Goal: Information Seeking & Learning: Learn about a topic

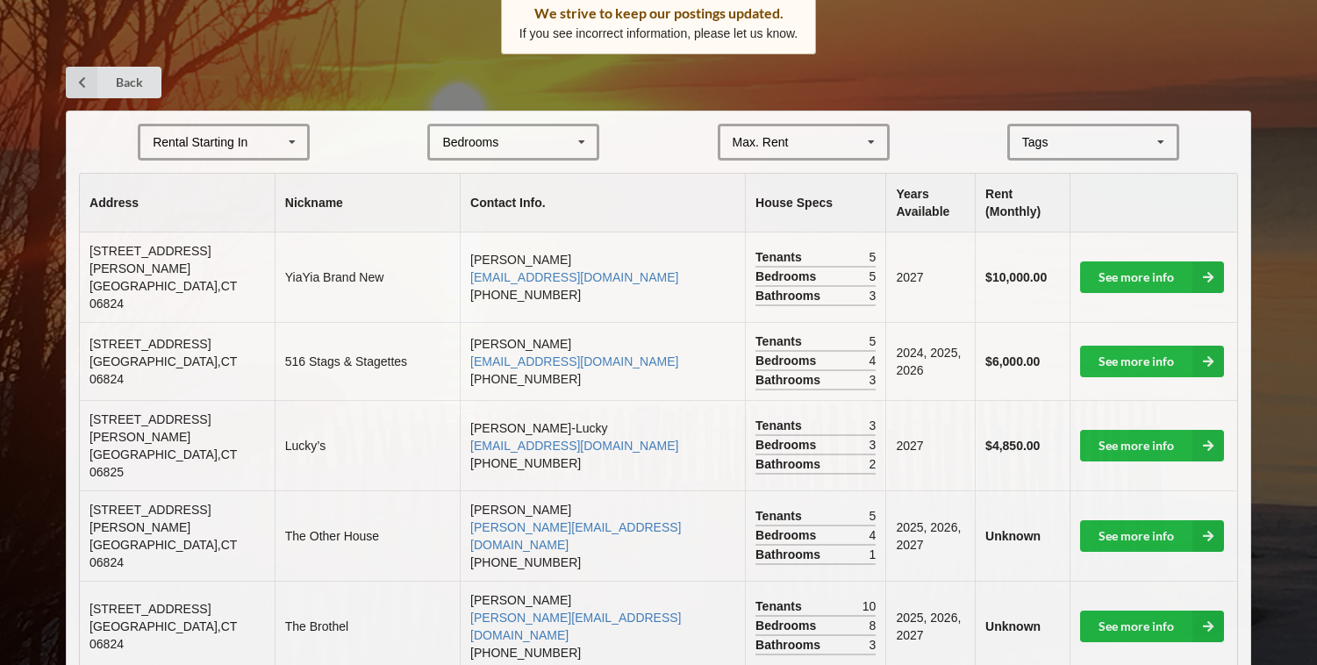
scroll to position [298, 0]
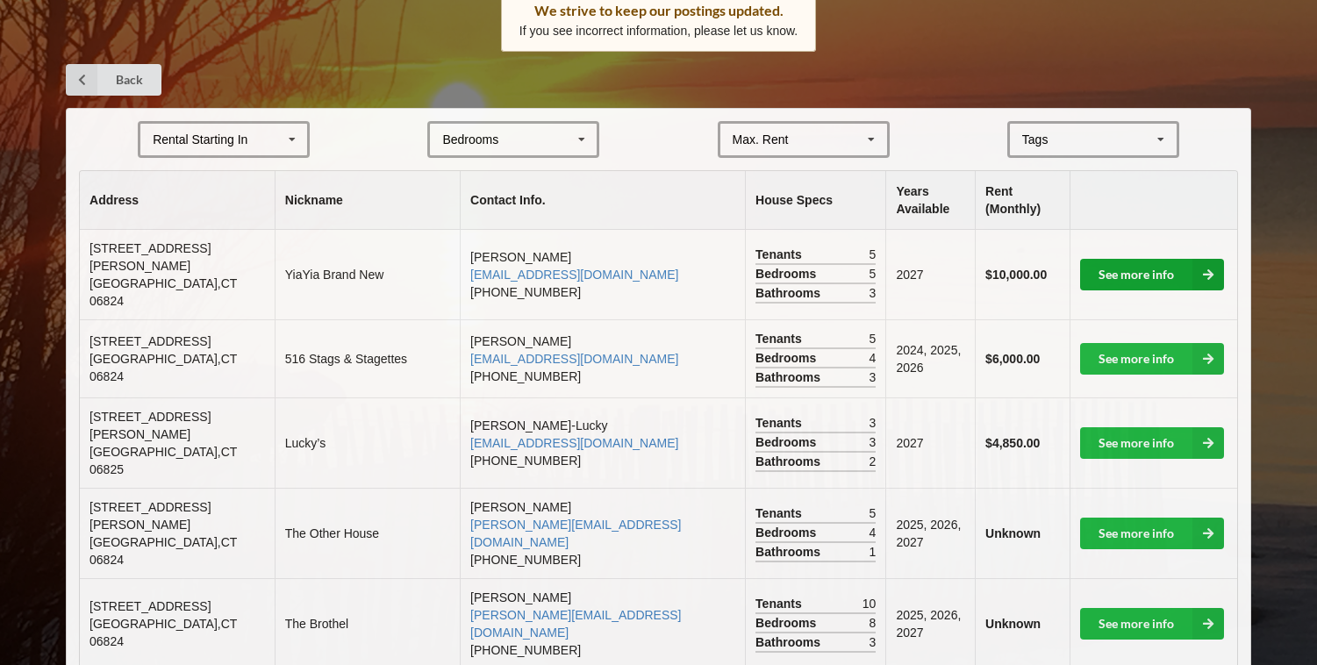
click at [1183, 268] on link "See more info" at bounding box center [1152, 275] width 144 height 32
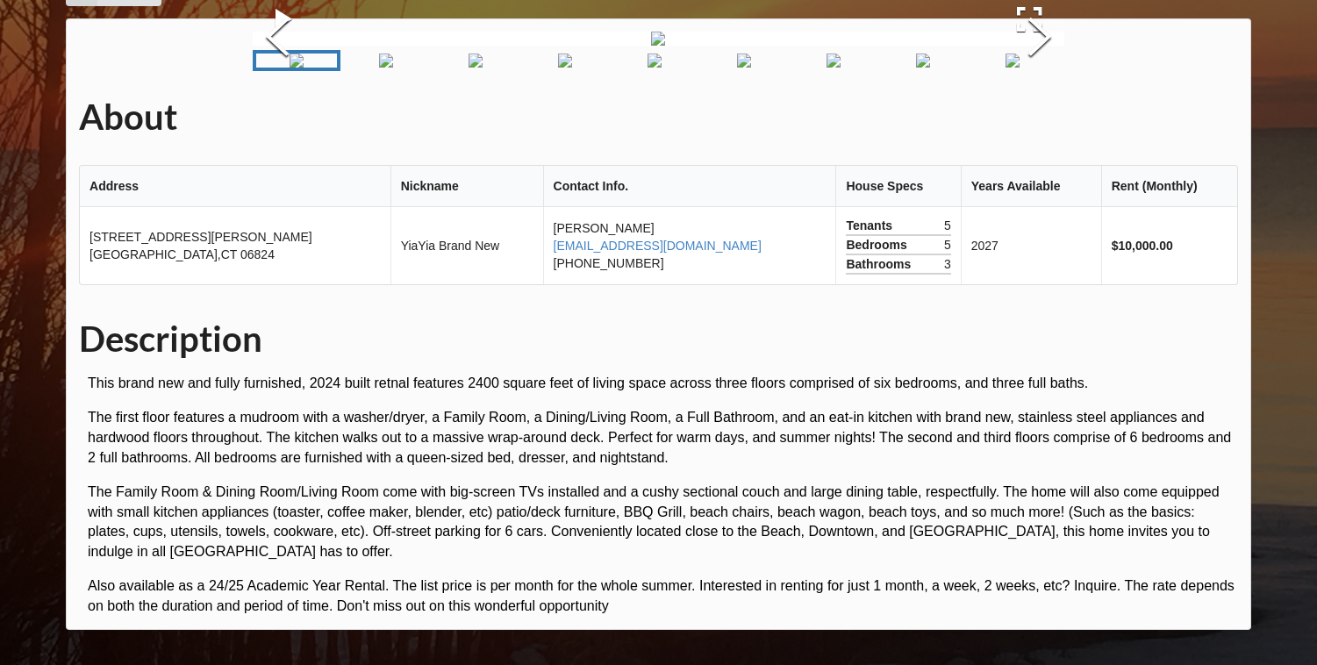
scroll to position [153, 0]
click at [1053, 118] on button "Next Slide" at bounding box center [1039, 39] width 49 height 159
click at [1055, 118] on button "Next Slide" at bounding box center [1039, 39] width 49 height 159
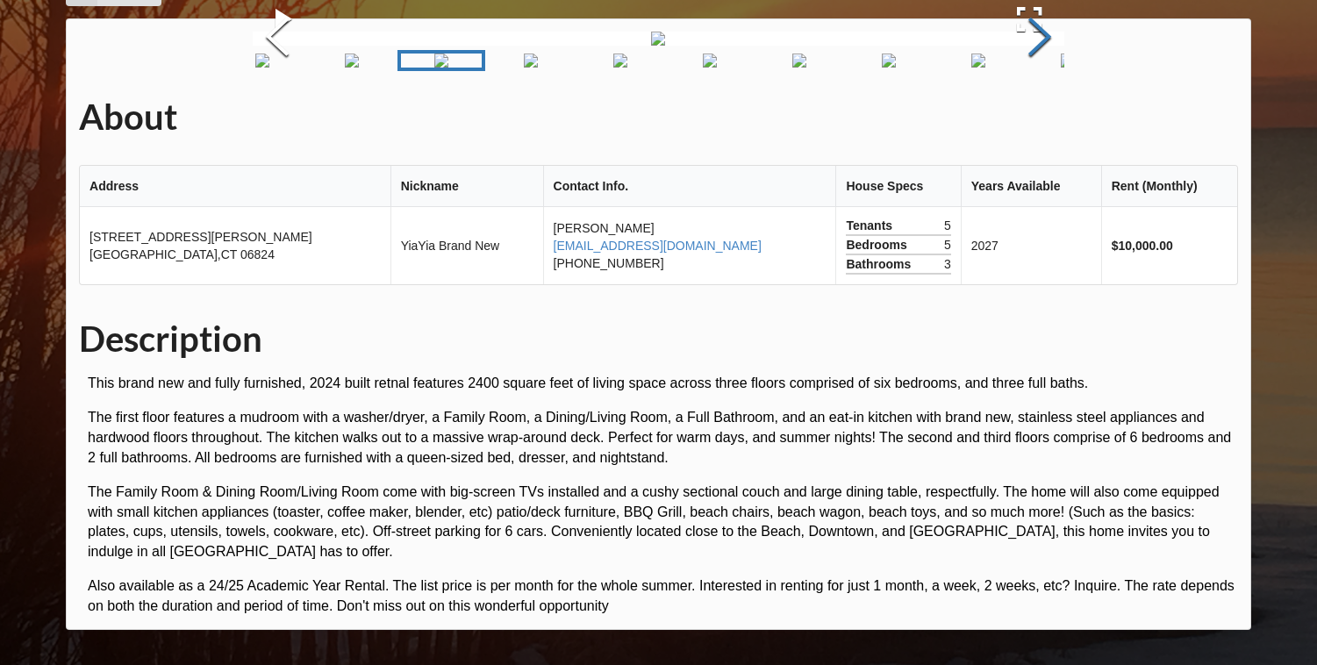
click at [1055, 118] on button "Next Slide" at bounding box center [1039, 39] width 49 height 159
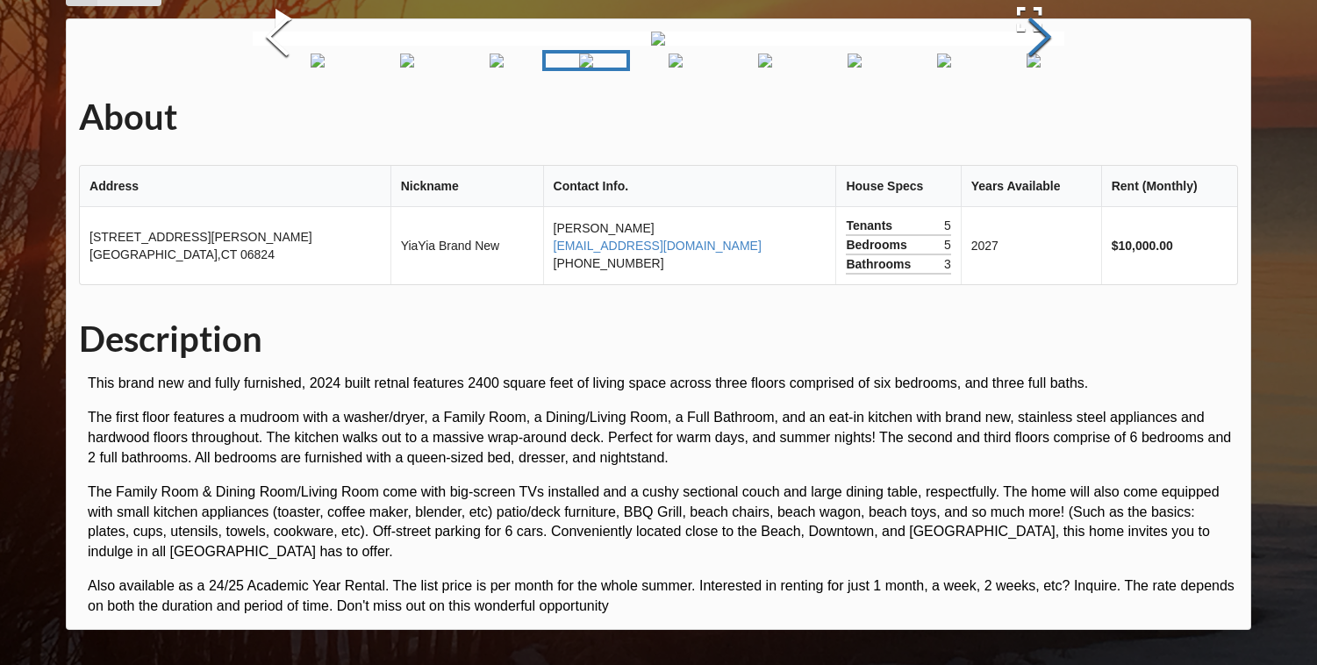
click at [1056, 118] on button "Next Slide" at bounding box center [1039, 39] width 49 height 159
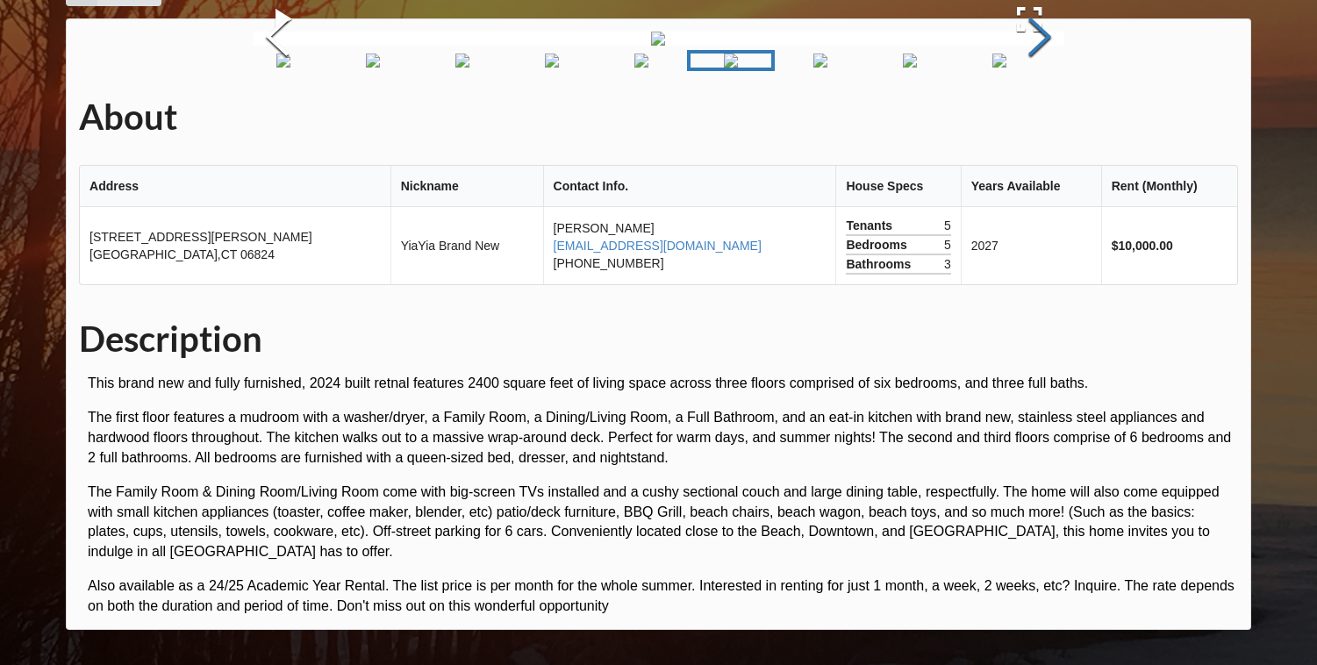
click at [1056, 118] on button "Next Slide" at bounding box center [1039, 39] width 49 height 159
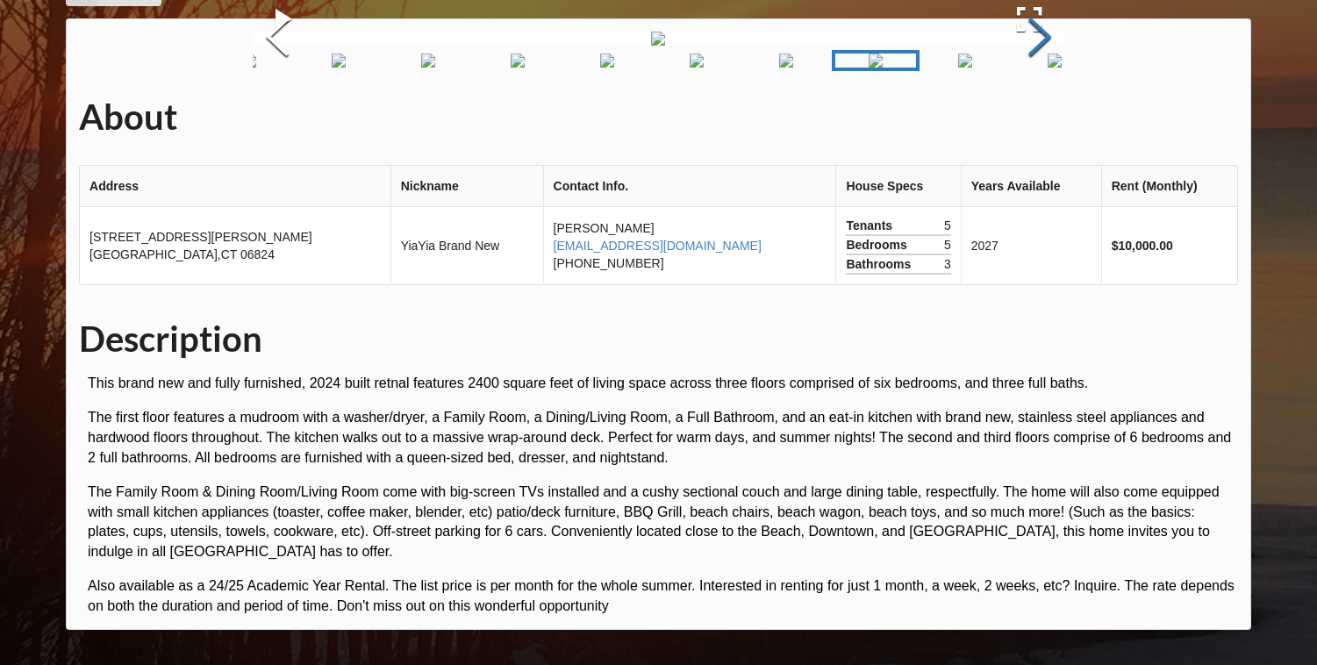
click at [1056, 118] on button "Next Slide" at bounding box center [1039, 39] width 49 height 159
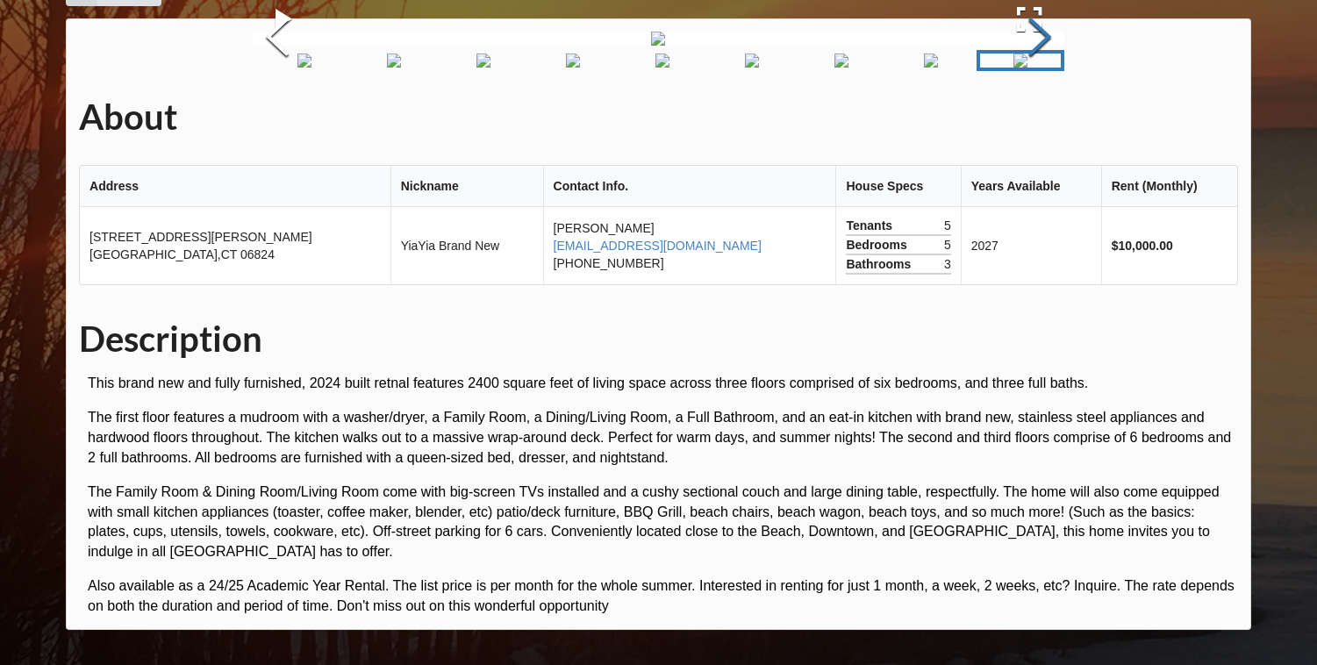
click at [1058, 118] on button "Next Slide" at bounding box center [1039, 39] width 49 height 159
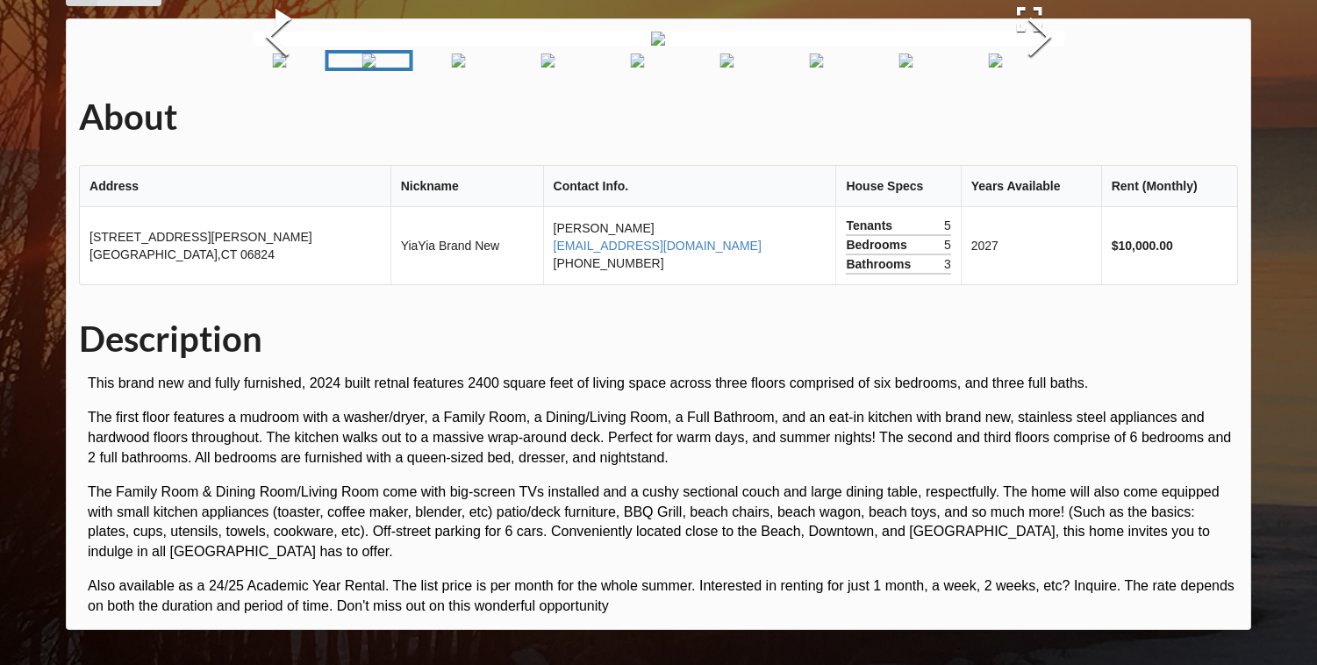
scroll to position [298, 0]
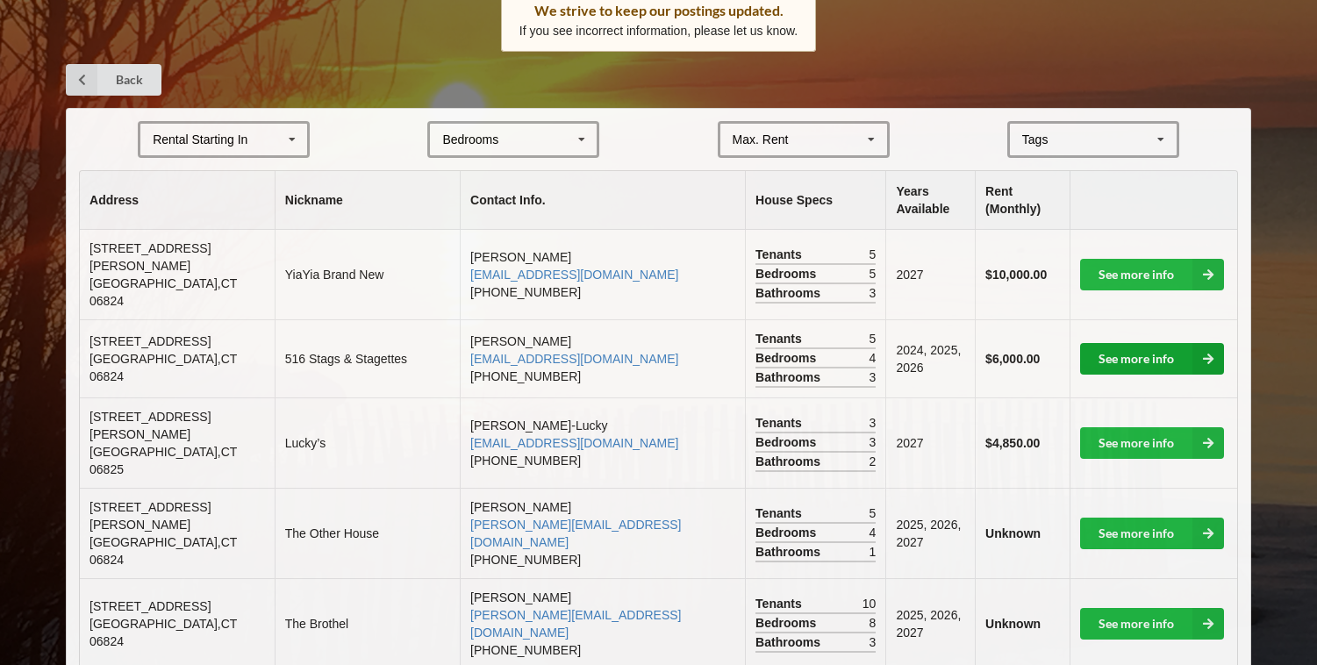
click at [1185, 348] on link "See more info" at bounding box center [1152, 359] width 144 height 32
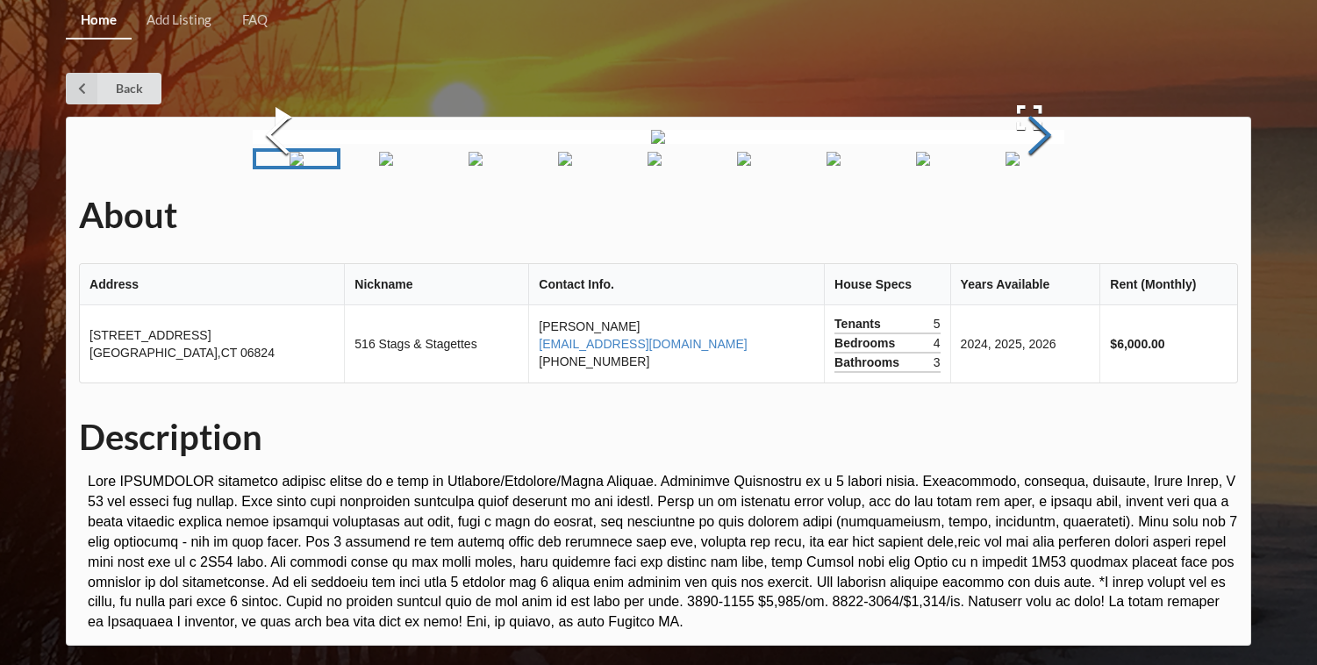
click at [1040, 120] on button "Next Slide" at bounding box center [1039, 137] width 49 height 159
click at [1041, 122] on button "Next Slide" at bounding box center [1039, 137] width 49 height 159
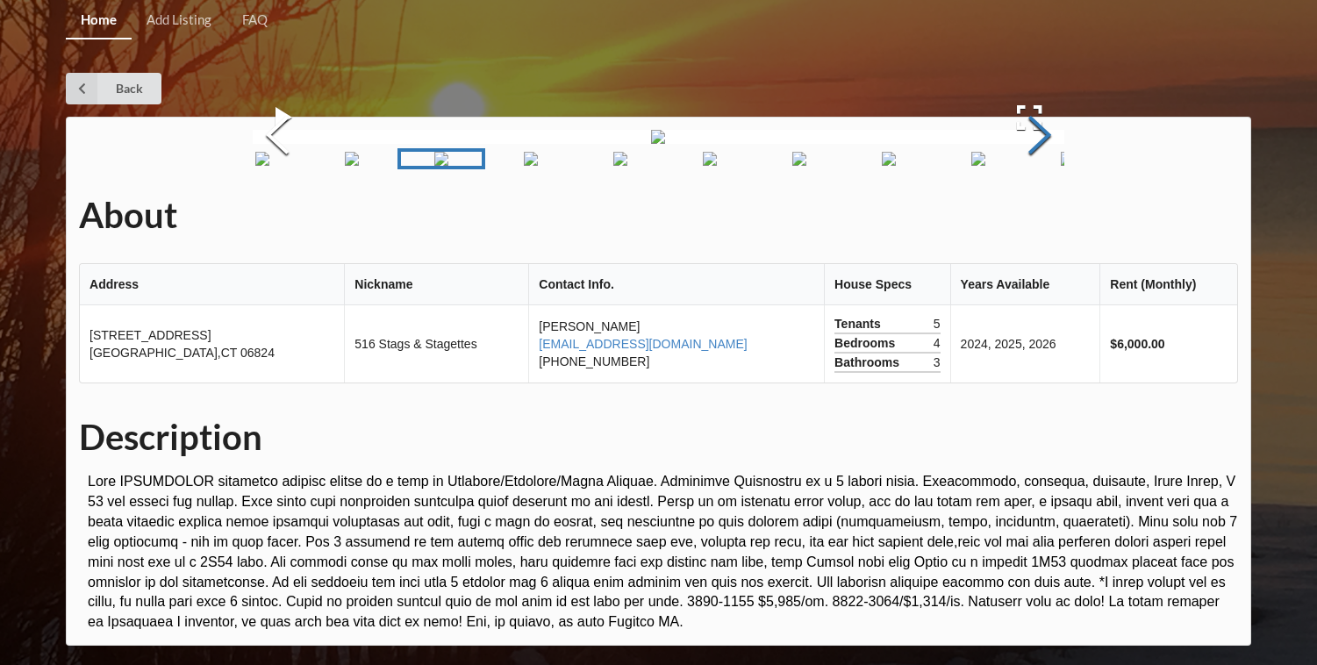
click at [1041, 122] on div "About Address Nickname Contact Info. House Specs Years Available Rent (Monthly)…" at bounding box center [658, 381] width 1185 height 529
click at [1039, 217] on button "Next Slide" at bounding box center [1039, 137] width 49 height 159
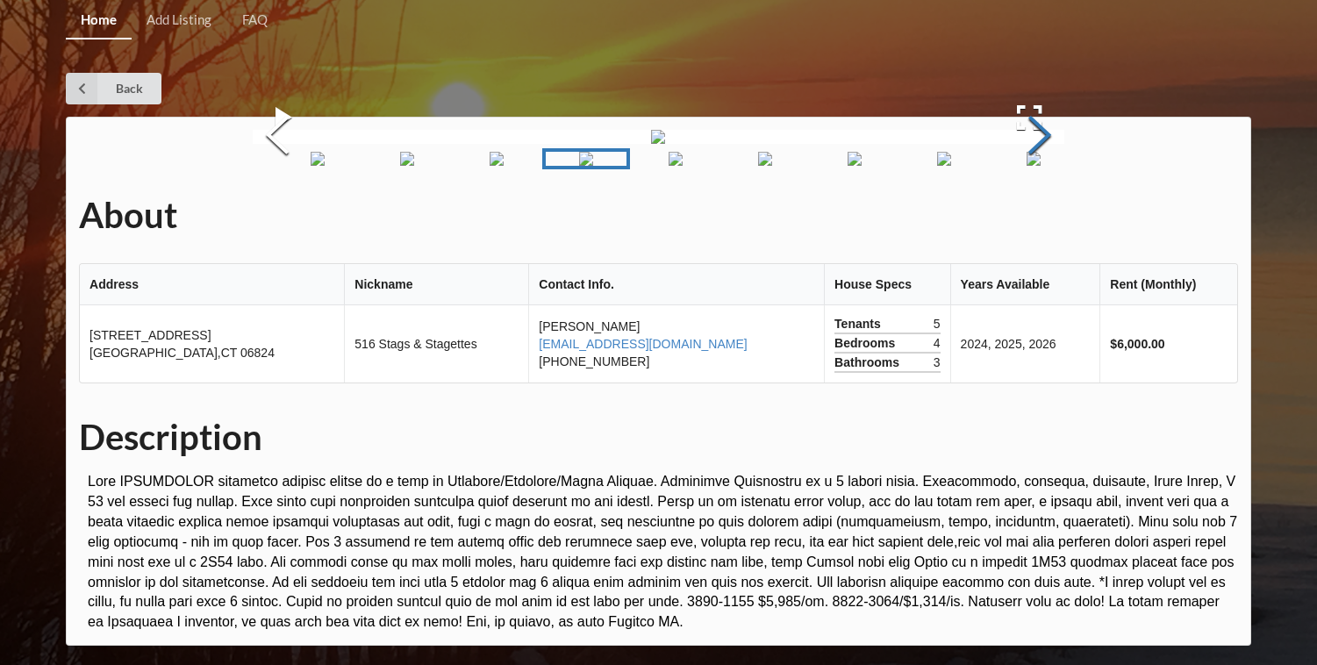
click at [1037, 217] on button "Next Slide" at bounding box center [1039, 137] width 49 height 159
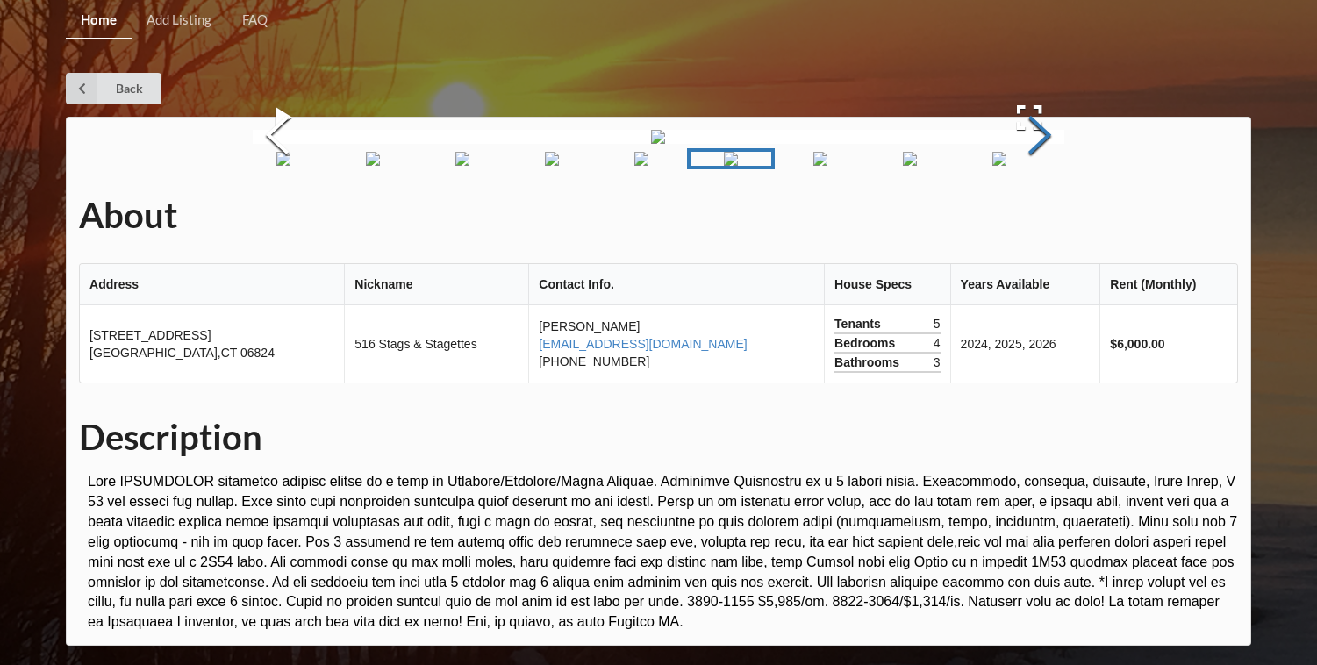
click at [1037, 217] on button "Next Slide" at bounding box center [1039, 137] width 49 height 159
click at [1038, 217] on button "Next Slide" at bounding box center [1039, 137] width 49 height 159
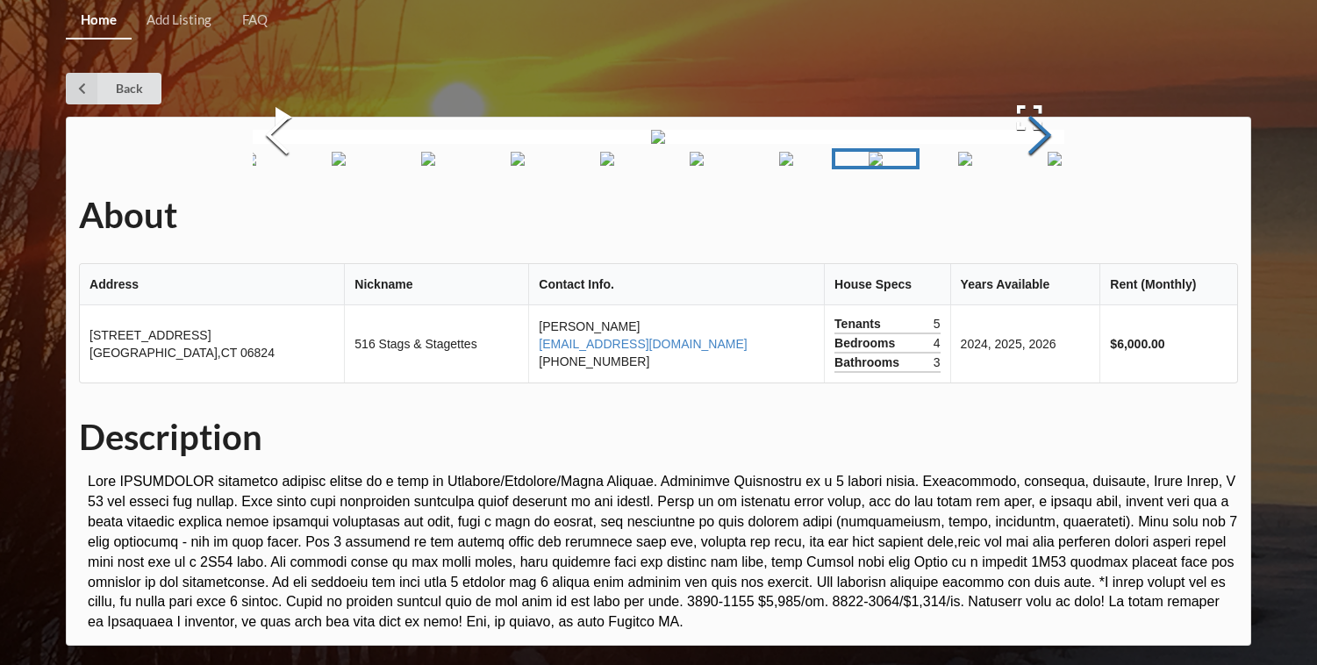
click at [1038, 217] on button "Next Slide" at bounding box center [1039, 137] width 49 height 159
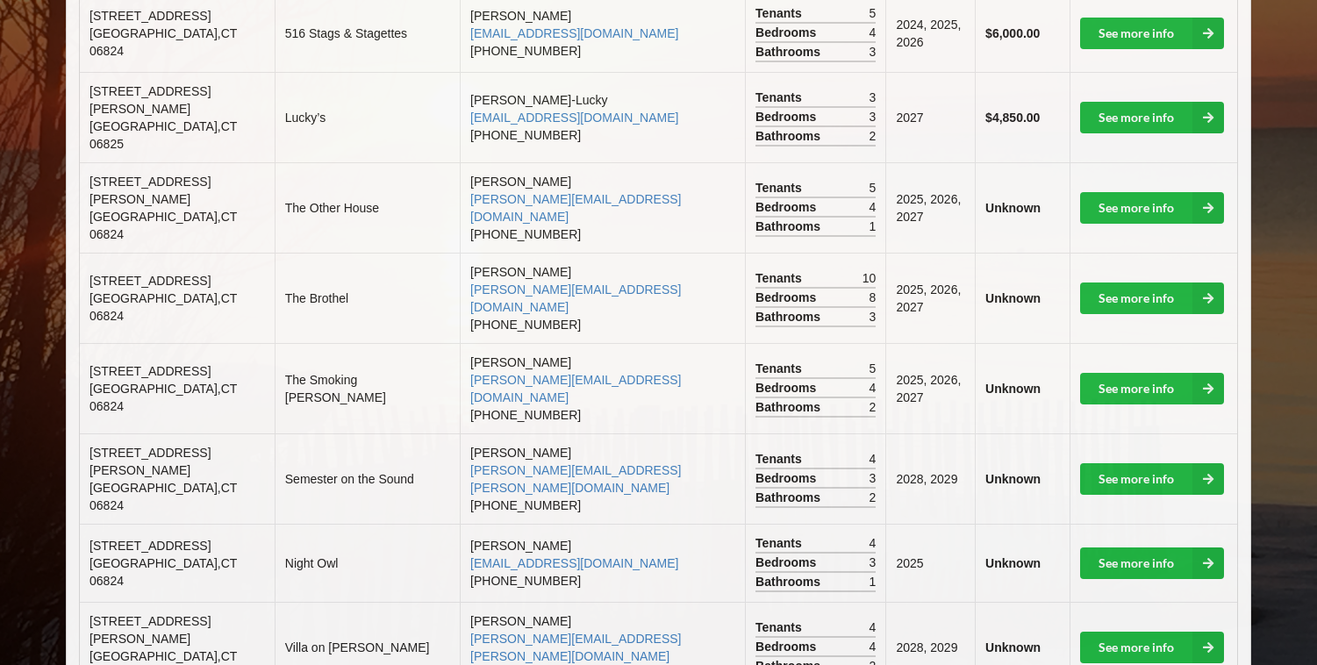
scroll to position [628, 0]
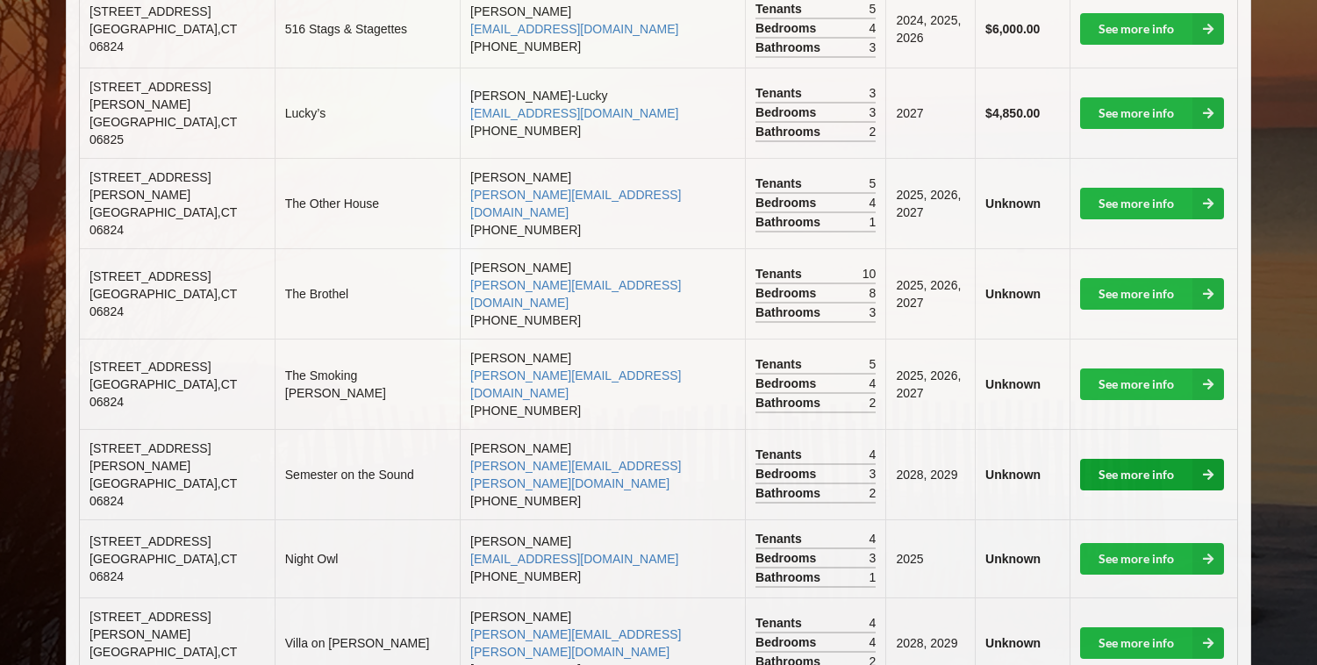
click at [1176, 459] on link "See more info" at bounding box center [1152, 475] width 144 height 32
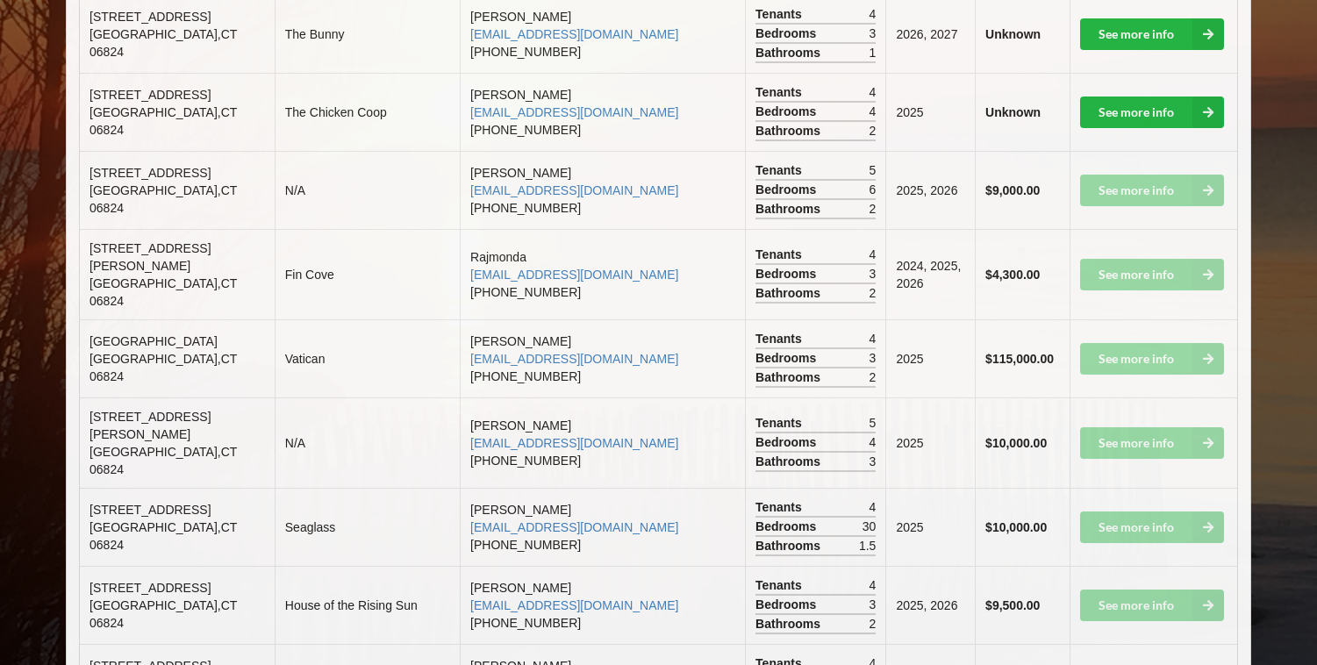
scroll to position [1719, 0]
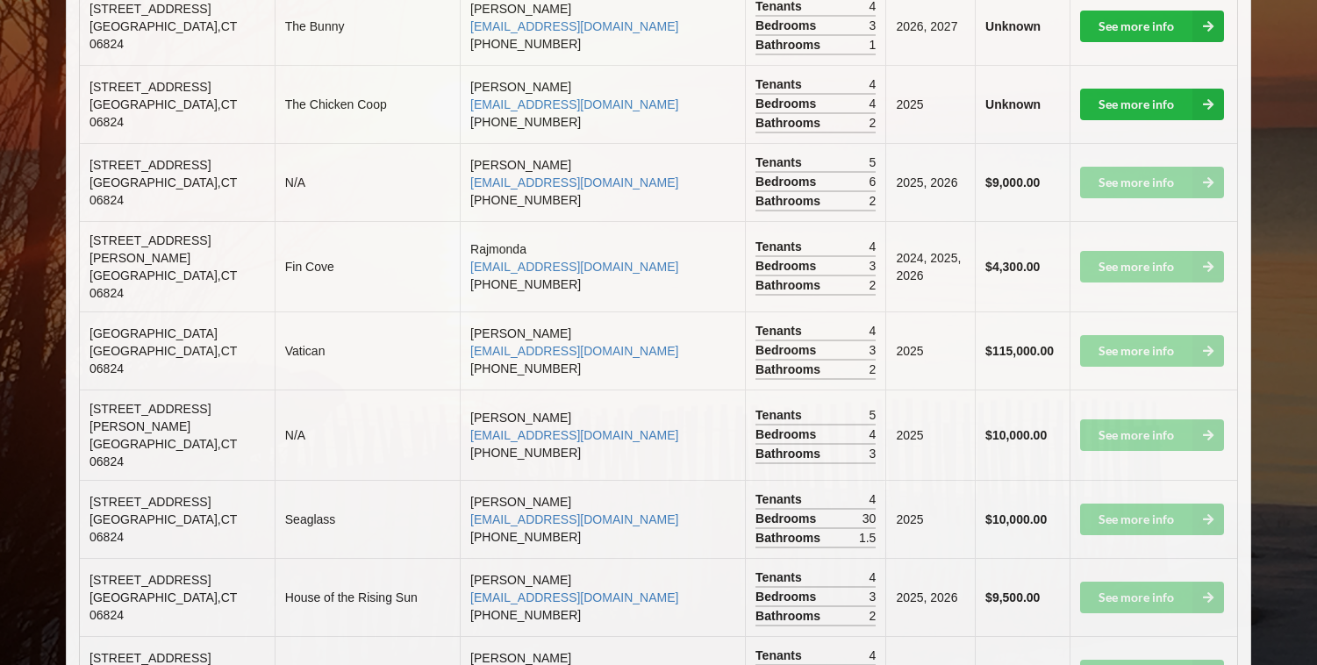
click at [1112, 480] on td "See more info" at bounding box center [1153, 519] width 168 height 78
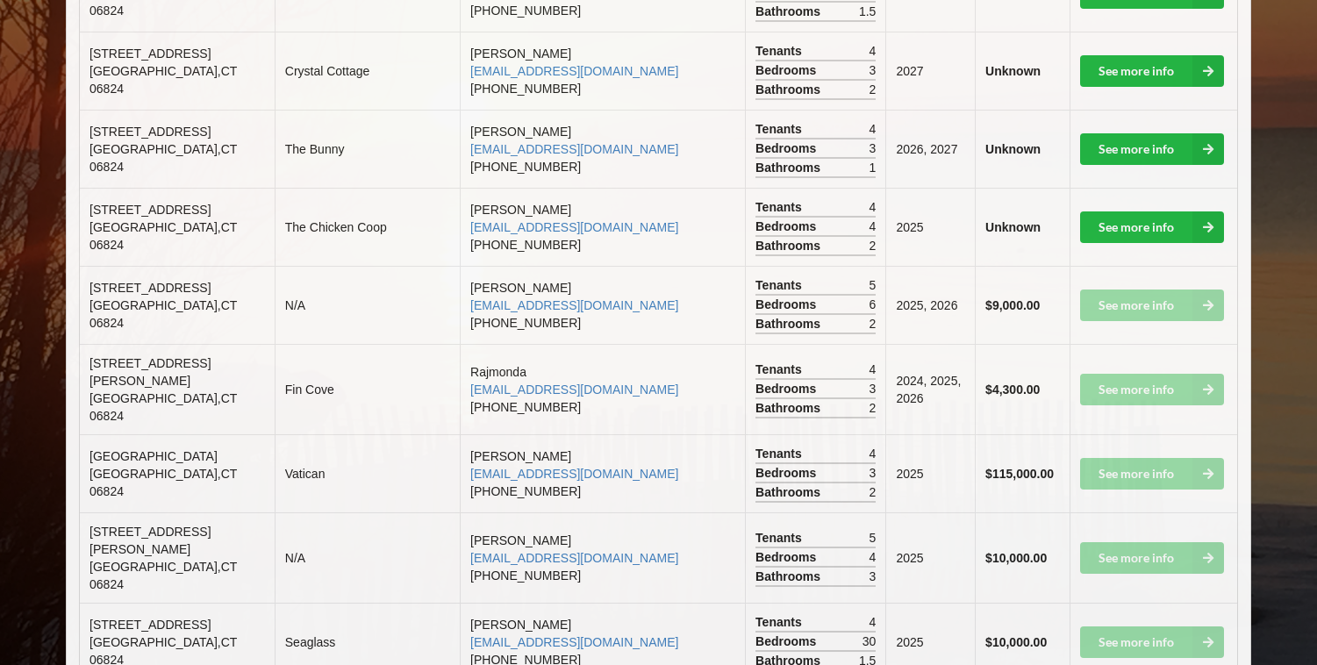
scroll to position [1589, 0]
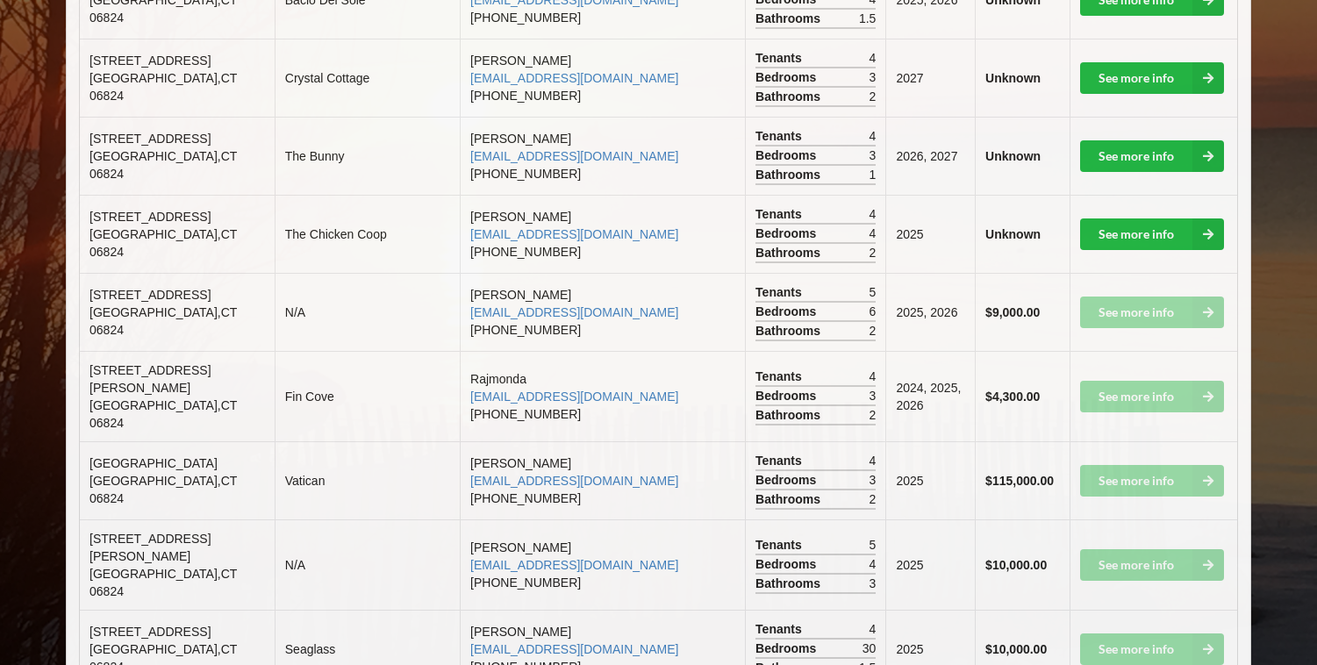
click at [1129, 273] on td "See more info" at bounding box center [1153, 312] width 168 height 78
click at [1132, 441] on td "See more info" at bounding box center [1153, 480] width 168 height 78
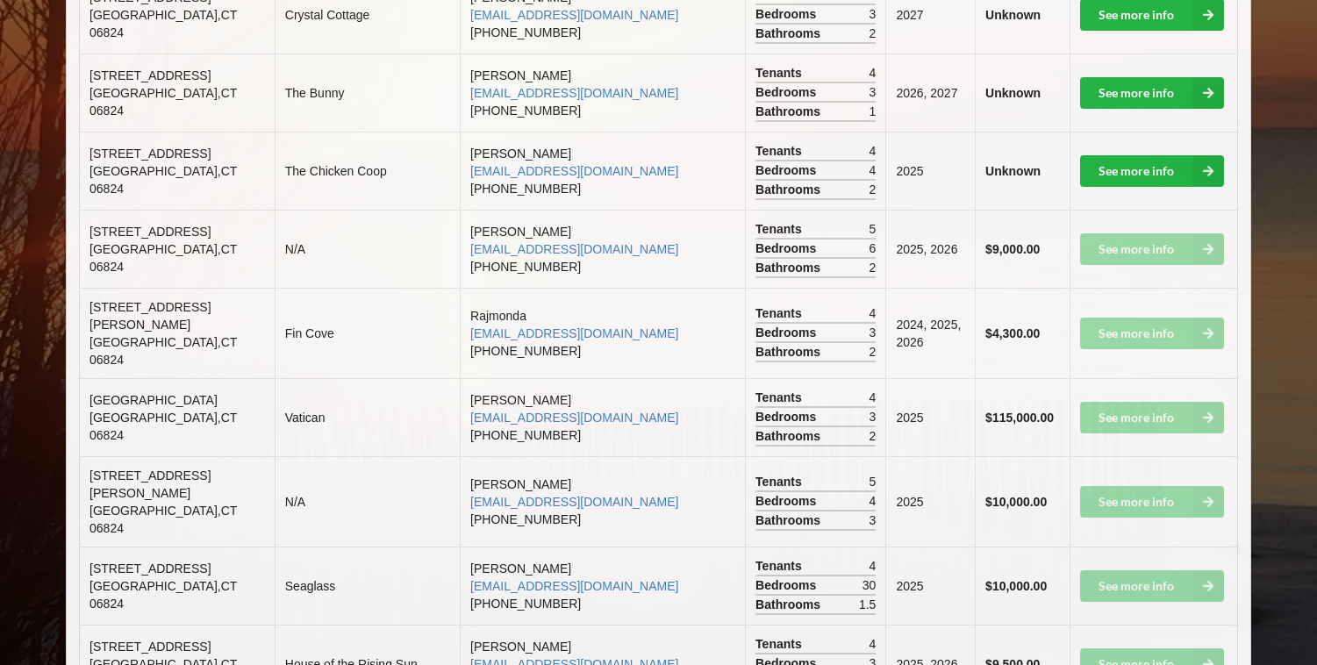
scroll to position [1672, 0]
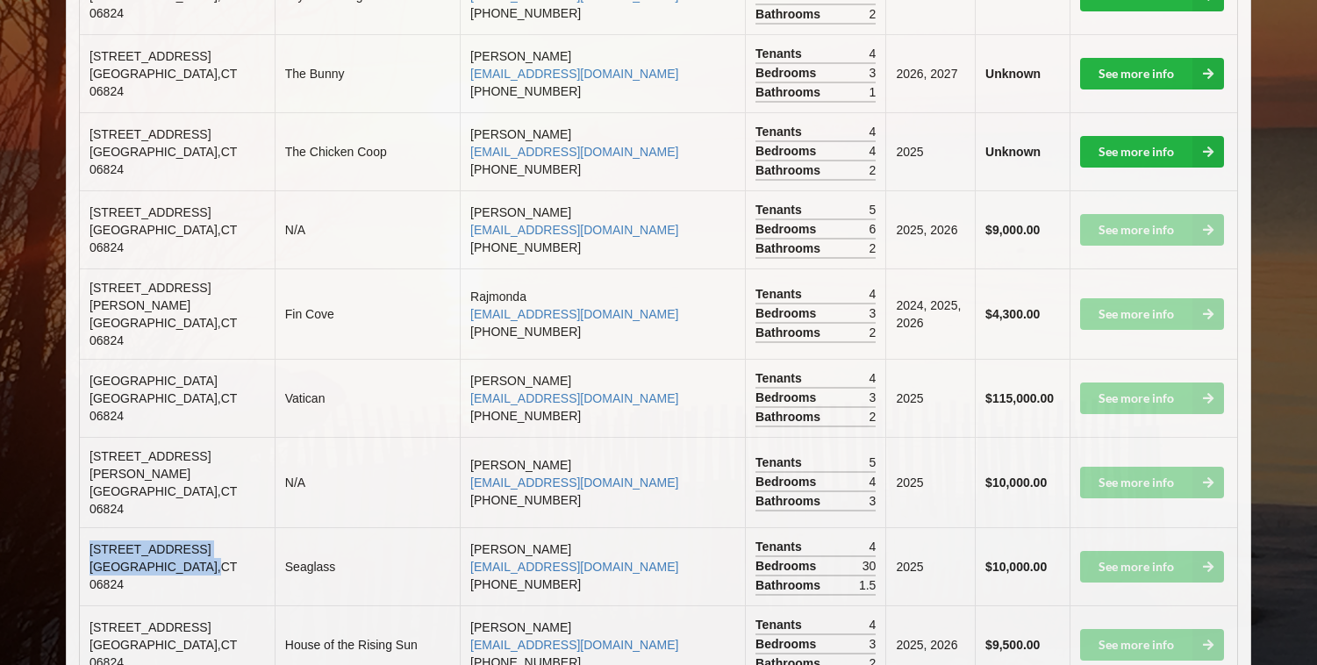
drag, startPoint x: 90, startPoint y: 448, endPoint x: 139, endPoint y: 468, distance: 53.1
click at [139, 527] on td "1895 Fairfield Beach Road Fairfield , CT 06824" at bounding box center [177, 566] width 195 height 78
copy td "1895 Fairfield Beach Road Fairfield ,"
click at [365, 605] on td "House of the Rising Sun" at bounding box center [367, 644] width 185 height 78
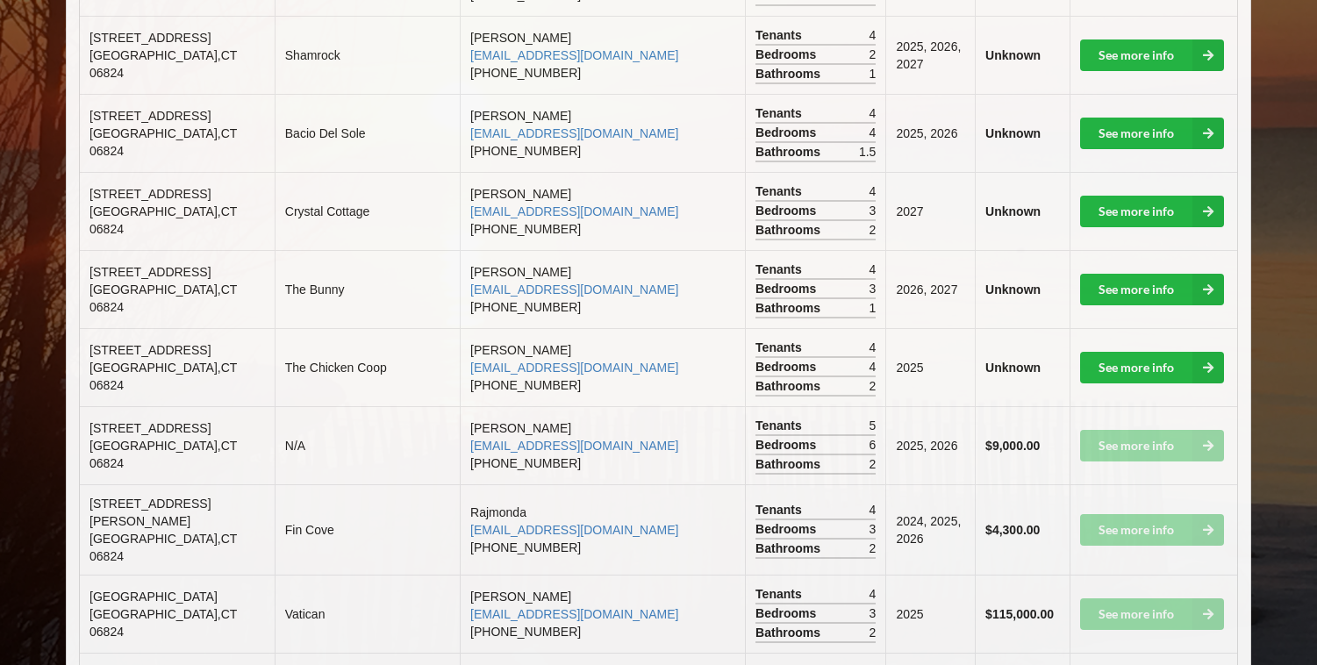
scroll to position [1463, 0]
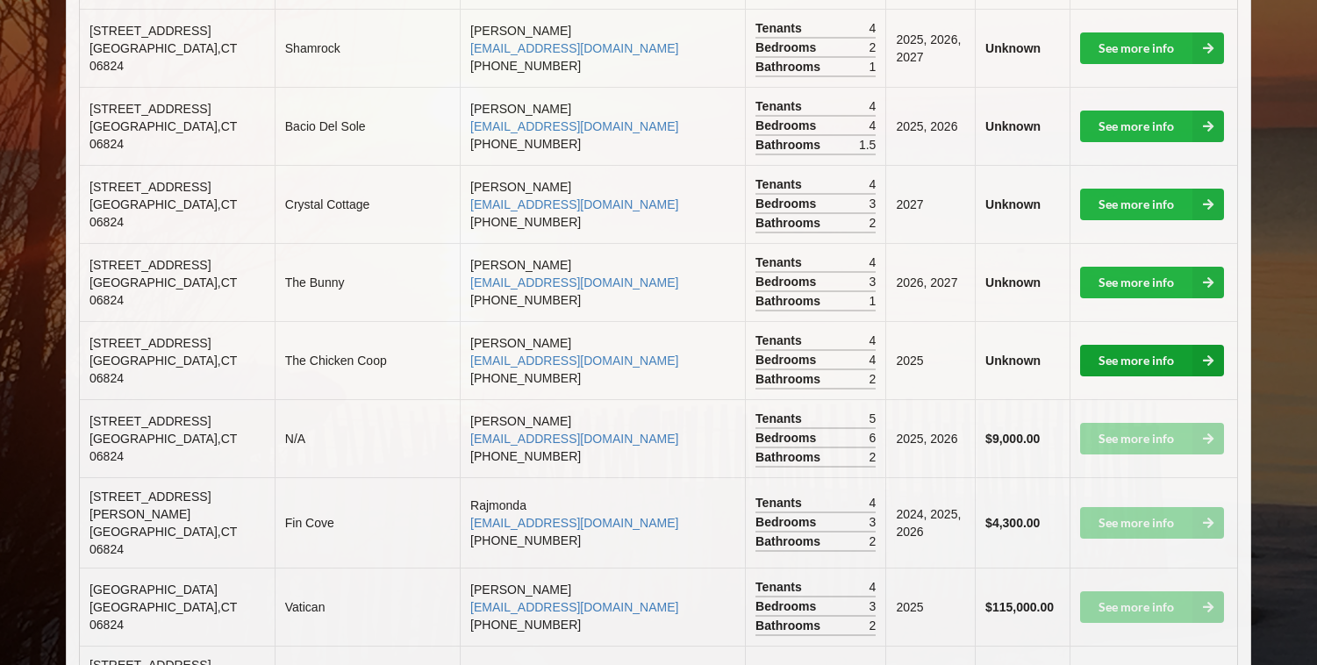
click at [1110, 345] on link "See more info" at bounding box center [1152, 361] width 144 height 32
click at [1133, 267] on link "See more info" at bounding box center [1152, 283] width 144 height 32
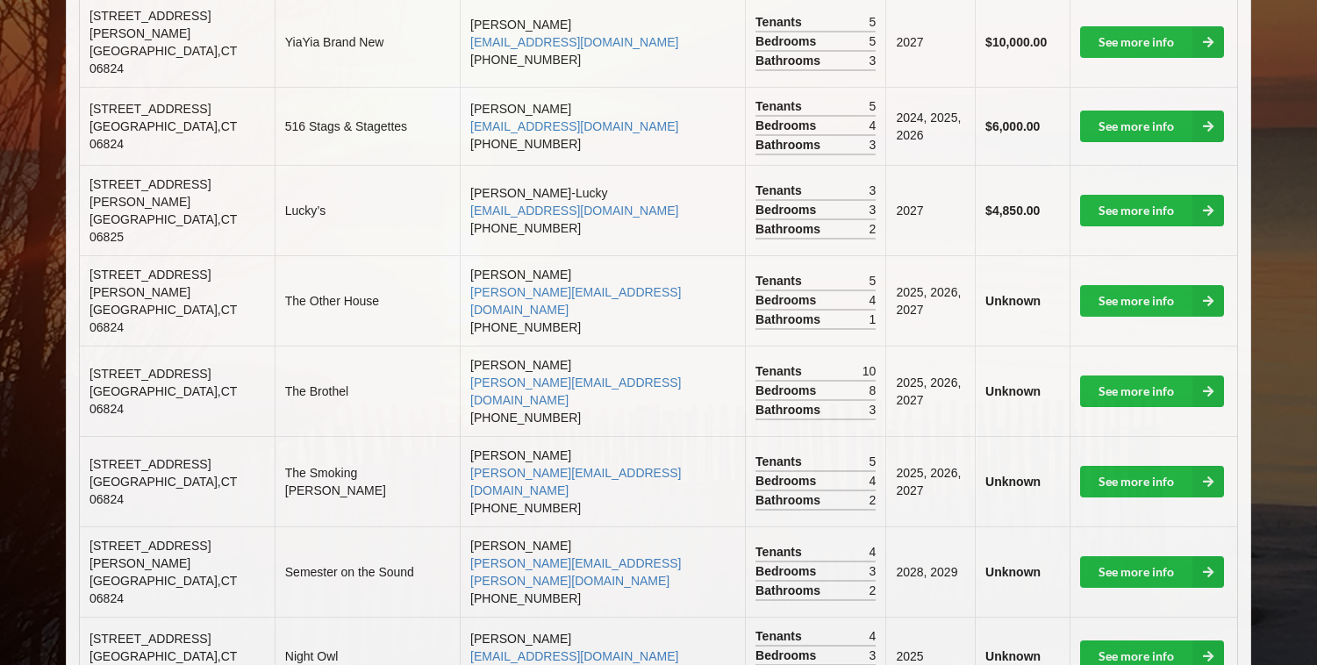
scroll to position [497, 0]
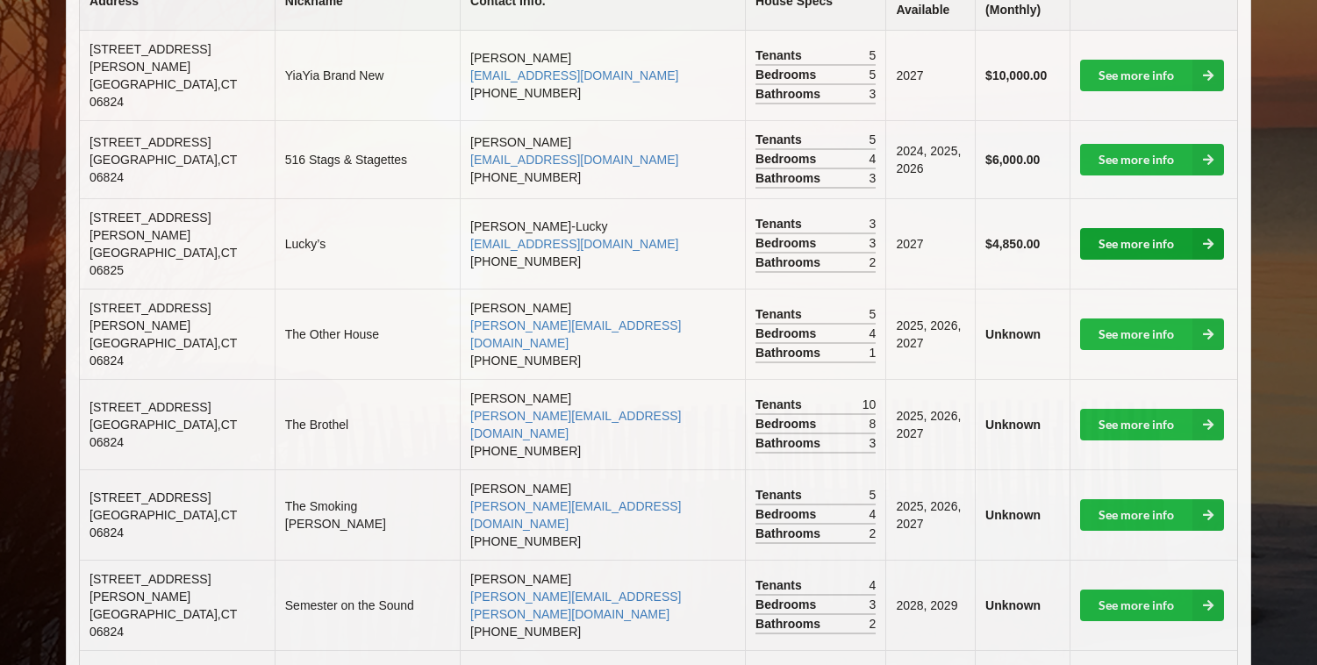
click at [1146, 228] on link "See more info" at bounding box center [1152, 244] width 144 height 32
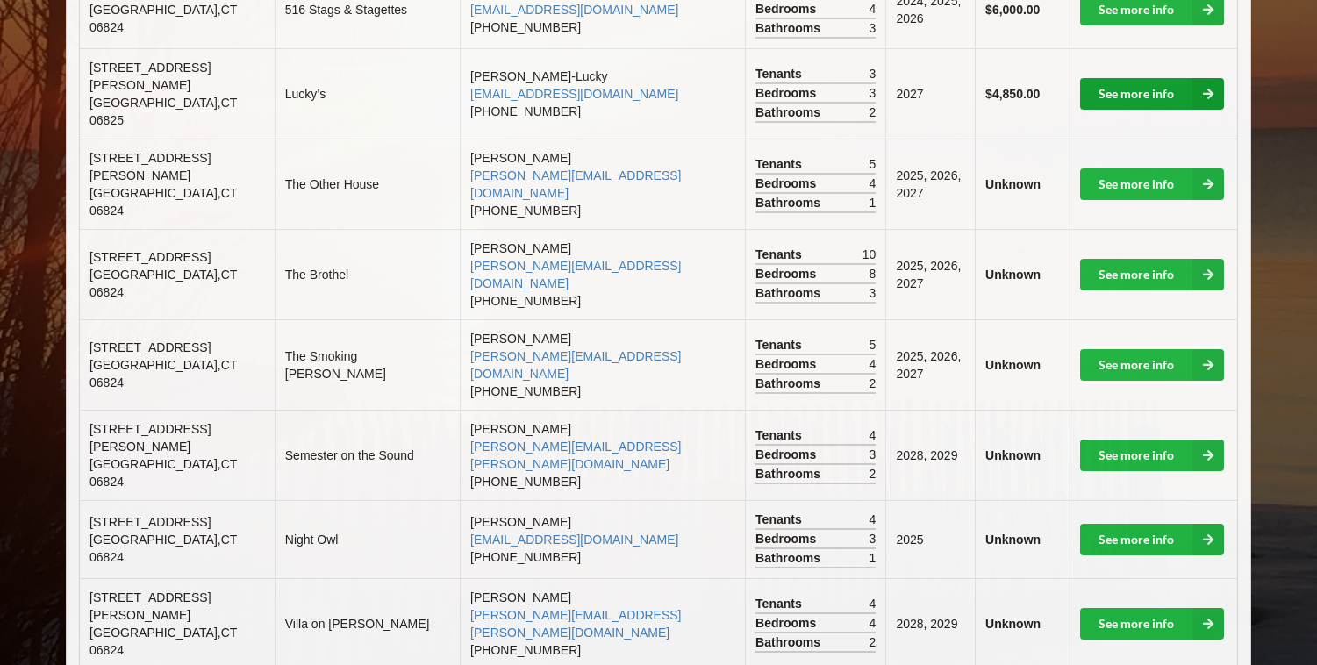
scroll to position [669, 0]
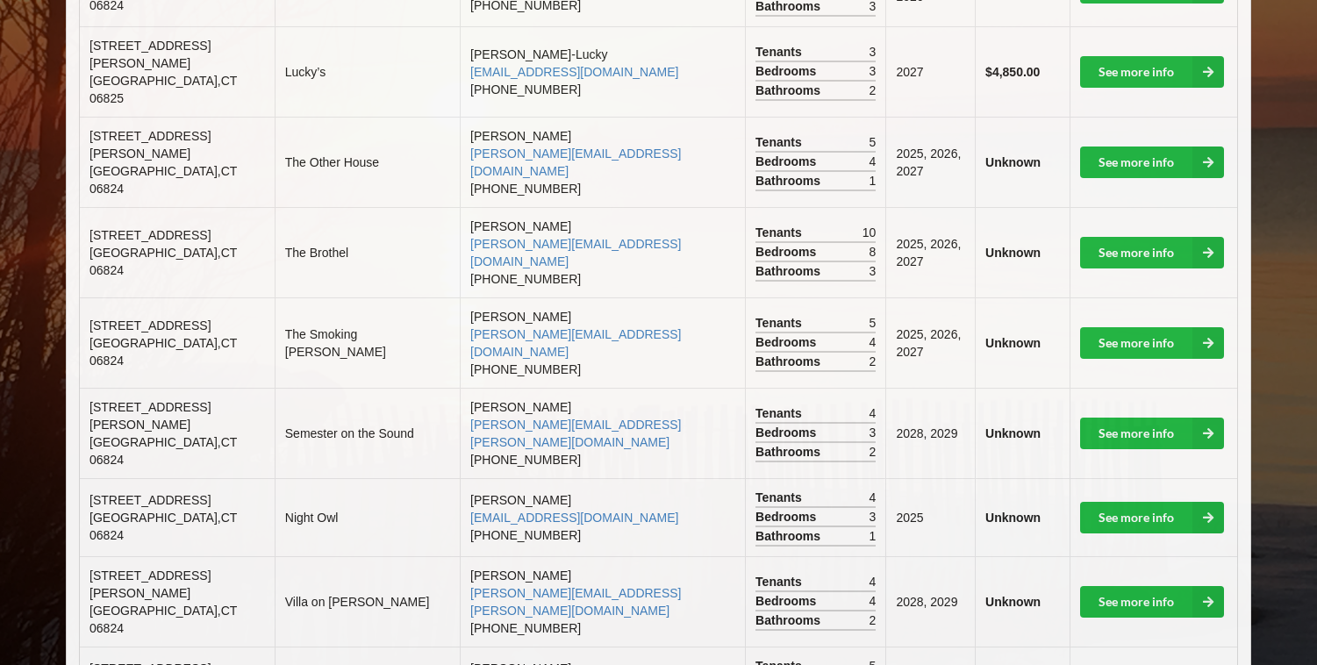
click at [1147, 478] on td "See more info" at bounding box center [1153, 517] width 168 height 78
click at [1146, 502] on link "See more info" at bounding box center [1152, 518] width 144 height 32
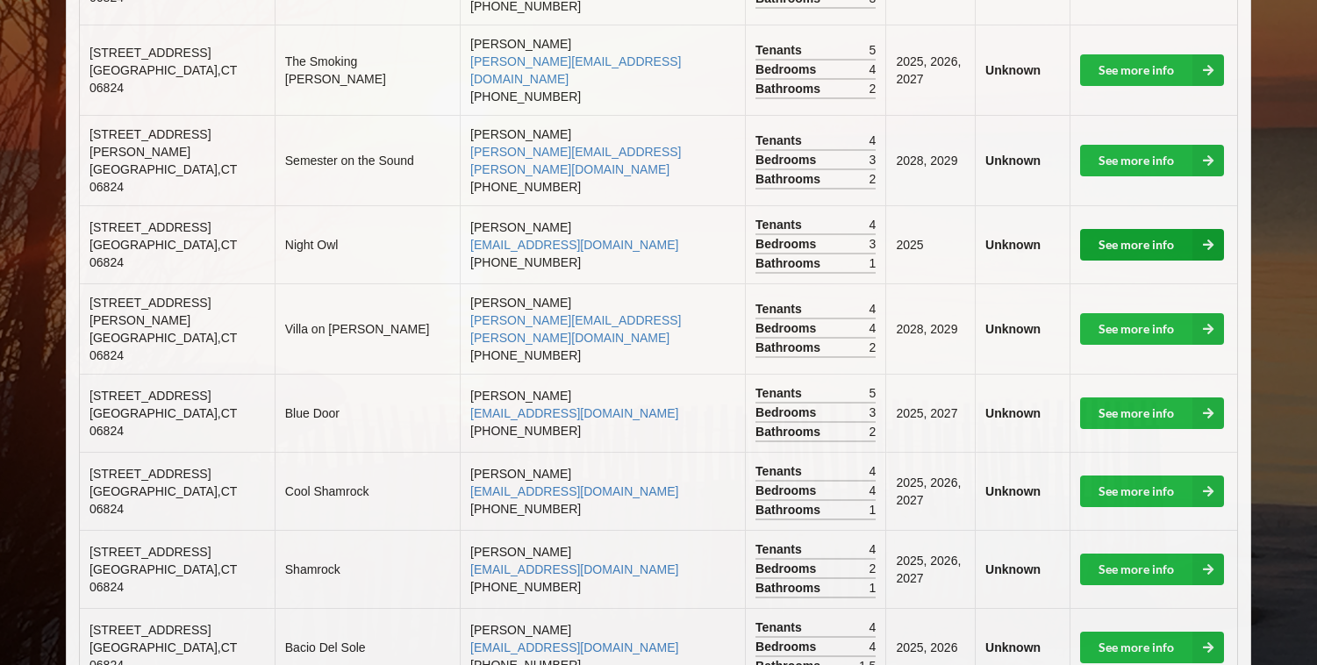
scroll to position [944, 0]
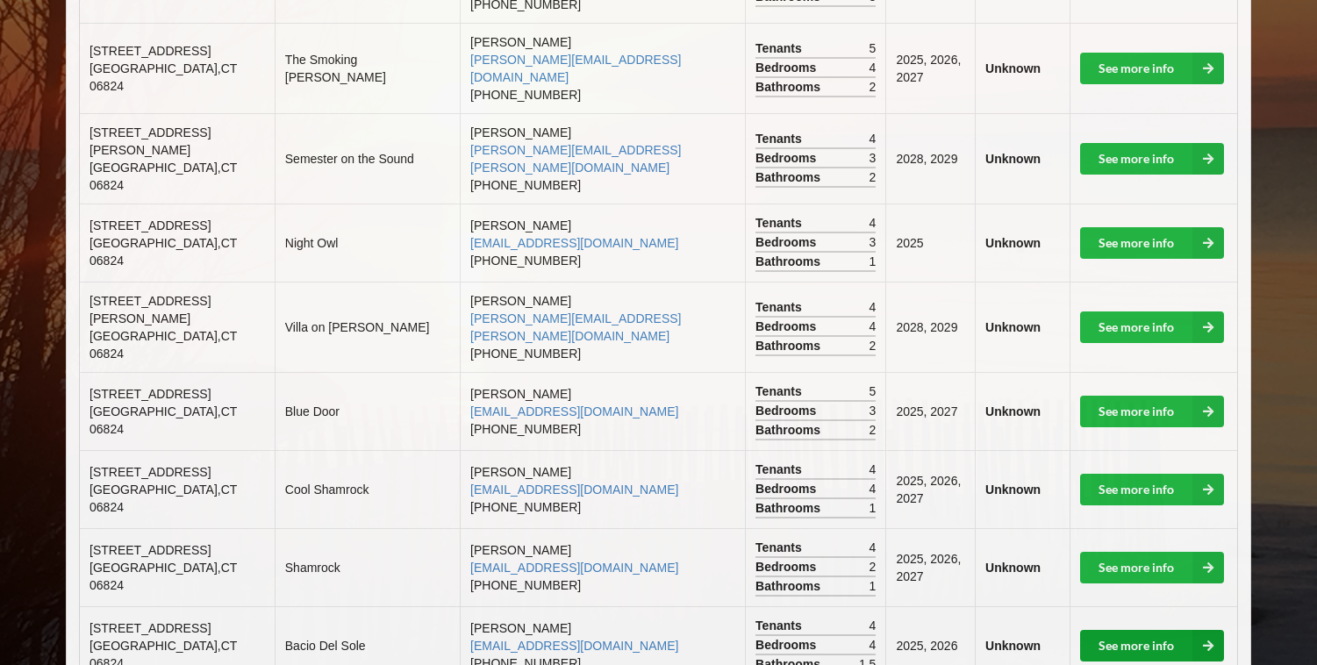
click at [1108, 630] on link "See more info" at bounding box center [1152, 646] width 144 height 32
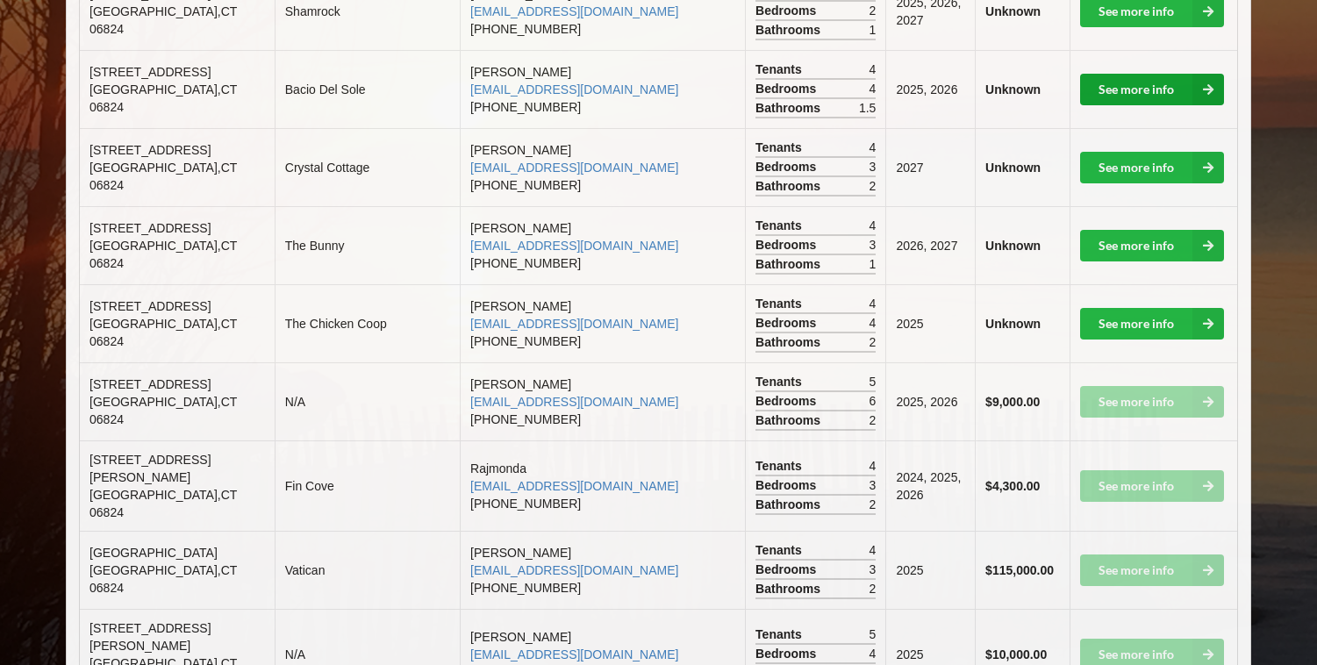
scroll to position [1813, 0]
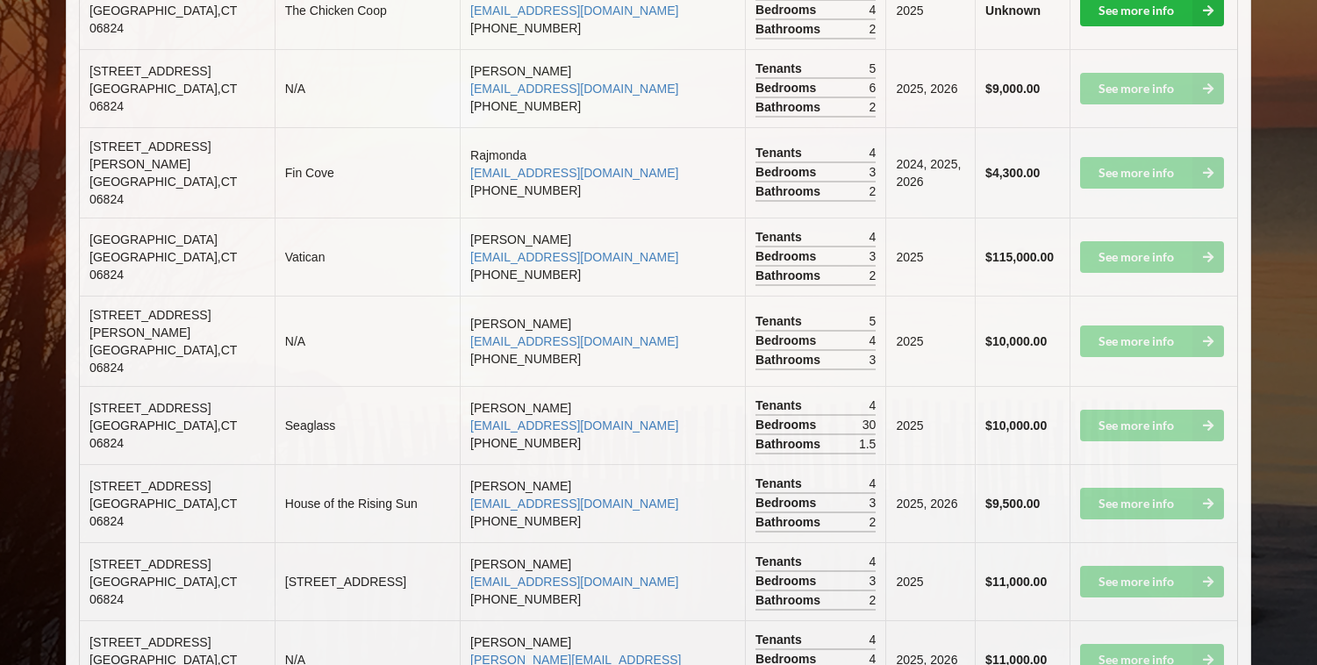
click at [1108, 464] on td "See more info" at bounding box center [1153, 503] width 168 height 78
click at [1093, 127] on td "See more info" at bounding box center [1153, 172] width 168 height 90
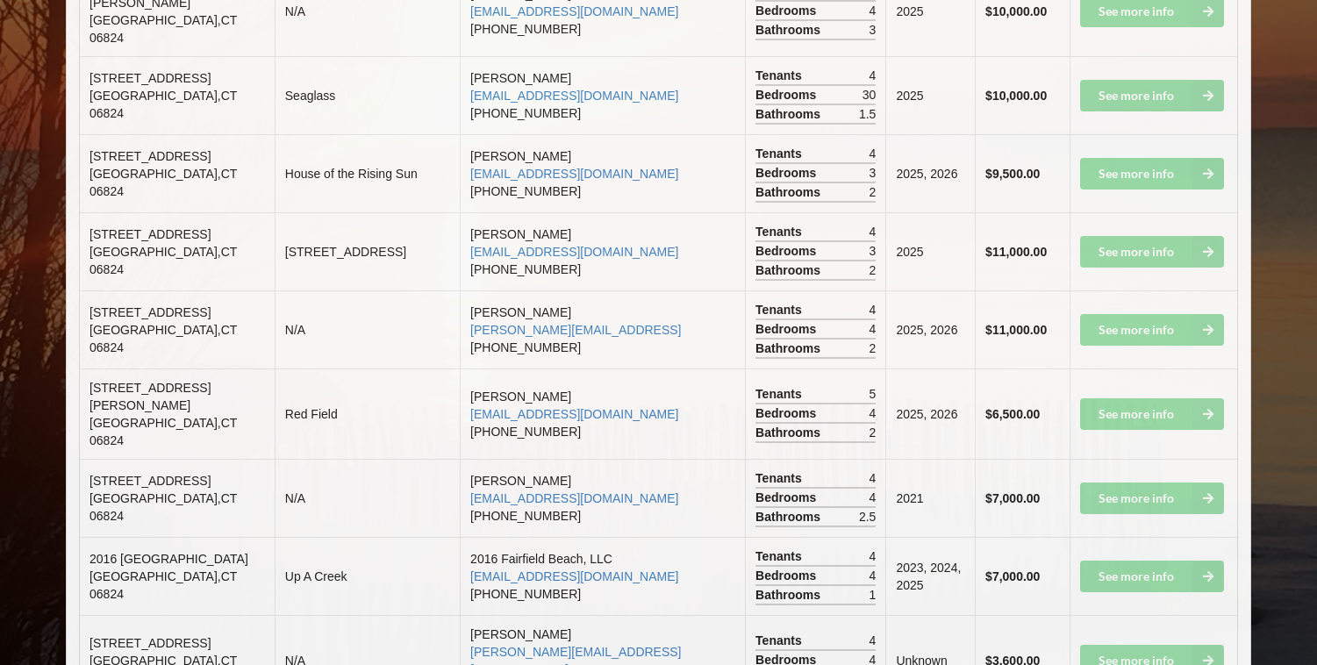
scroll to position [2146, 0]
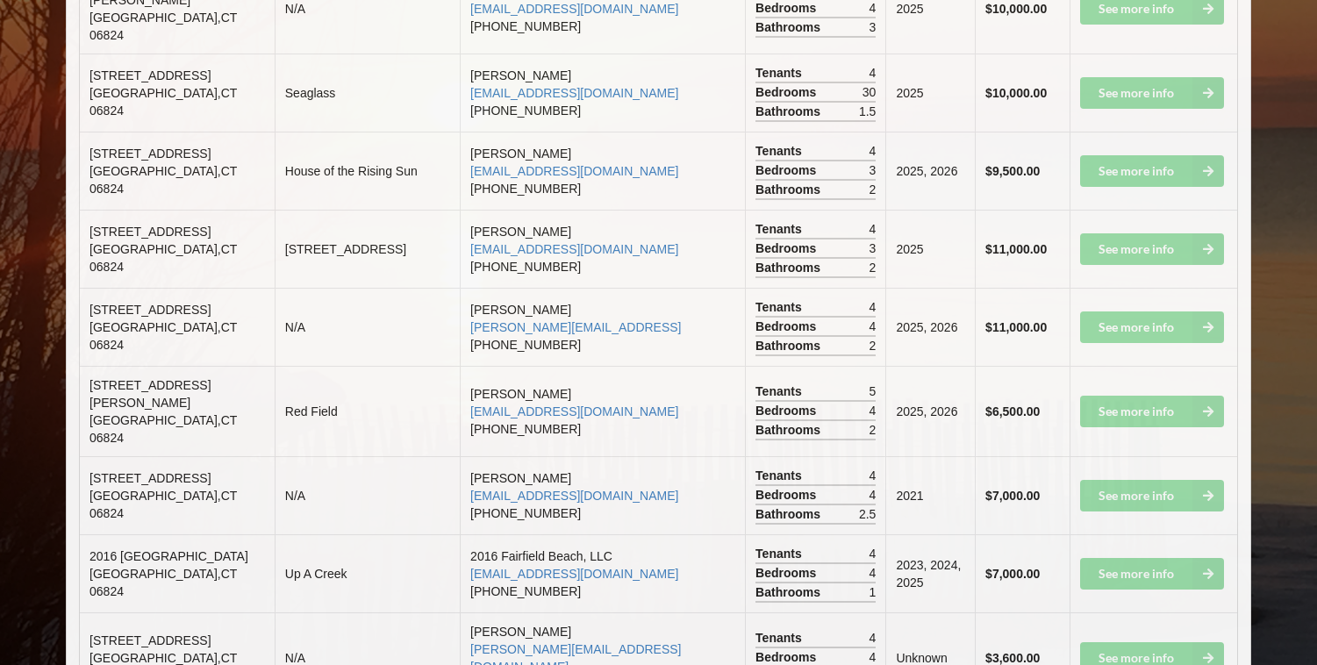
click at [1110, 456] on td "See more info" at bounding box center [1153, 495] width 168 height 78
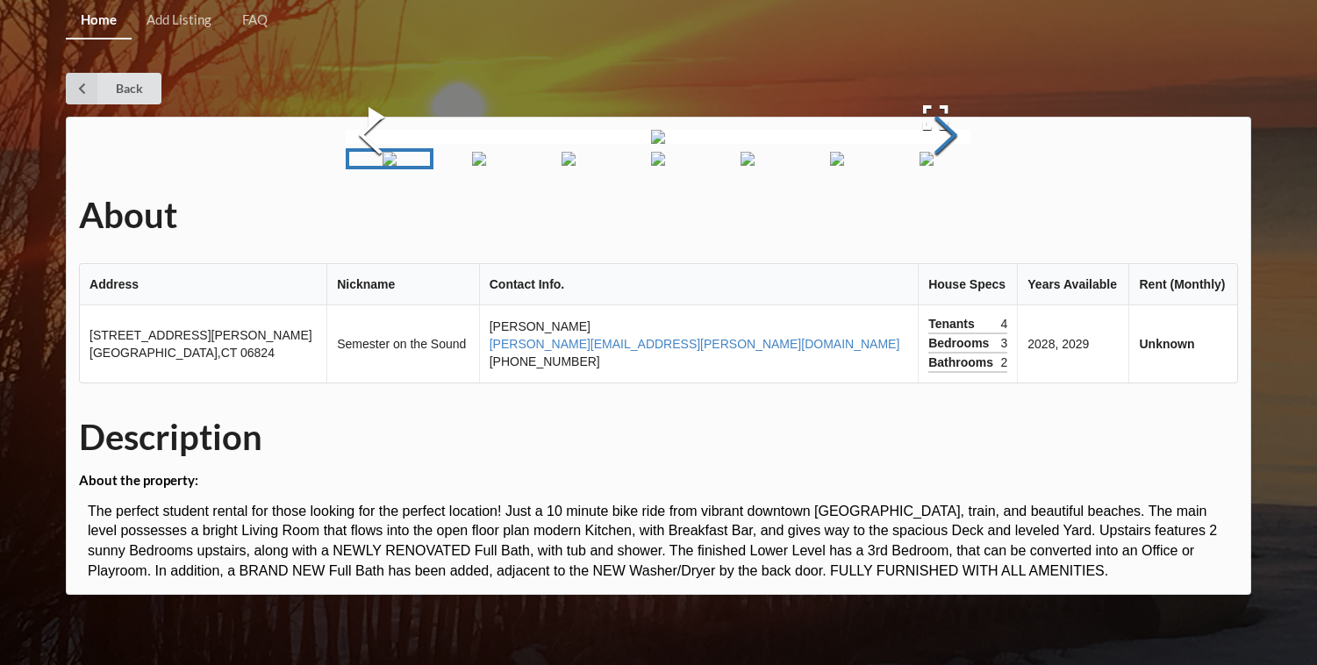
click at [970, 217] on button "Next Slide" at bounding box center [945, 137] width 49 height 159
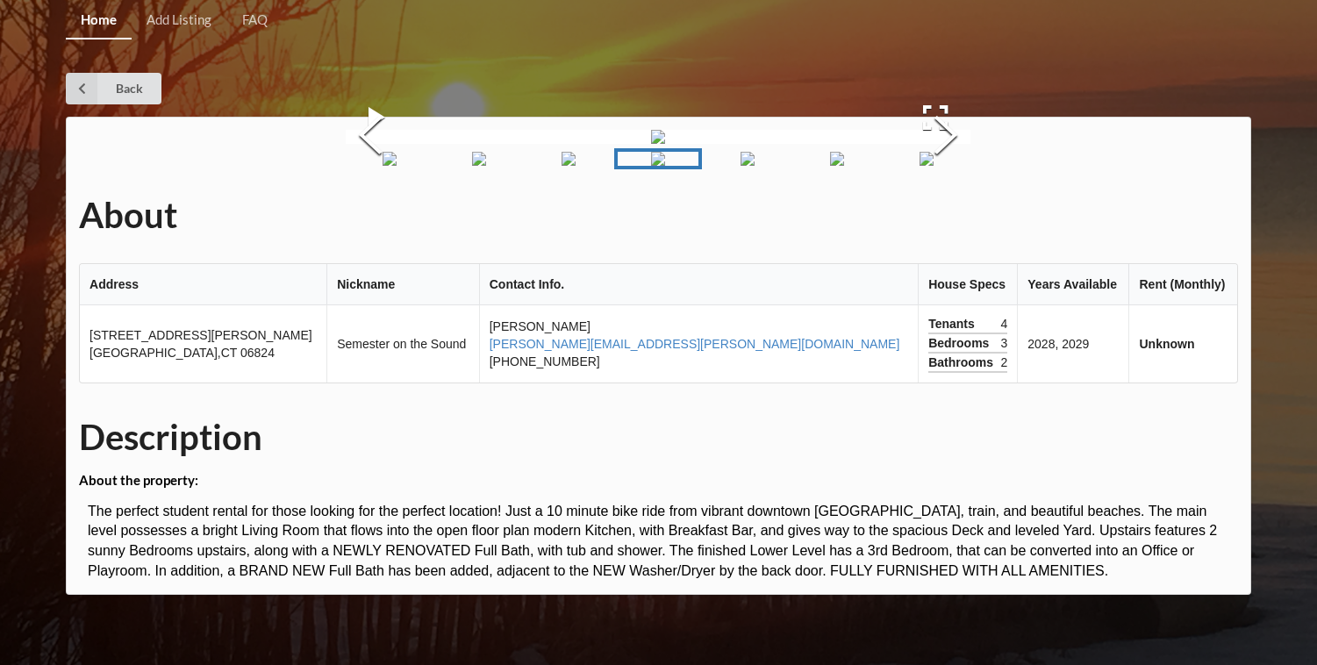
click at [919, 166] on img "Go to Slide 7" at bounding box center [926, 159] width 14 height 14
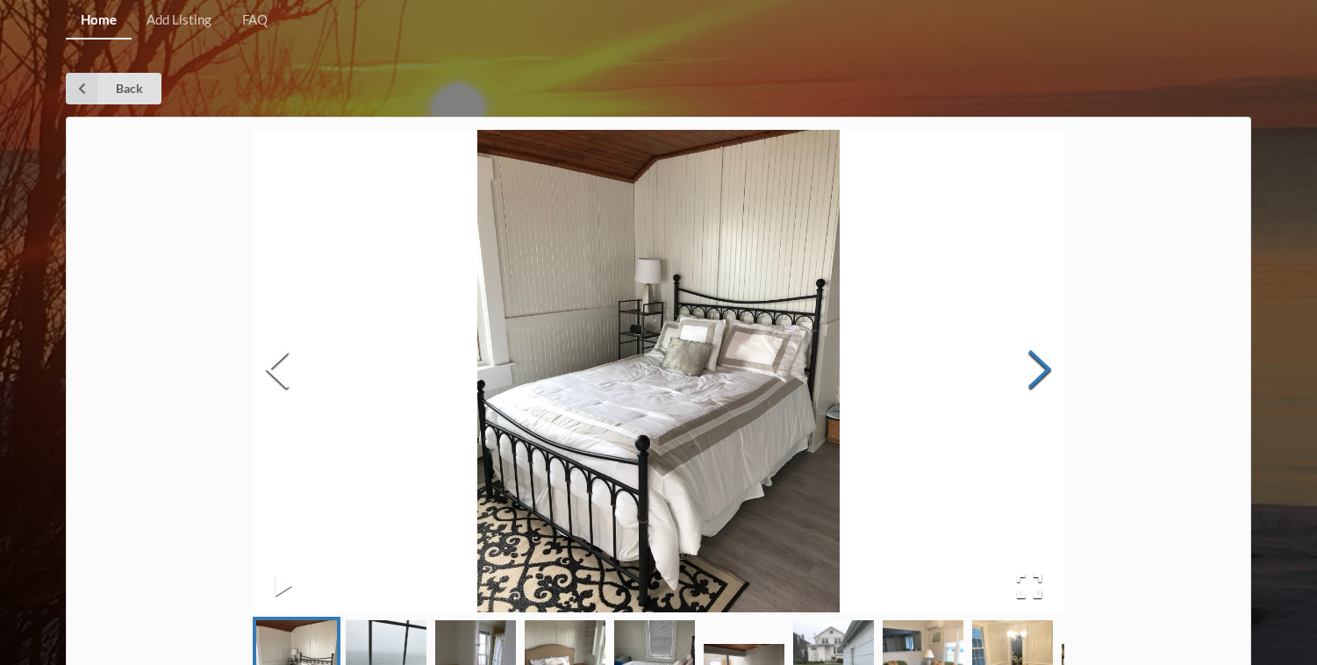
click at [1050, 366] on button "Next Slide" at bounding box center [1039, 371] width 49 height 159
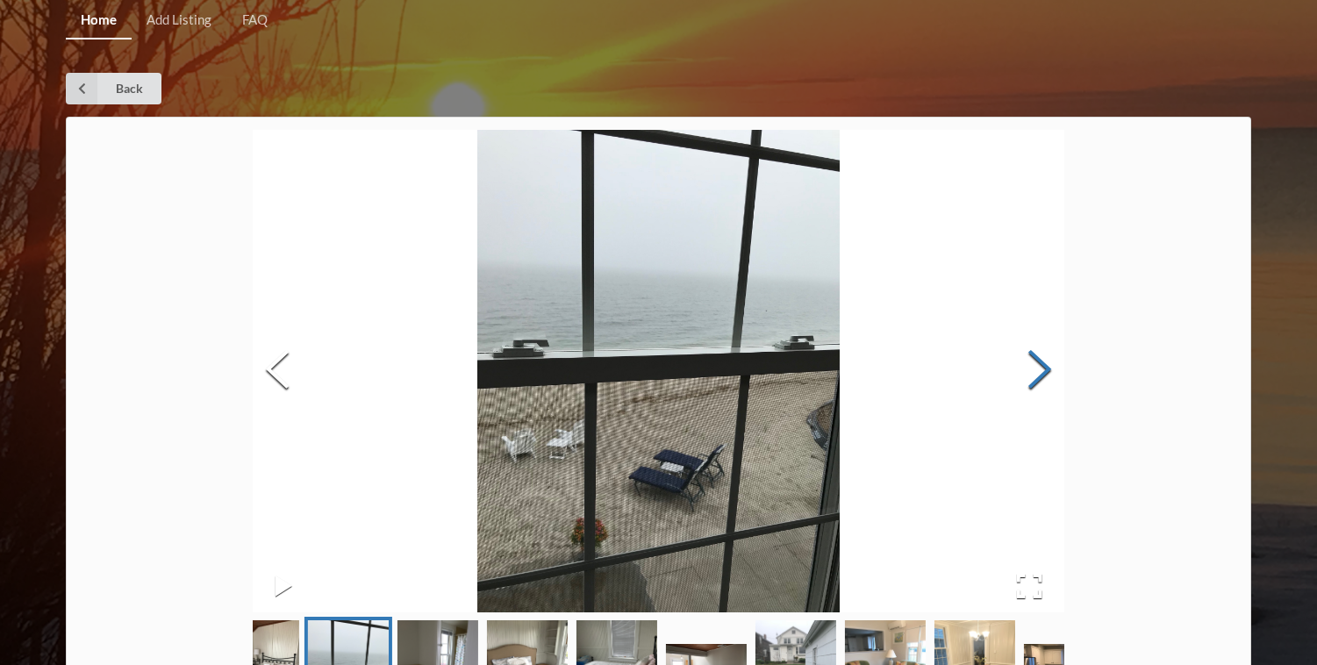
click at [1049, 365] on button "Next Slide" at bounding box center [1039, 371] width 49 height 159
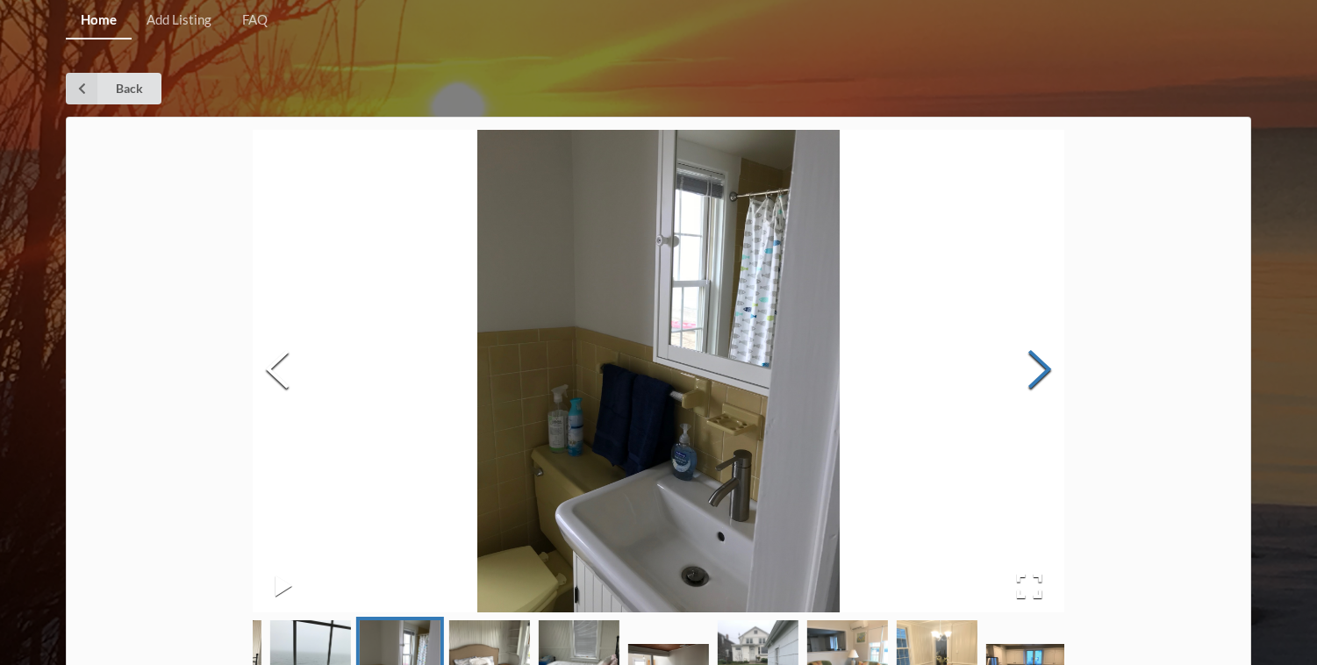
click at [1049, 365] on button "Next Slide" at bounding box center [1039, 371] width 49 height 159
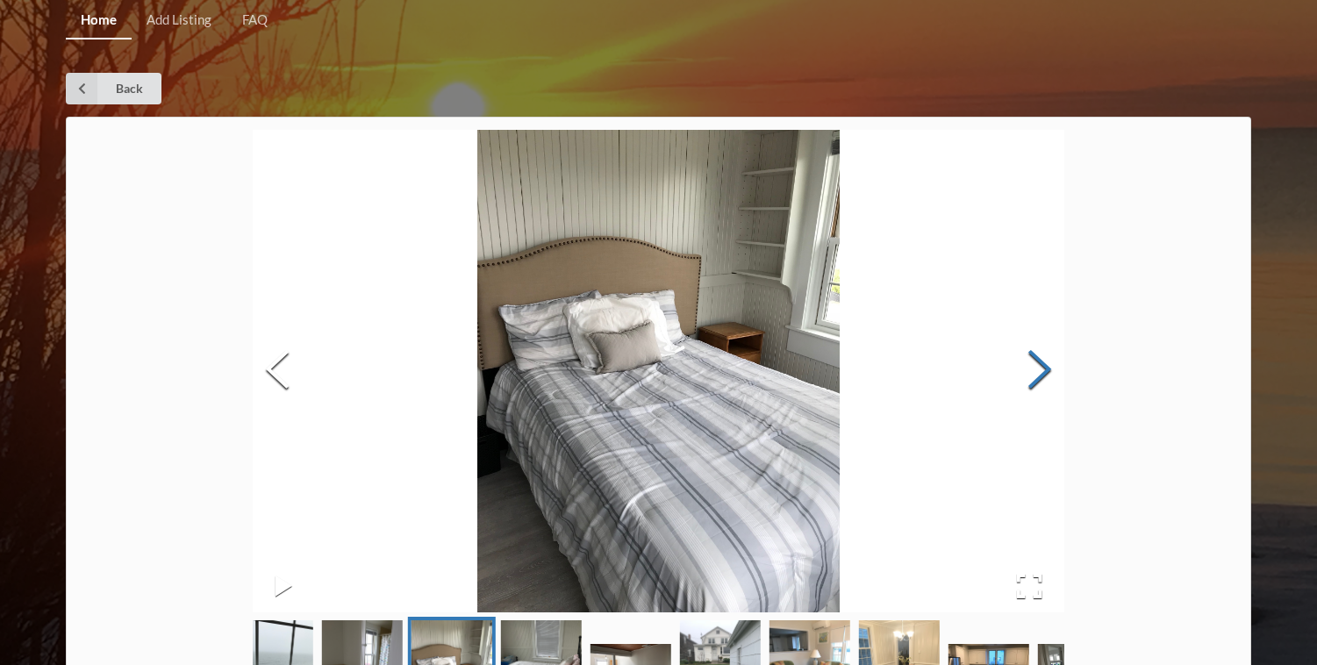
click at [1048, 365] on button "Next Slide" at bounding box center [1039, 371] width 49 height 159
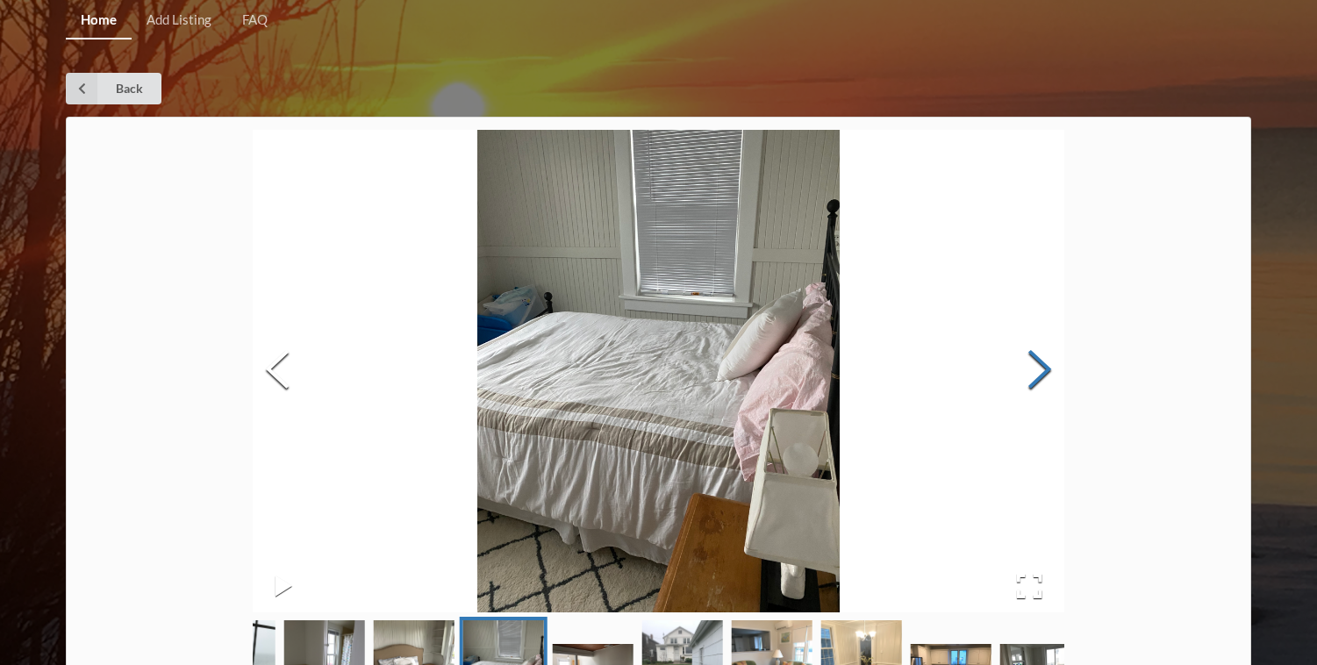
click at [1048, 365] on button "Next Slide" at bounding box center [1039, 371] width 49 height 159
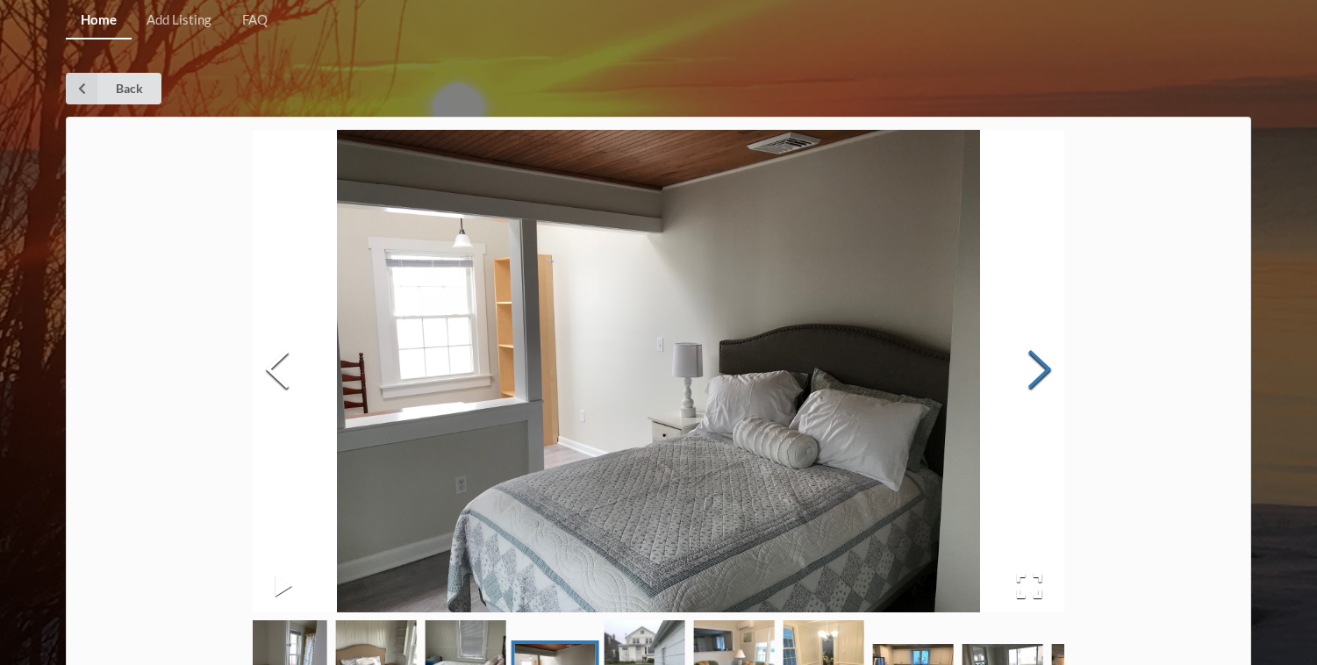
click at [1048, 365] on button "Next Slide" at bounding box center [1039, 371] width 49 height 159
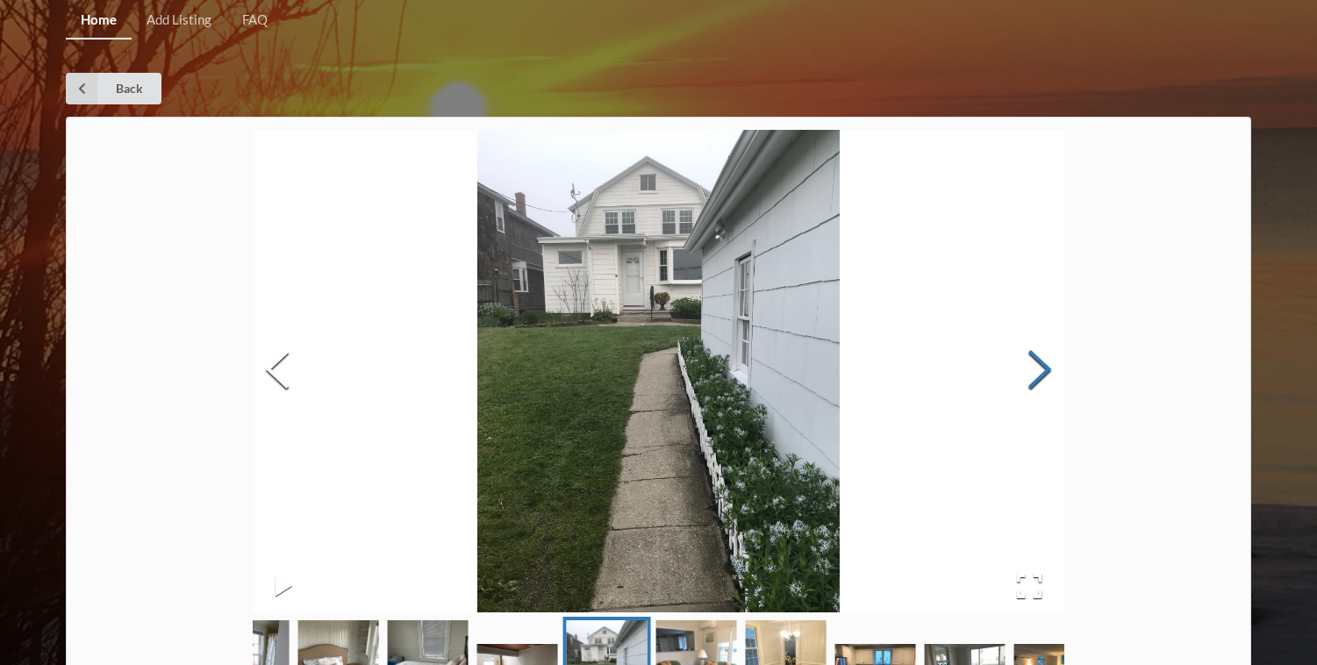
click at [1049, 366] on button "Next Slide" at bounding box center [1039, 371] width 49 height 159
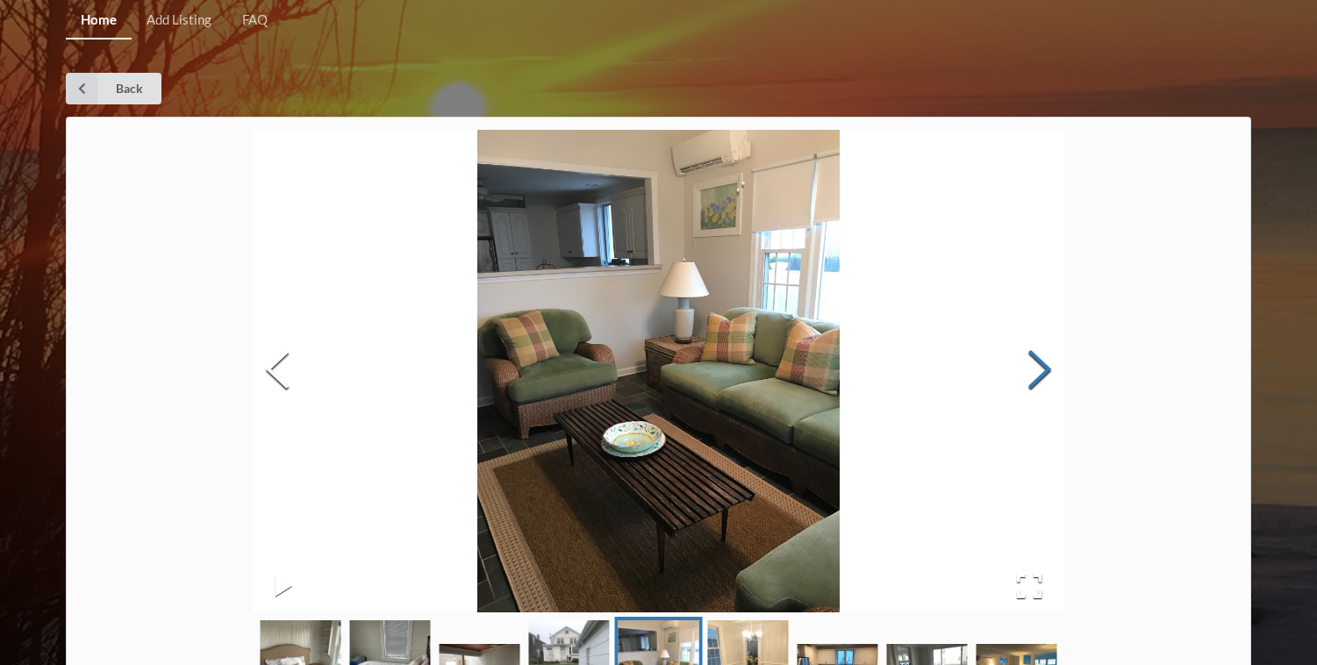
click at [1049, 366] on button "Next Slide" at bounding box center [1039, 371] width 49 height 159
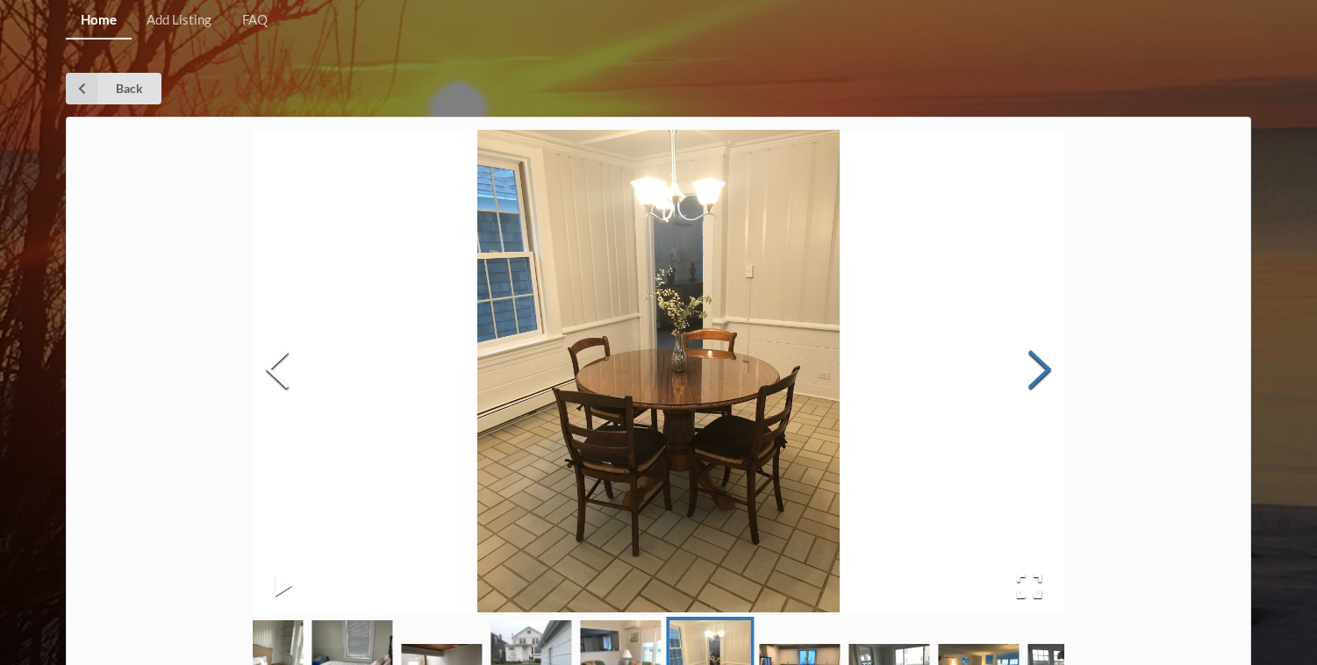
click at [1049, 366] on button "Next Slide" at bounding box center [1039, 371] width 49 height 159
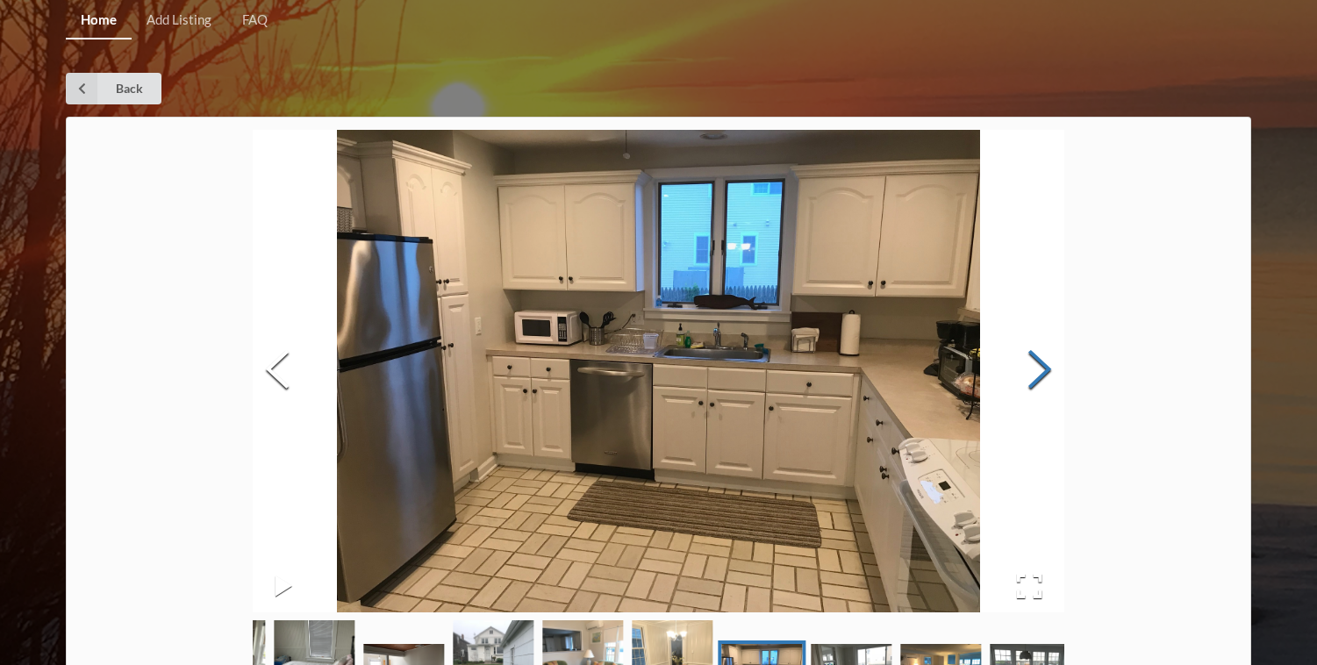
click at [1049, 367] on button "Next Slide" at bounding box center [1039, 371] width 49 height 159
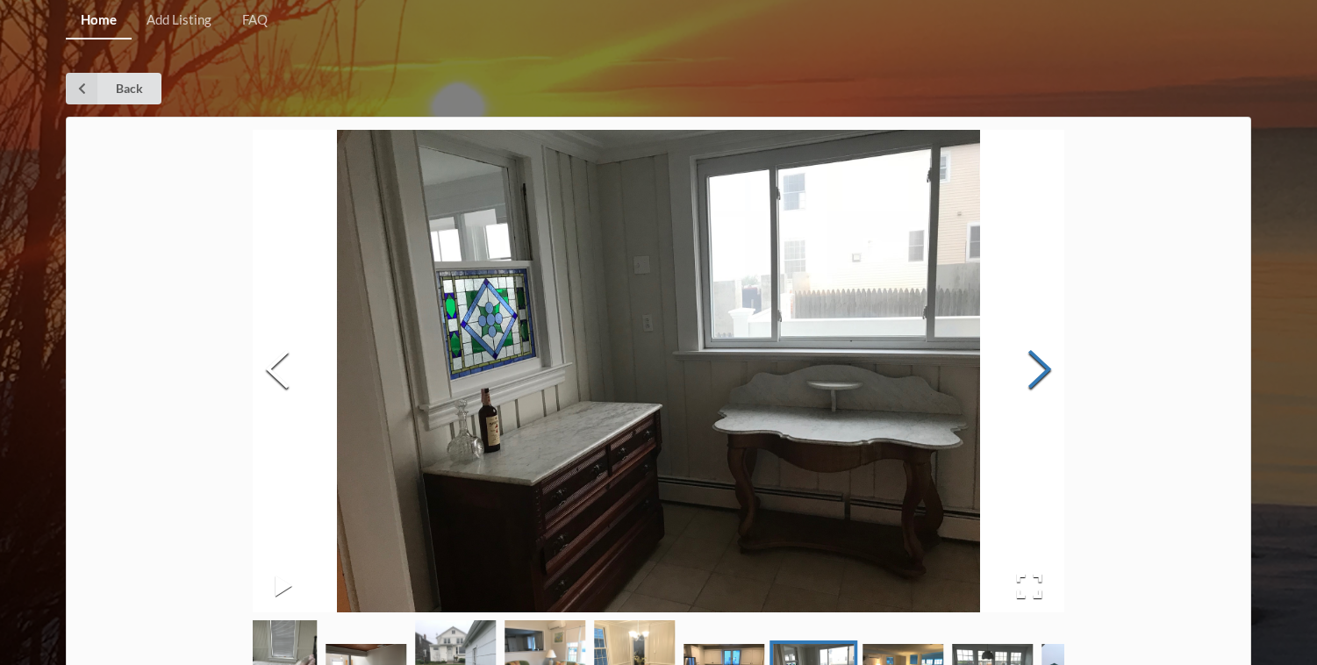
click at [1049, 367] on button "Next Slide" at bounding box center [1039, 371] width 49 height 159
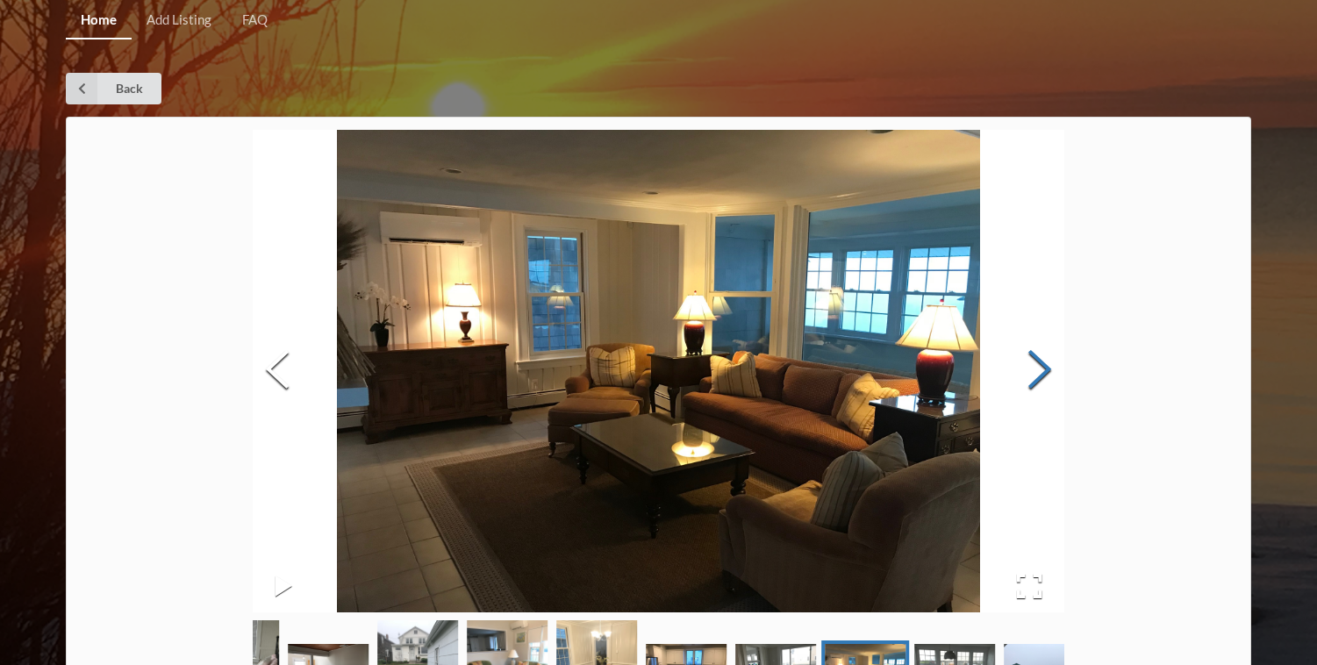
click at [1049, 368] on button "Next Slide" at bounding box center [1039, 371] width 49 height 159
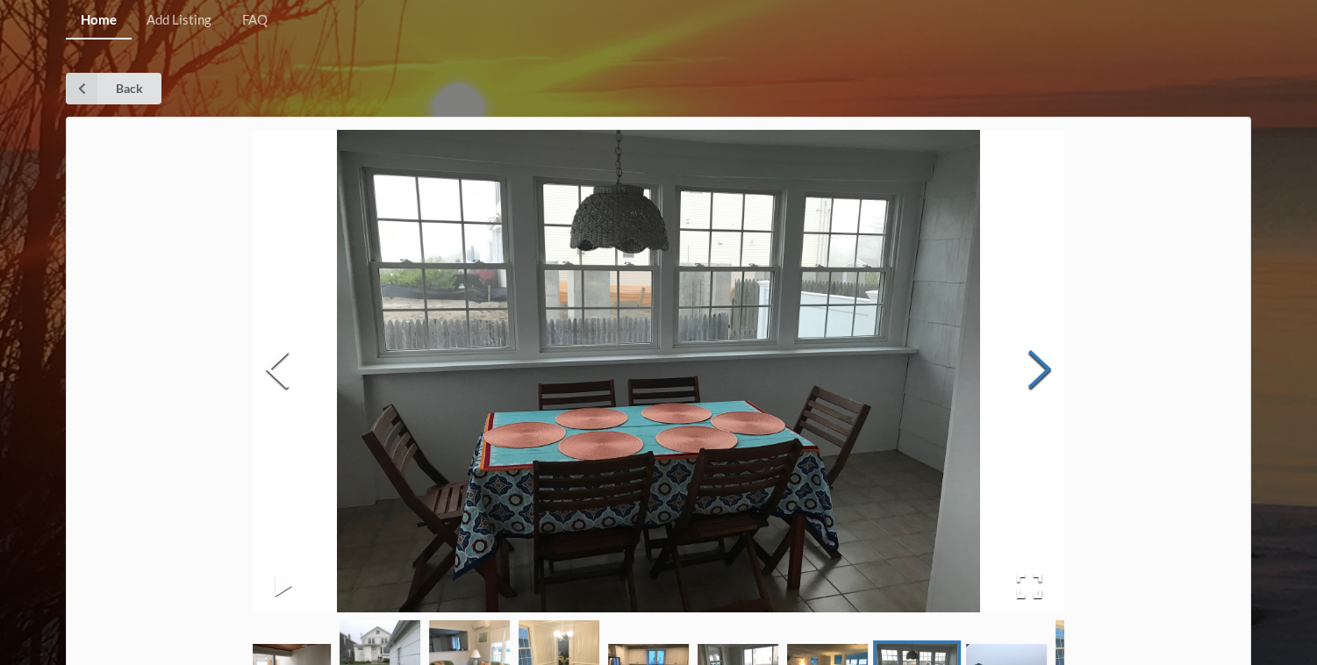
click at [1049, 368] on button "Next Slide" at bounding box center [1039, 371] width 49 height 159
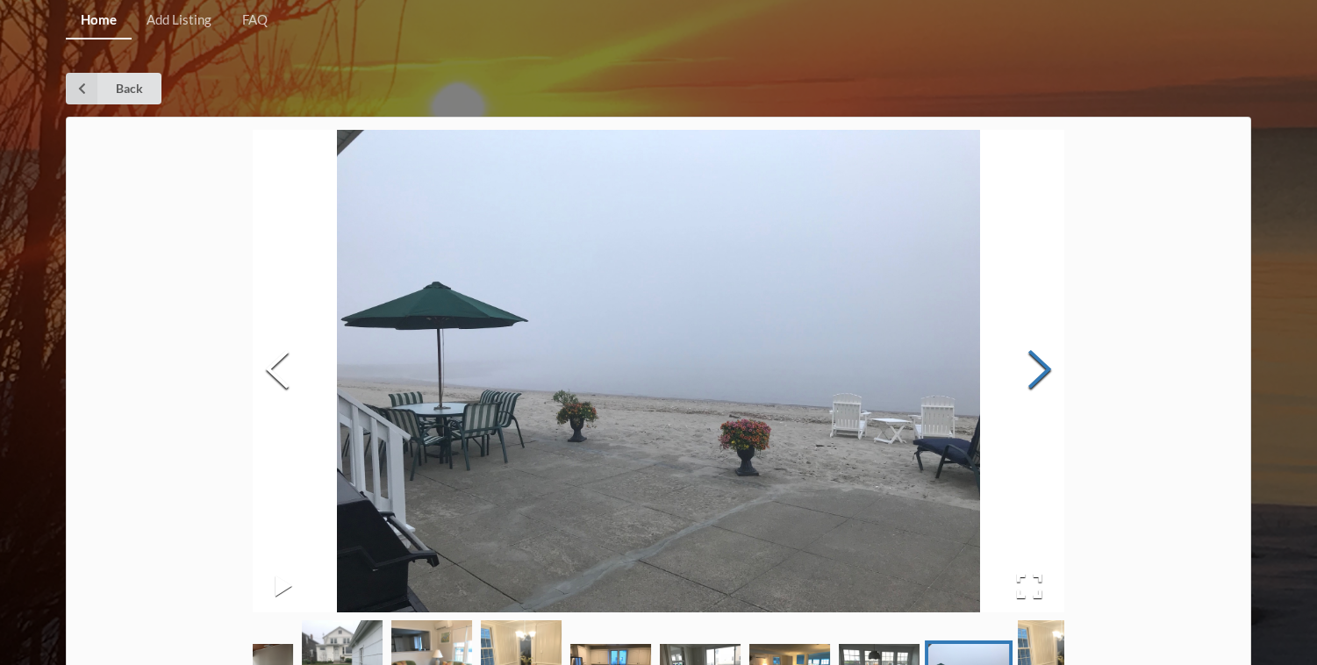
click at [1049, 368] on button "Next Slide" at bounding box center [1039, 371] width 49 height 159
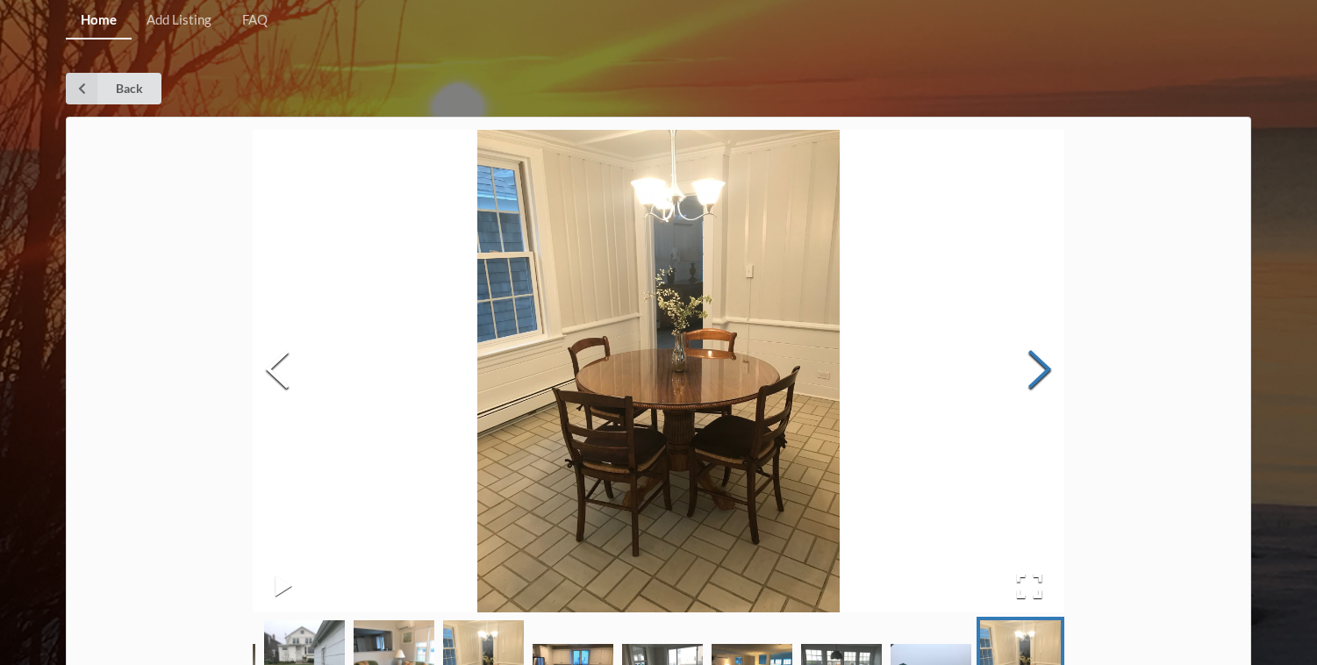
click at [1049, 368] on button "Next Slide" at bounding box center [1039, 371] width 49 height 159
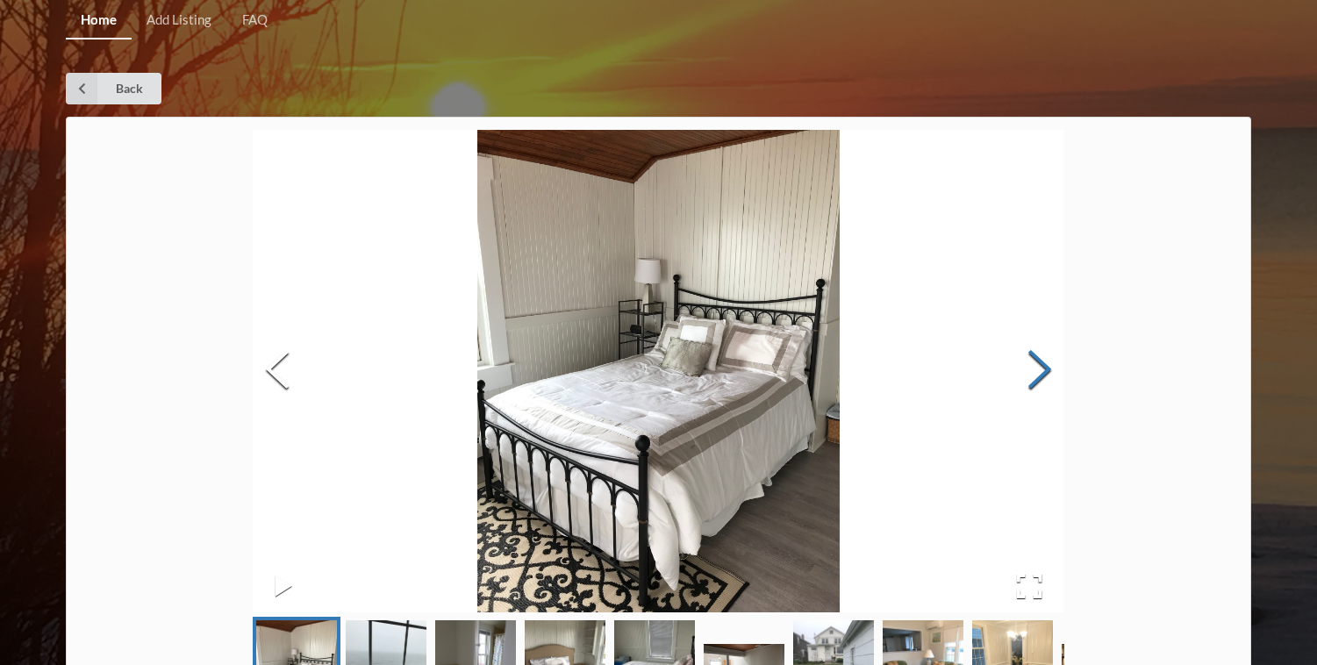
click at [1049, 368] on button "Next Slide" at bounding box center [1039, 371] width 49 height 159
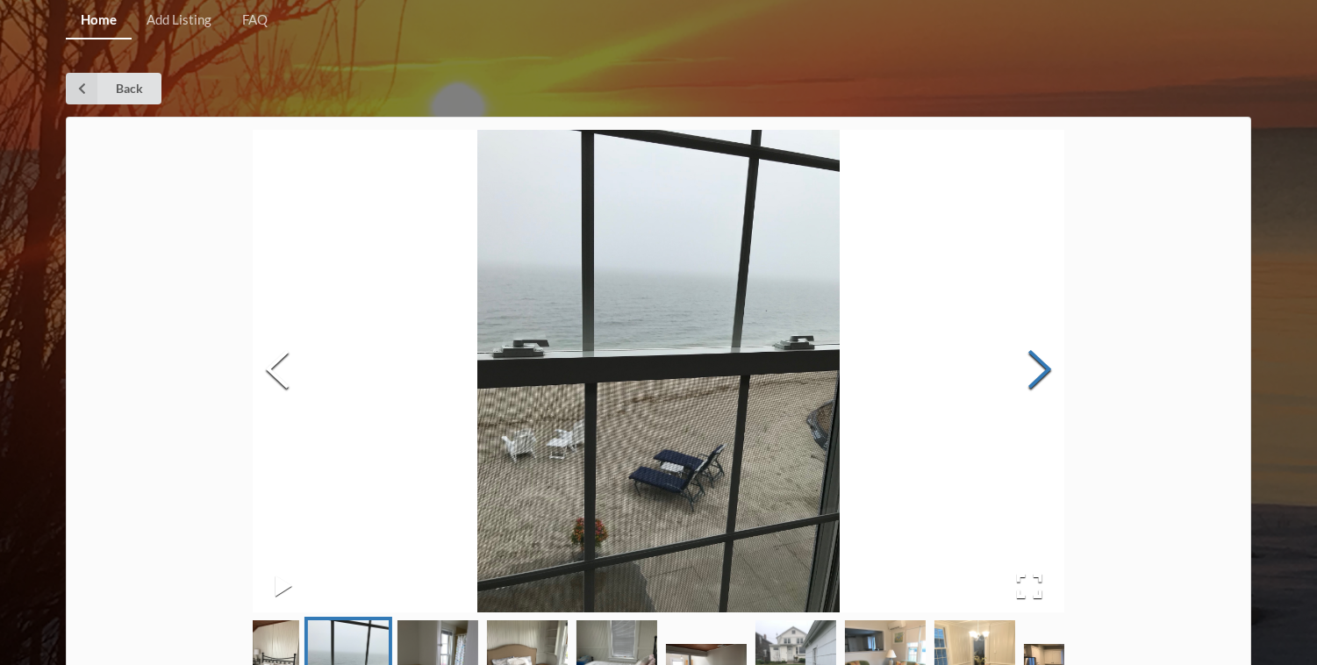
click at [1049, 368] on button "Next Slide" at bounding box center [1039, 371] width 49 height 159
click at [1240, 253] on div "About Address Nickname Contact Info. House Specs Years Available Rent (Monthly)…" at bounding box center [658, 600] width 1185 height 966
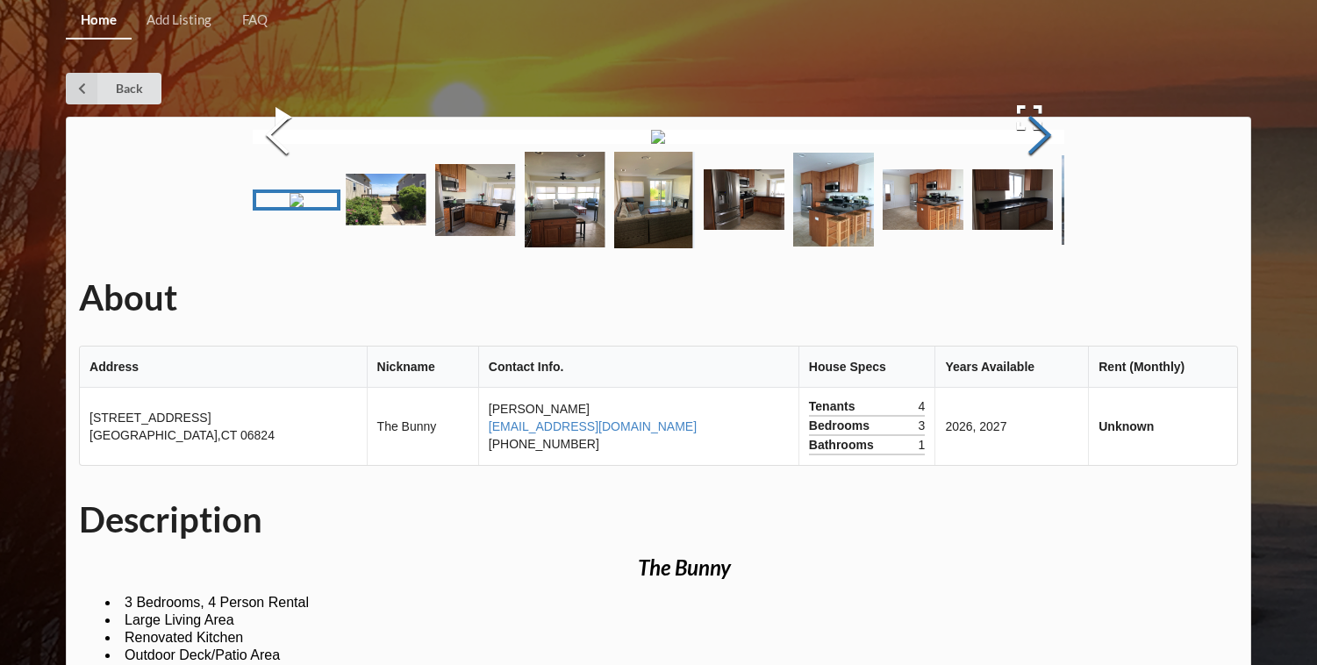
click at [1034, 217] on button "Next Slide" at bounding box center [1039, 137] width 49 height 159
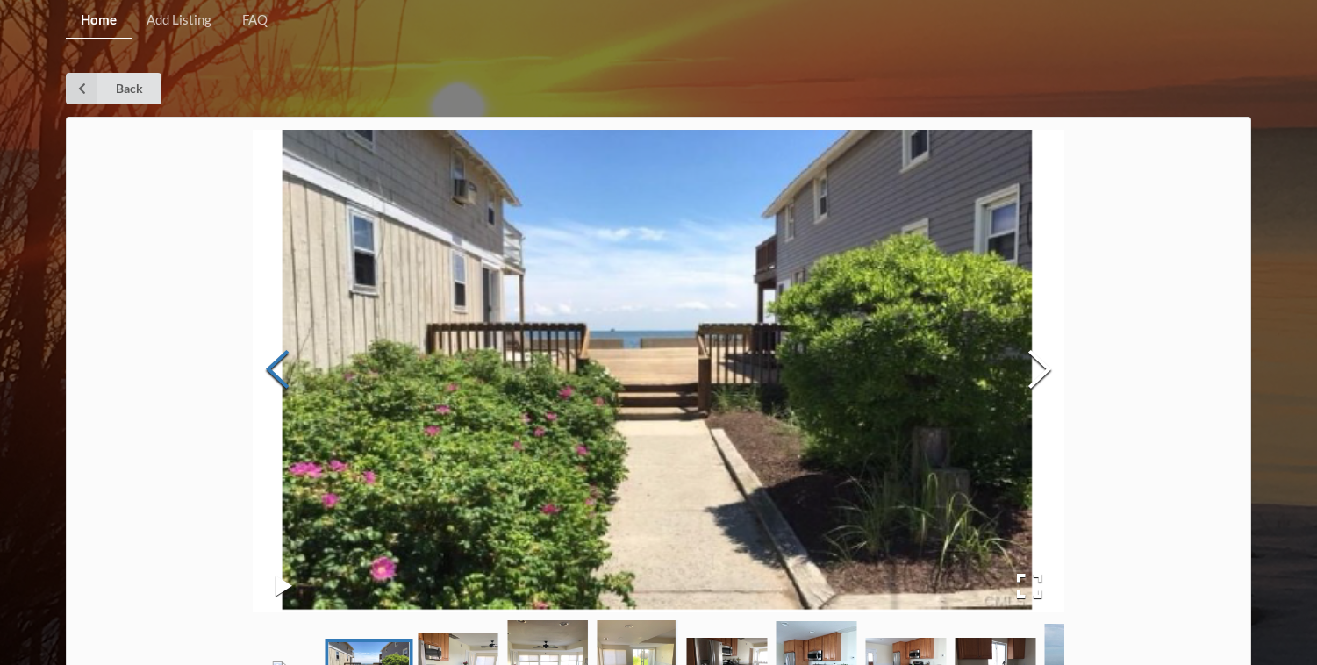
click at [279, 374] on button "Previous Slide" at bounding box center [277, 371] width 49 height 159
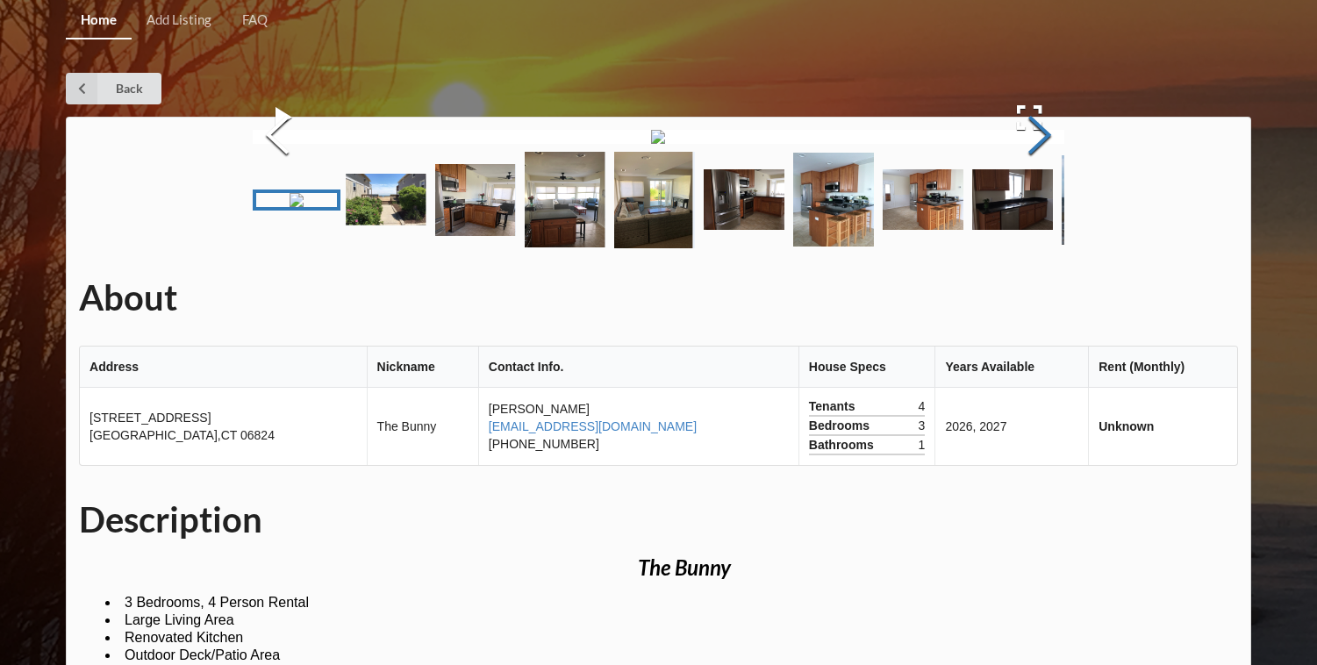
click at [1034, 217] on button "Next Slide" at bounding box center [1039, 137] width 49 height 159
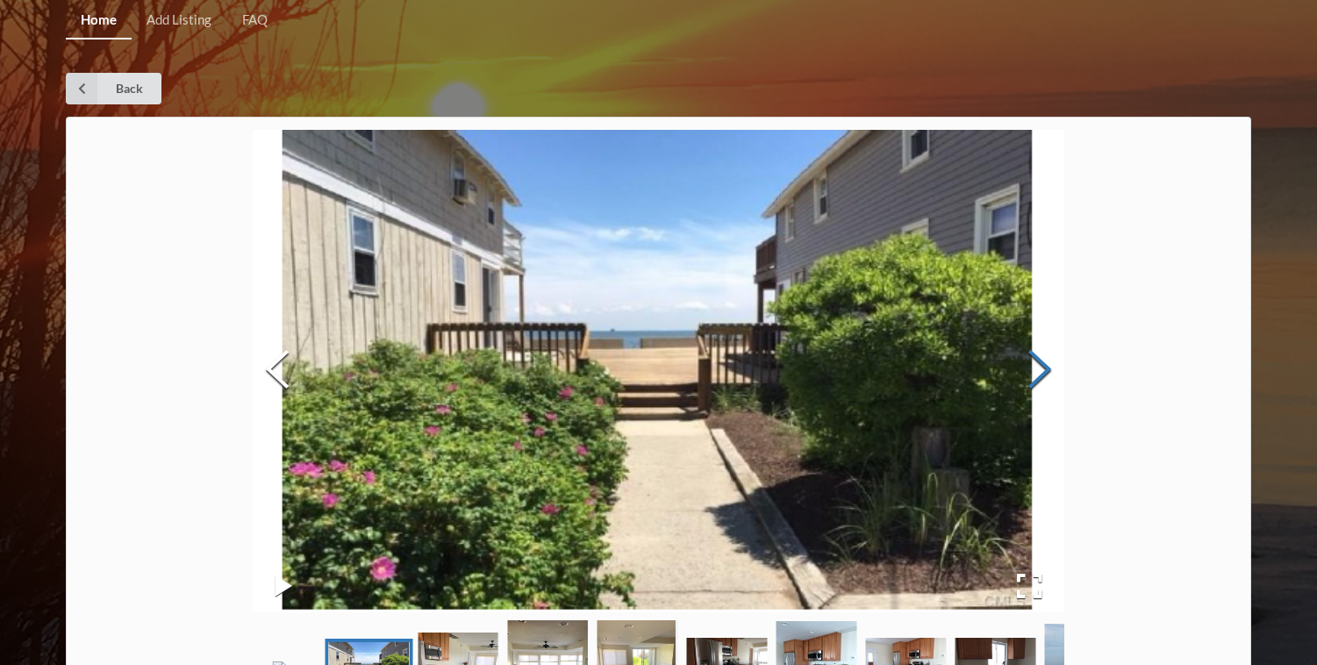
click at [1034, 364] on button "Next Slide" at bounding box center [1039, 371] width 49 height 159
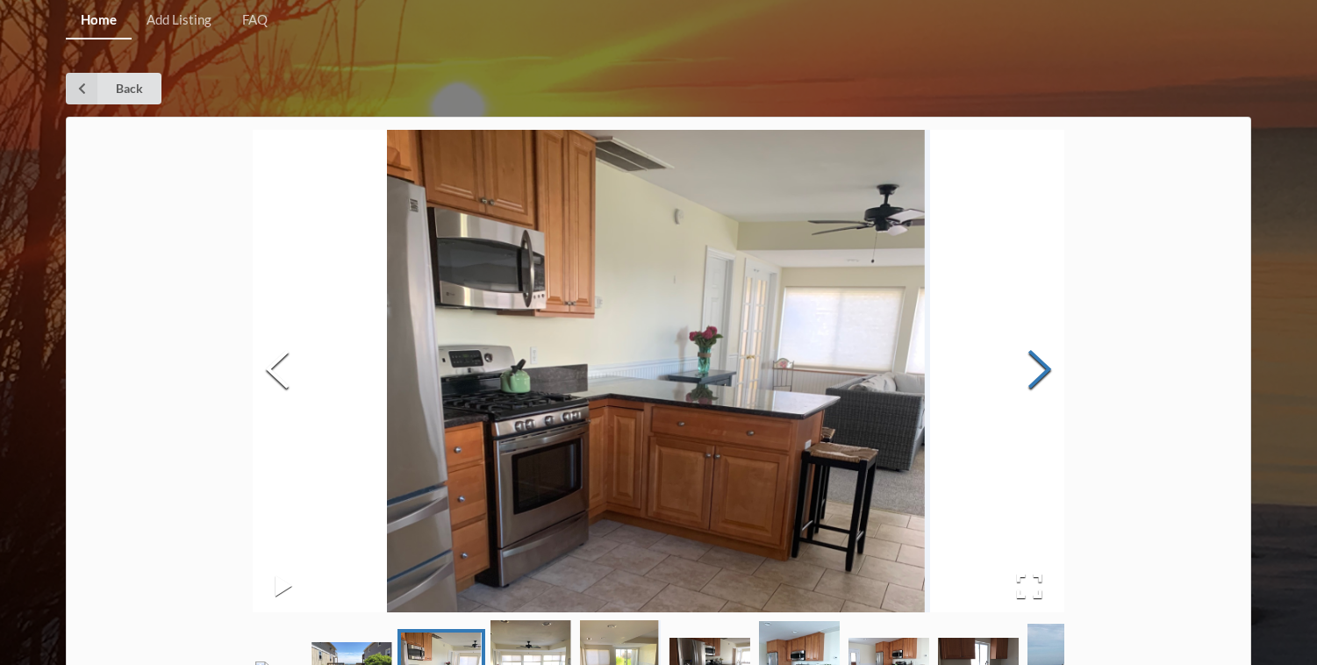
click at [1034, 364] on button "Next Slide" at bounding box center [1039, 371] width 49 height 159
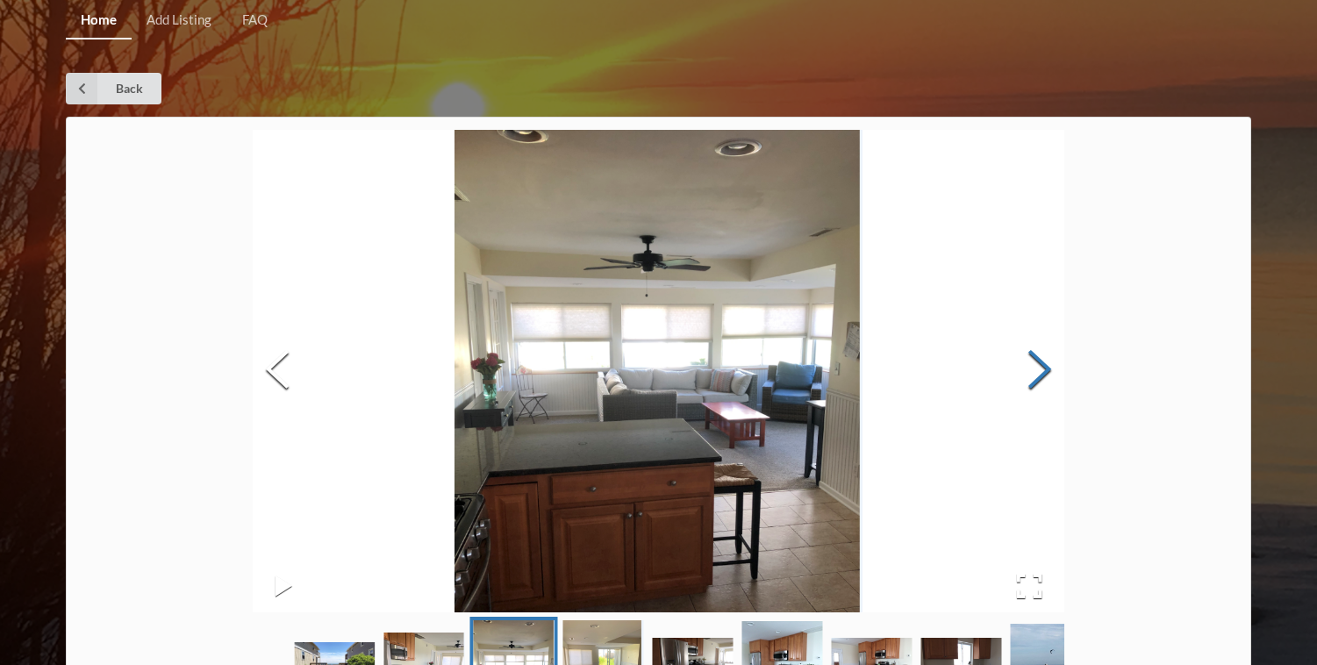
click at [1034, 364] on button "Next Slide" at bounding box center [1039, 371] width 49 height 159
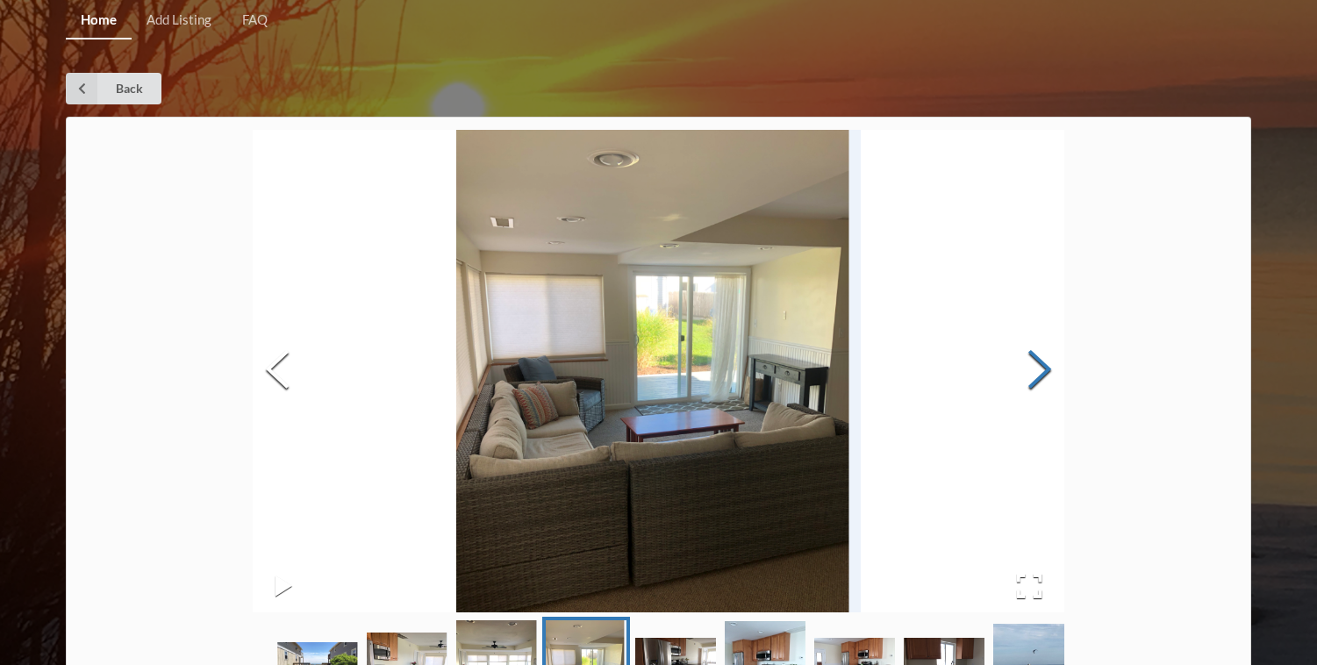
click at [1034, 364] on button "Next Slide" at bounding box center [1039, 371] width 49 height 159
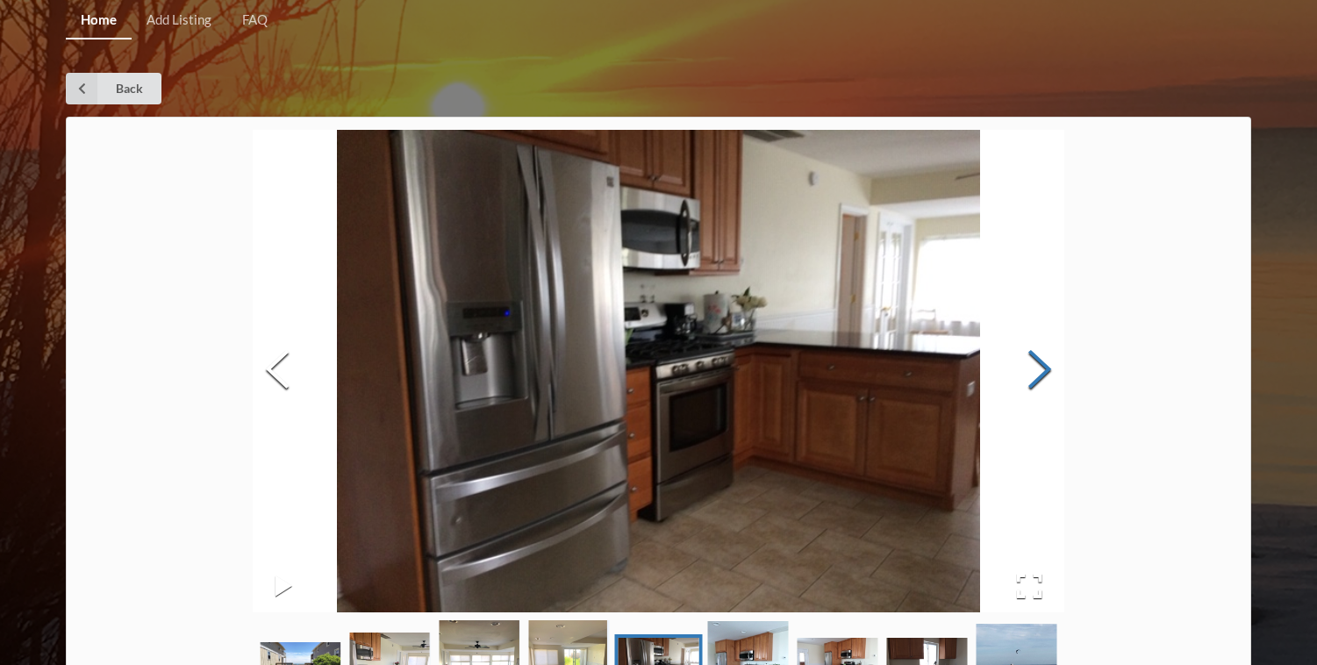
click at [1035, 364] on button "Next Slide" at bounding box center [1039, 371] width 49 height 159
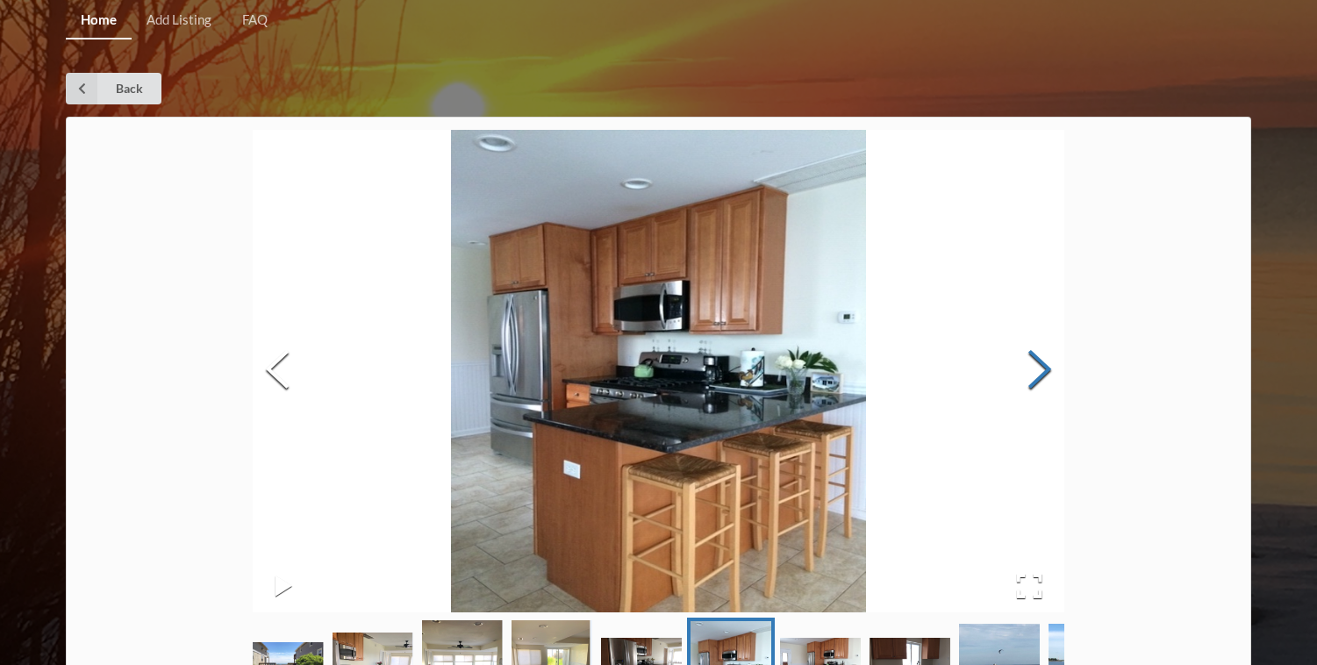
click at [1035, 365] on button "Next Slide" at bounding box center [1039, 371] width 49 height 159
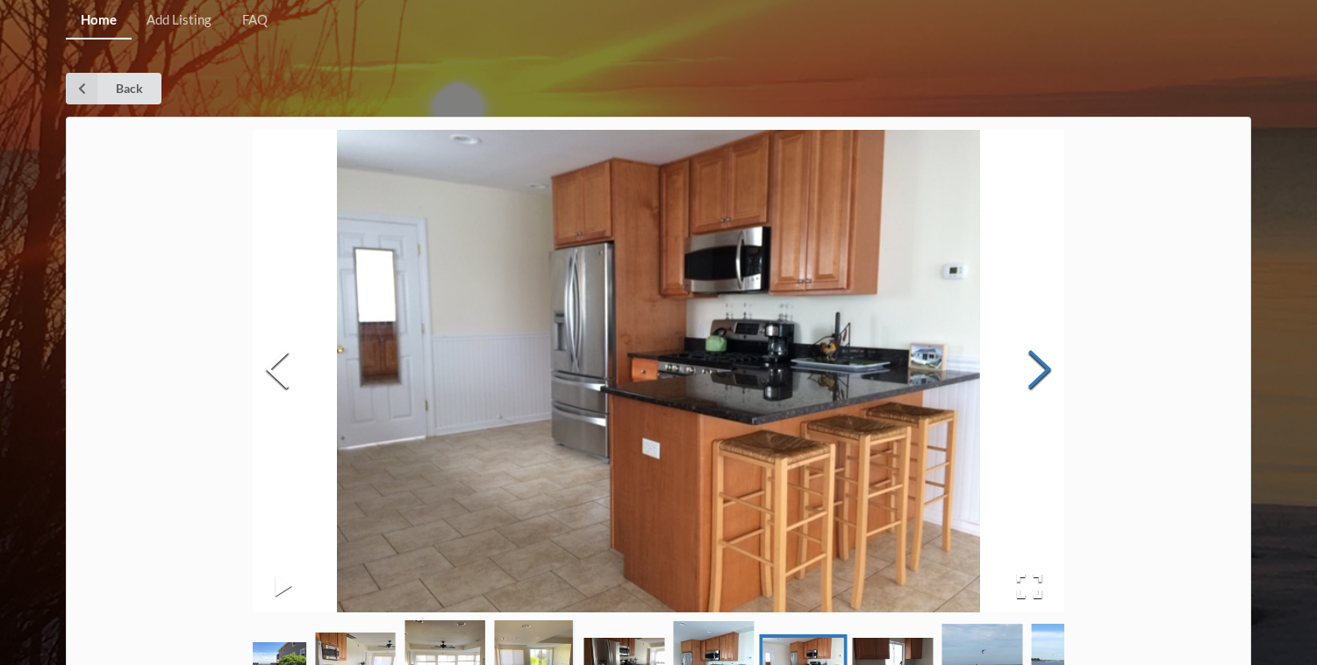
click at [1035, 365] on button "Next Slide" at bounding box center [1039, 371] width 49 height 159
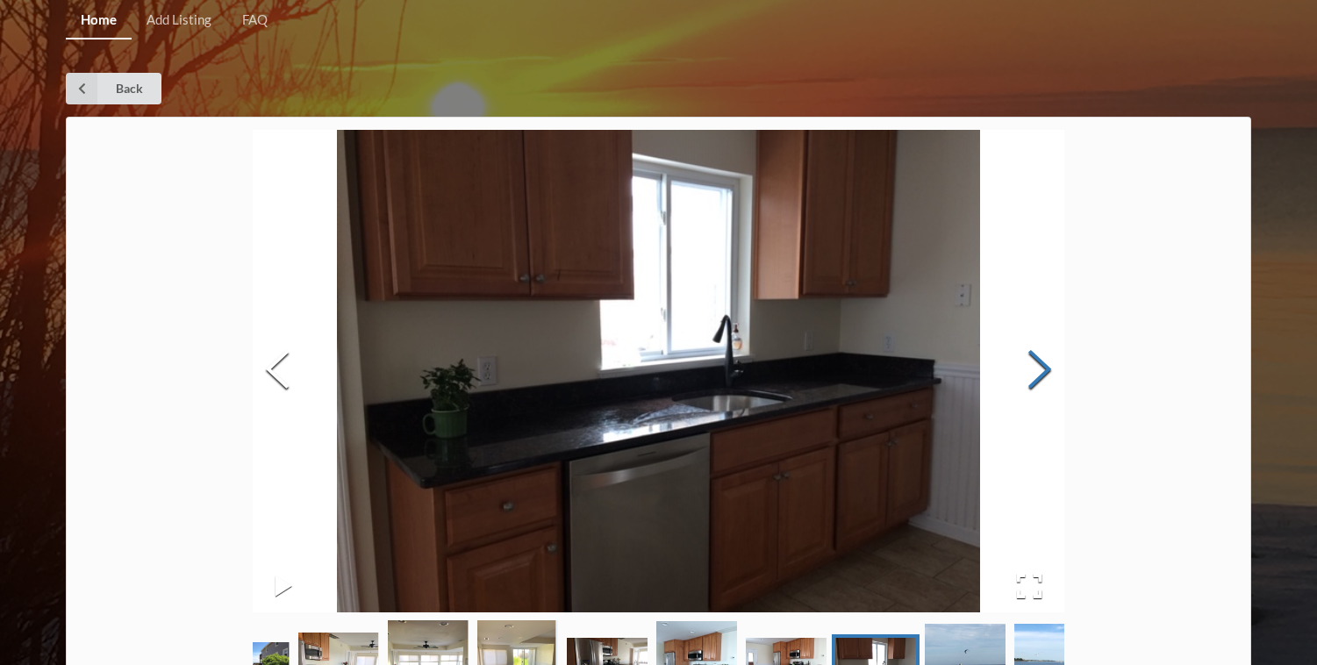
click at [1035, 365] on button "Next Slide" at bounding box center [1039, 371] width 49 height 159
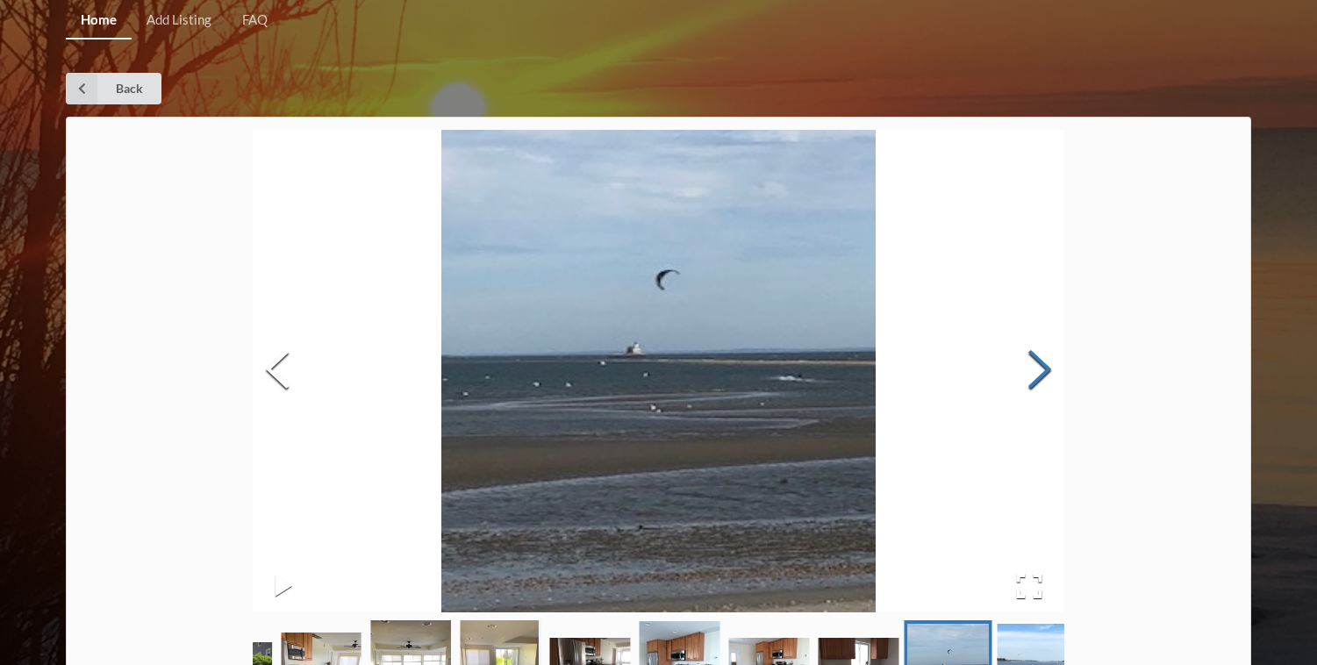
click at [1035, 365] on button "Next Slide" at bounding box center [1039, 371] width 49 height 159
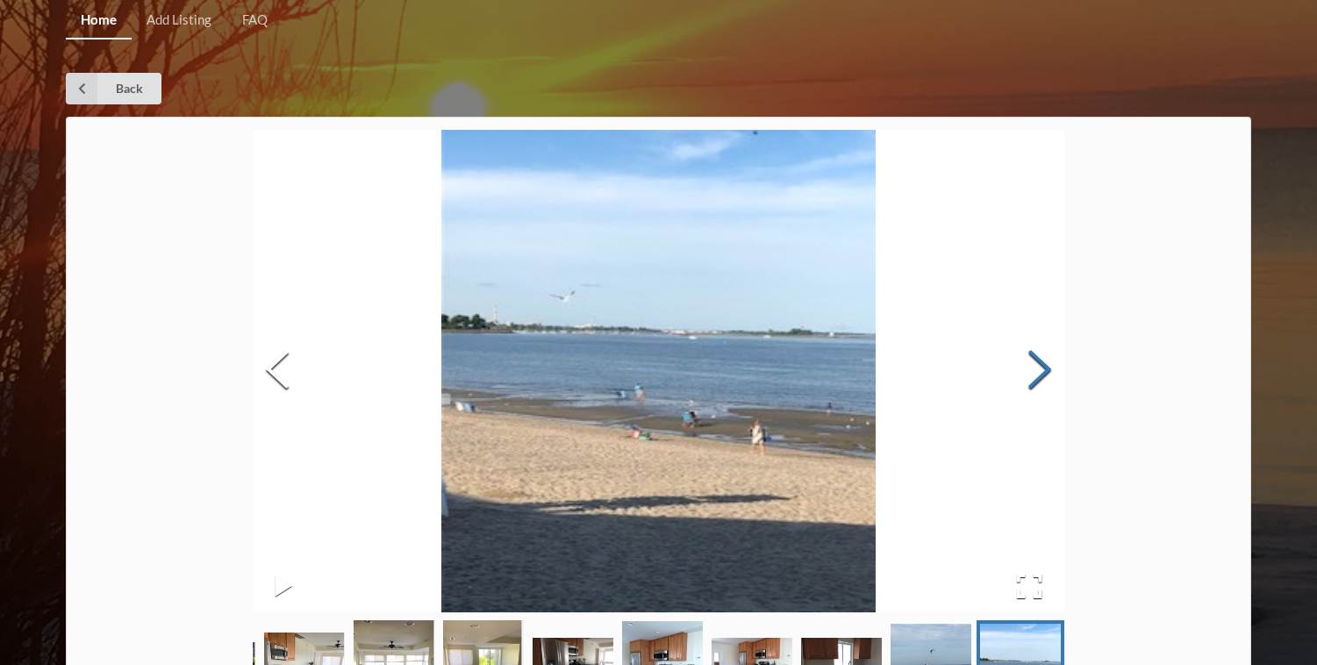
click at [1035, 365] on button "Next Slide" at bounding box center [1039, 371] width 49 height 159
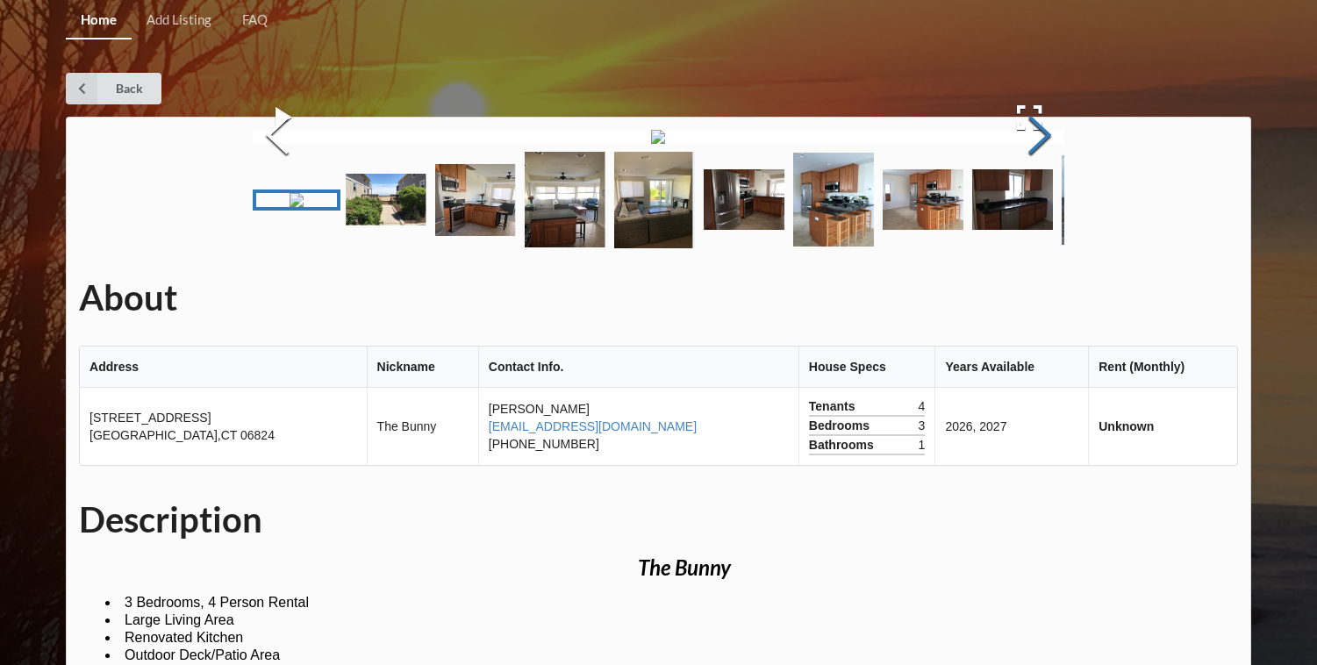
click at [1035, 217] on button "Next Slide" at bounding box center [1039, 137] width 49 height 159
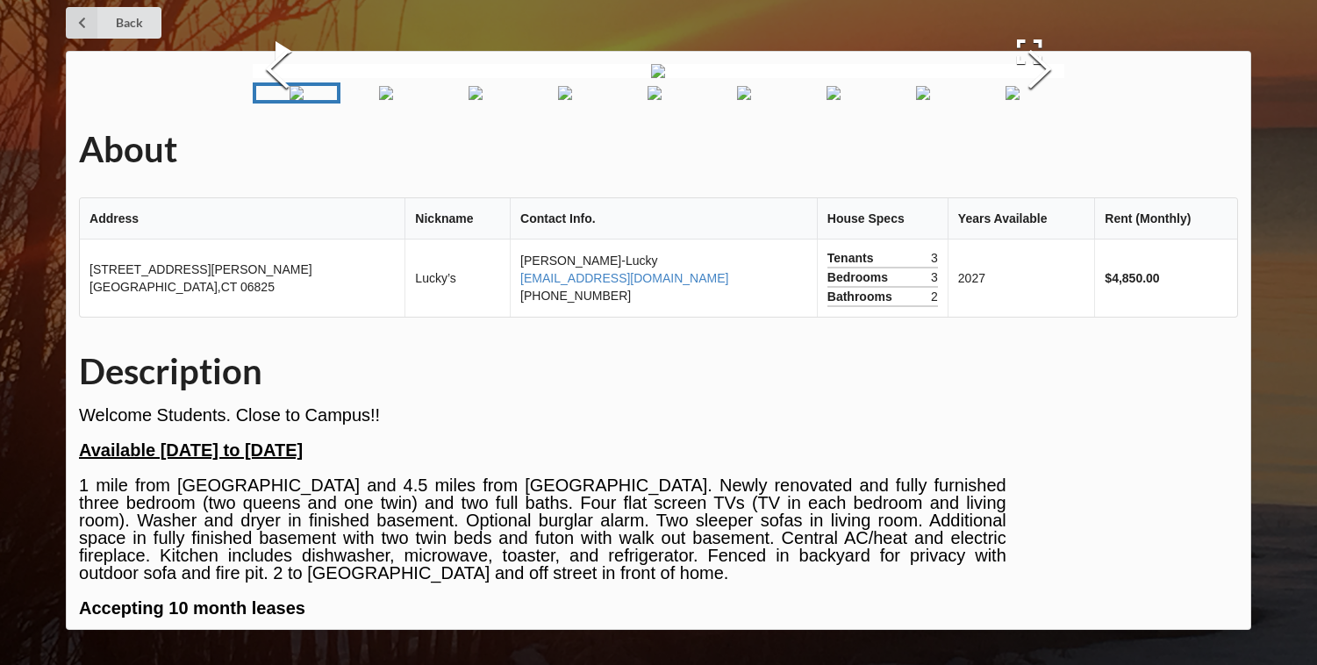
scroll to position [121, 0]
click at [482, 100] on img "Go to Slide 3" at bounding box center [475, 93] width 14 height 14
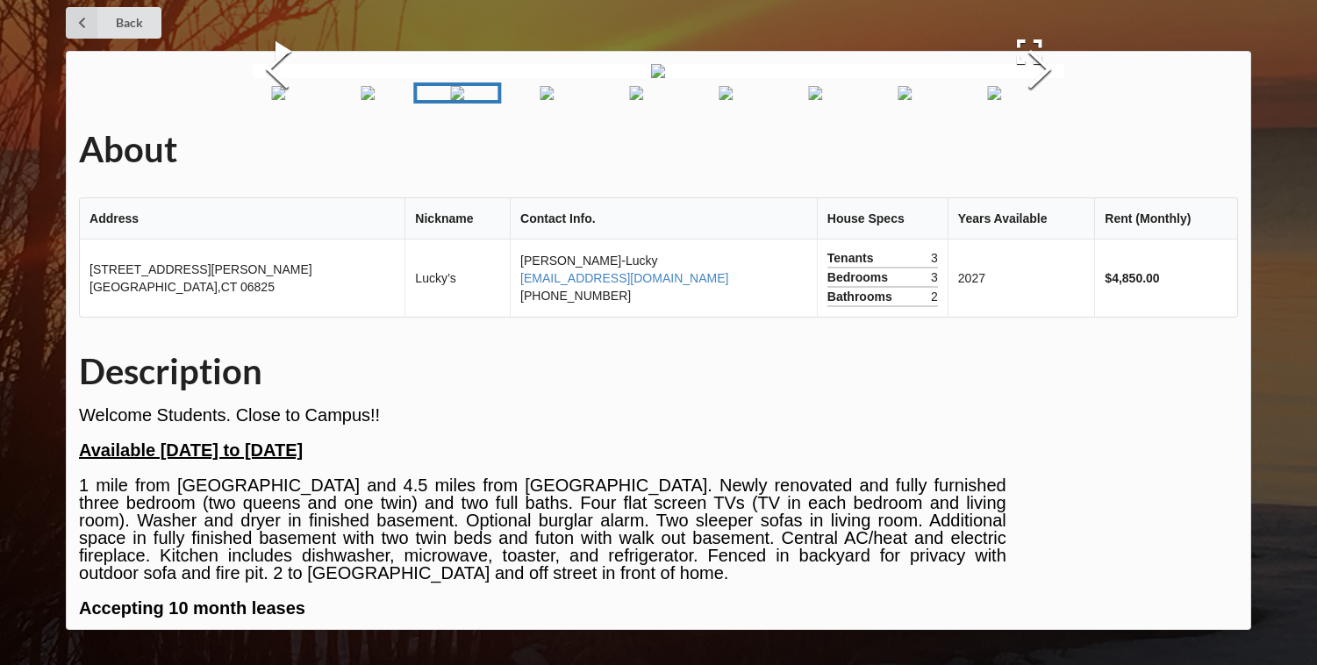
click at [540, 100] on img "Go to Slide 4" at bounding box center [547, 93] width 14 height 14
click at [710, 100] on img "Go to Slide 6" at bounding box center [717, 93] width 14 height 14
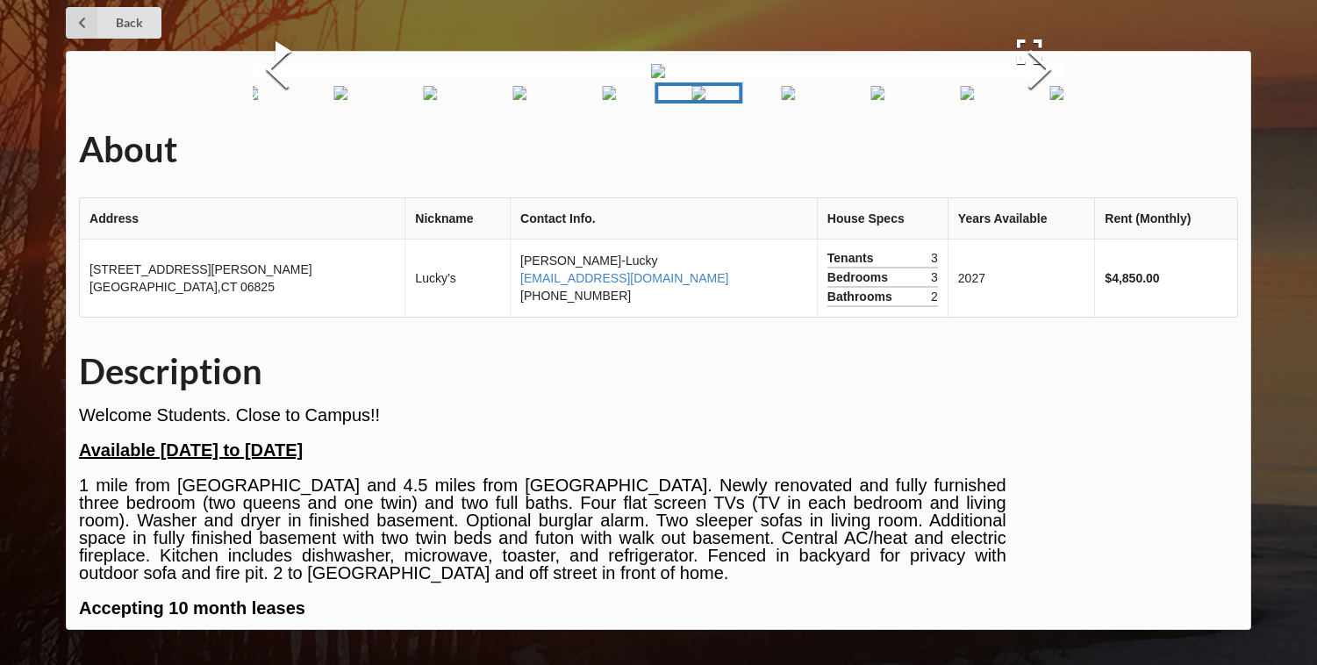
click at [871, 100] on img "Go to Slide 8" at bounding box center [878, 93] width 14 height 14
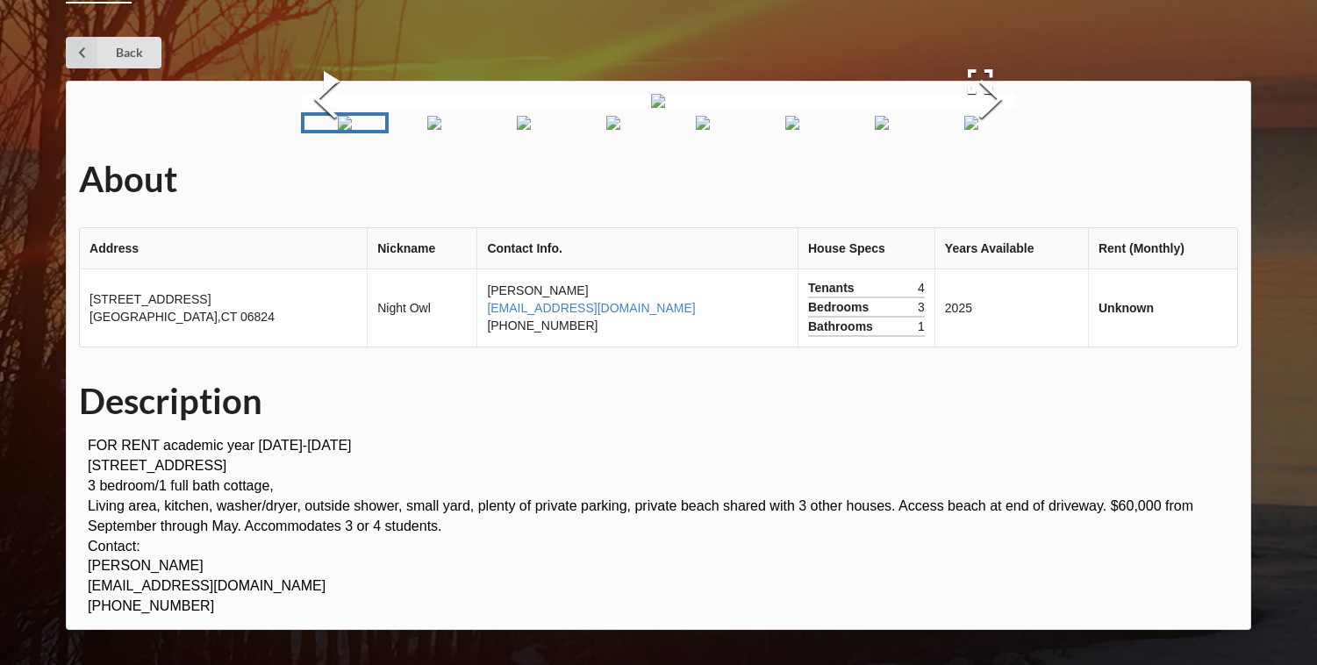
scroll to position [293, 0]
click at [875, 130] on img "Go to Slide 7" at bounding box center [882, 123] width 14 height 14
click at [796, 130] on img "Go to Slide 6" at bounding box center [792, 123] width 14 height 14
click at [710, 130] on img "Go to Slide 5" at bounding box center [703, 123] width 14 height 14
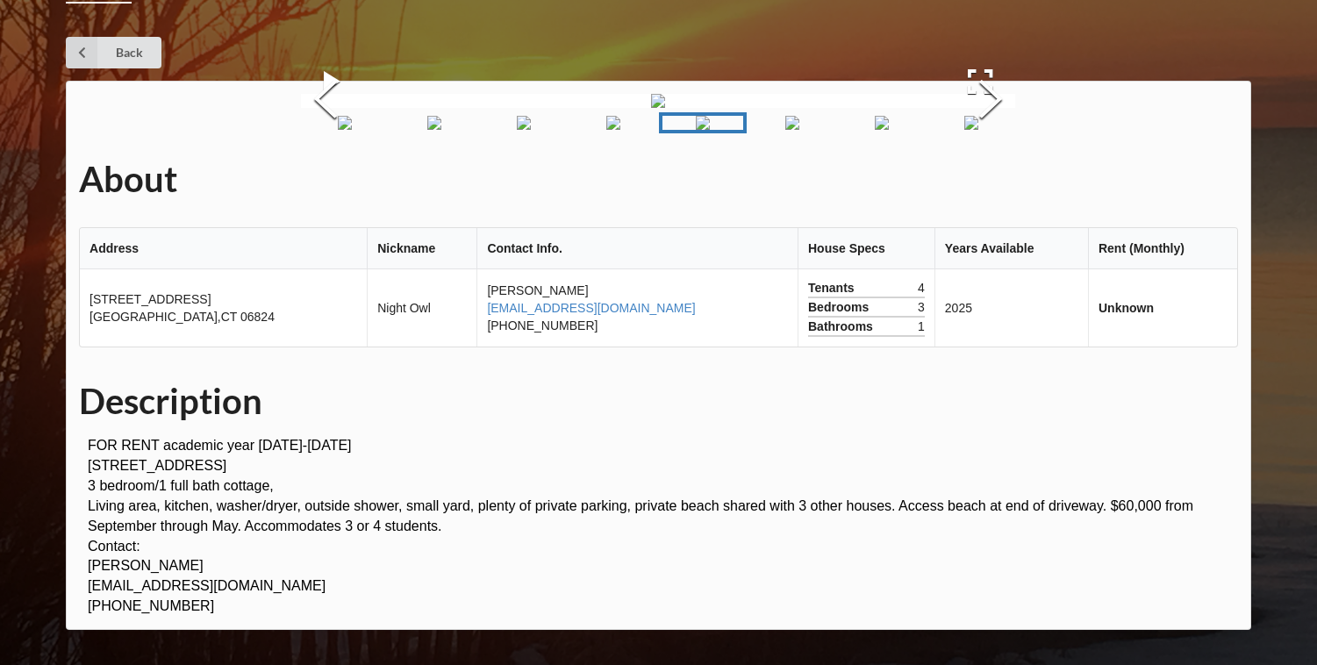
click at [620, 130] on img "Go to Slide 4" at bounding box center [613, 123] width 14 height 14
click at [531, 130] on img "Go to Slide 3" at bounding box center [524, 123] width 14 height 14
click at [439, 130] on img "Go to Slide 2" at bounding box center [434, 123] width 14 height 14
click at [978, 130] on img "Go to Slide 8" at bounding box center [971, 123] width 14 height 14
click at [978, 181] on button "Next Slide" at bounding box center [990, 101] width 49 height 159
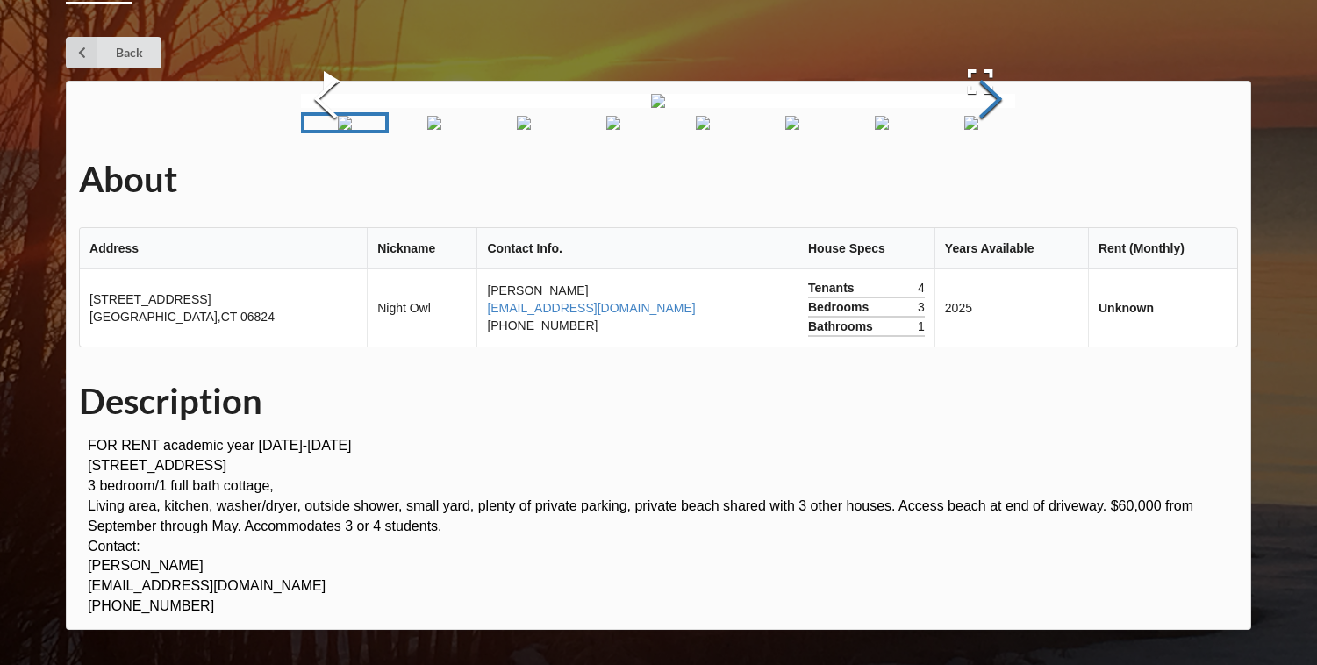
click at [978, 181] on button "Next Slide" at bounding box center [990, 101] width 49 height 159
click at [979, 181] on button "Next Slide" at bounding box center [990, 101] width 49 height 159
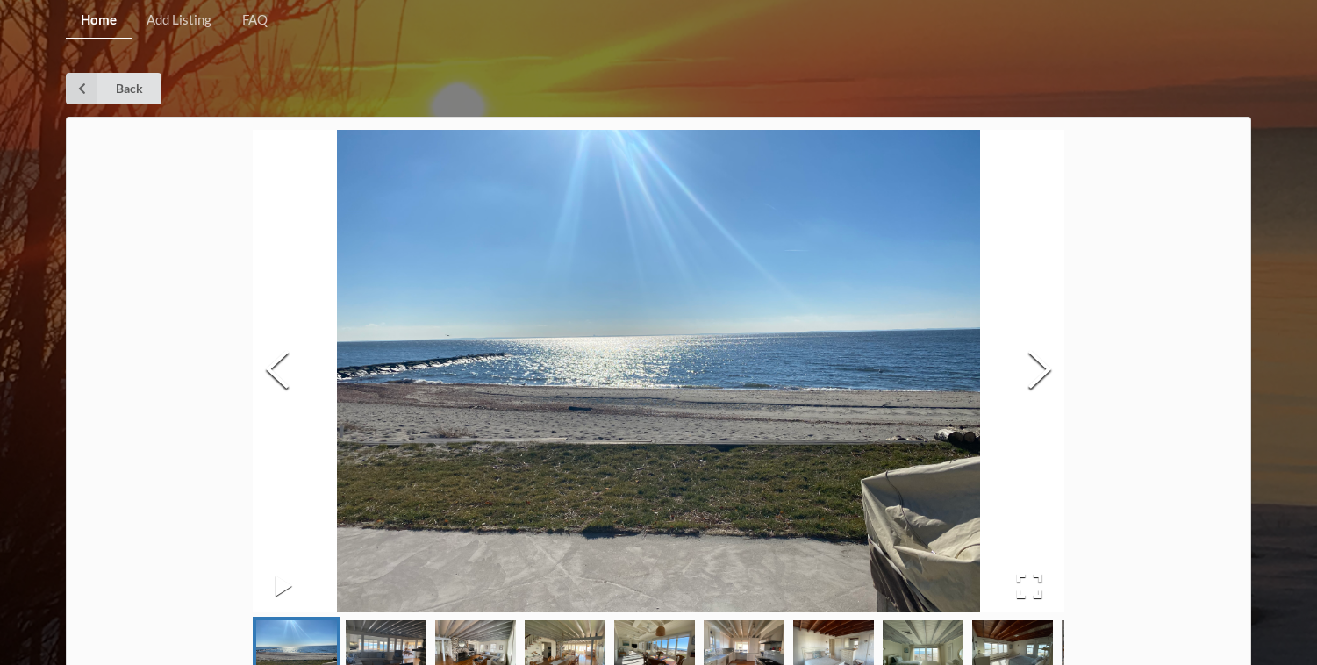
scroll to position [133, 0]
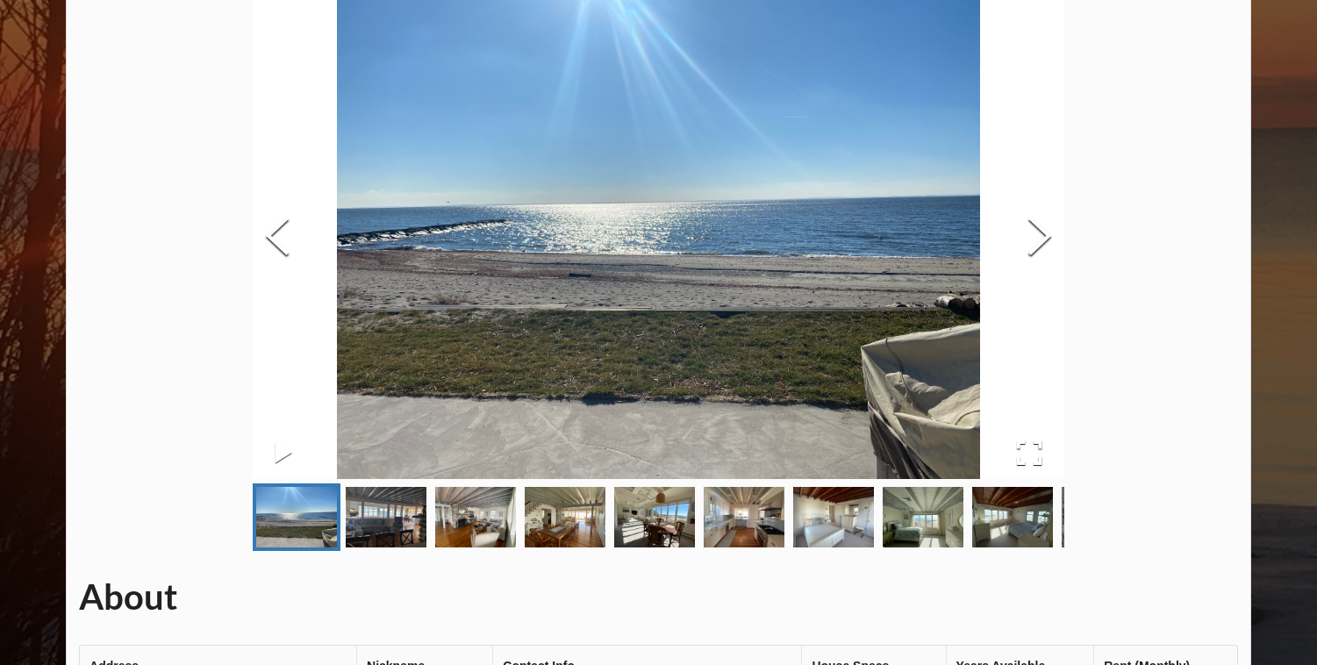
click at [658, 513] on img "Go to Slide 5" at bounding box center [654, 517] width 81 height 61
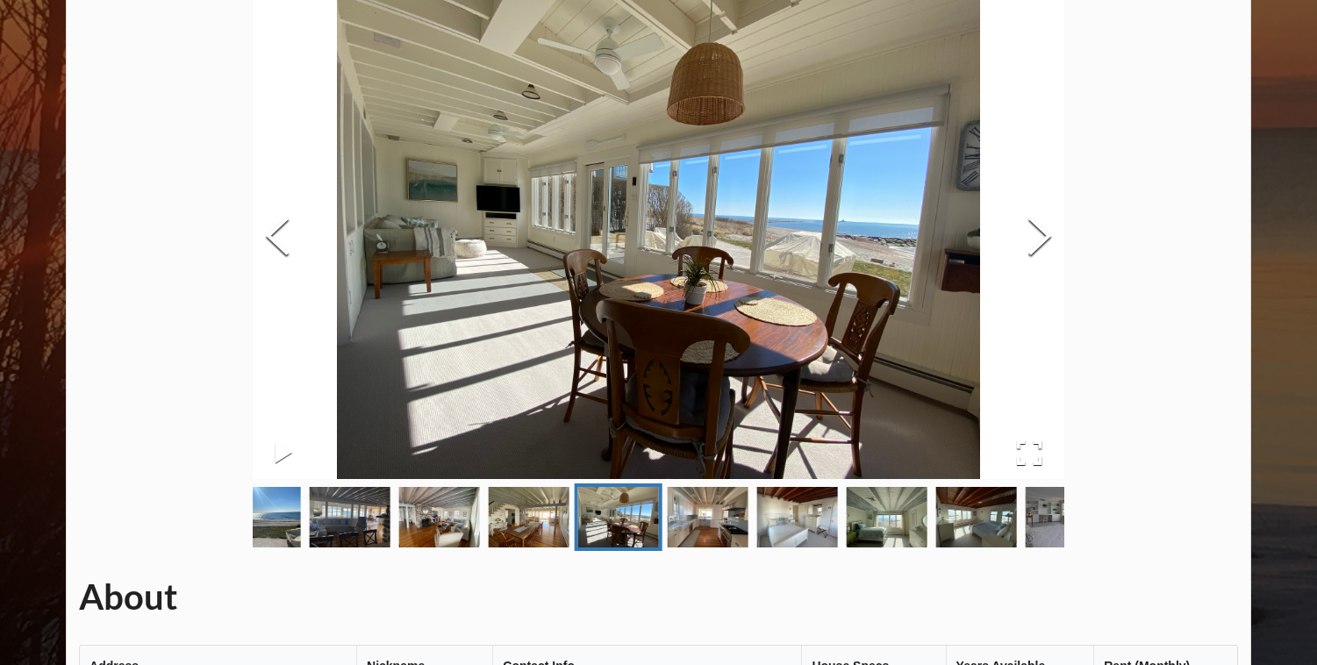
click at [583, 515] on img "Go to Slide 5" at bounding box center [618, 517] width 81 height 61
click at [559, 516] on img "Go to Slide 4" at bounding box center [529, 517] width 81 height 61
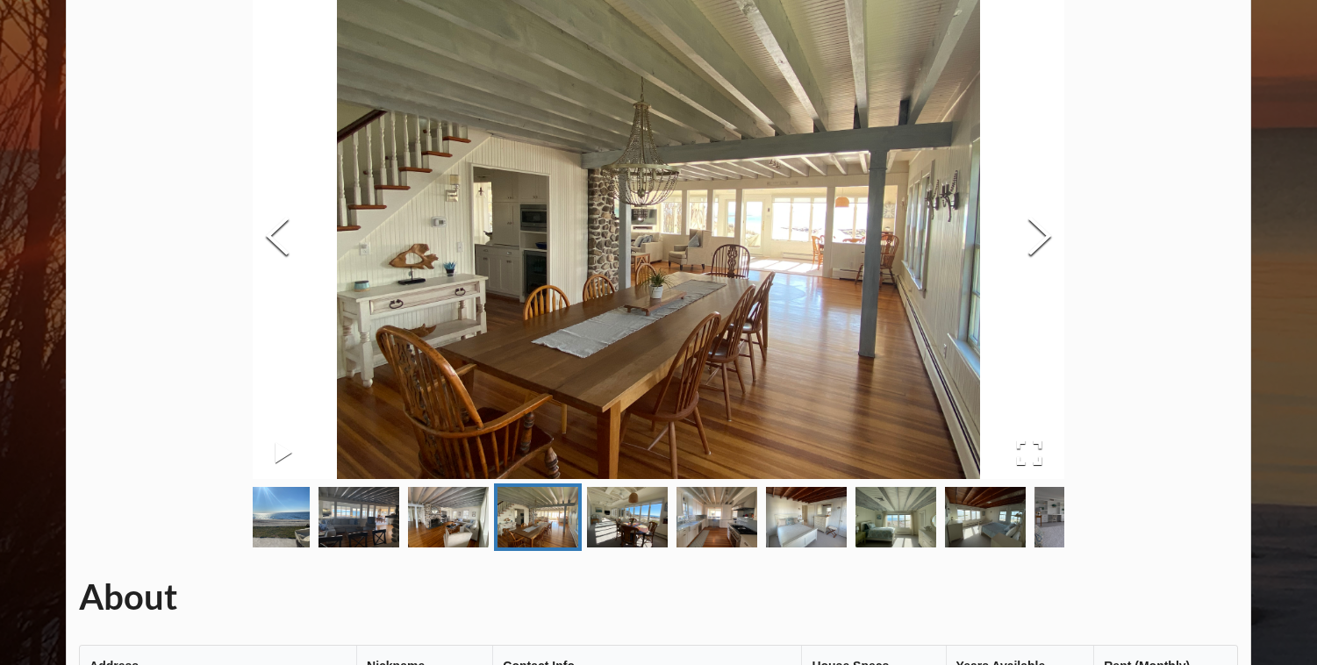
click at [452, 535] on img "Go to Slide 3" at bounding box center [448, 517] width 81 height 61
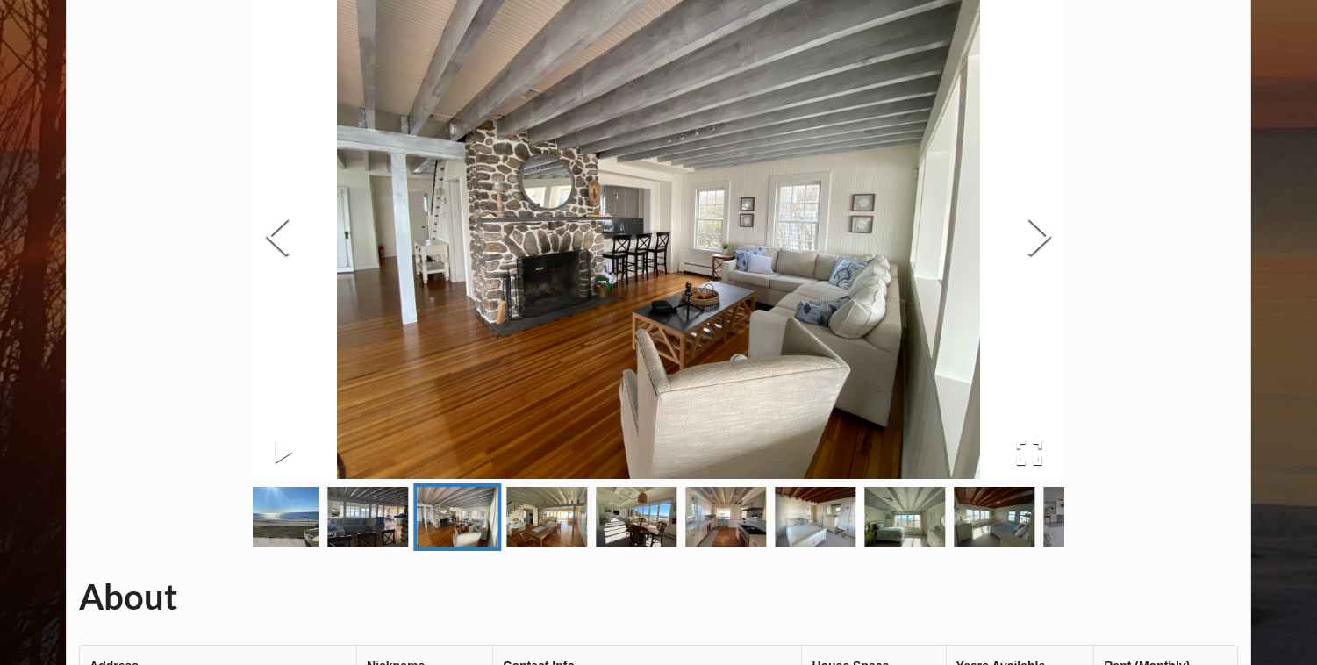
click at [365, 533] on img "Go to Slide 2" at bounding box center [368, 517] width 81 height 61
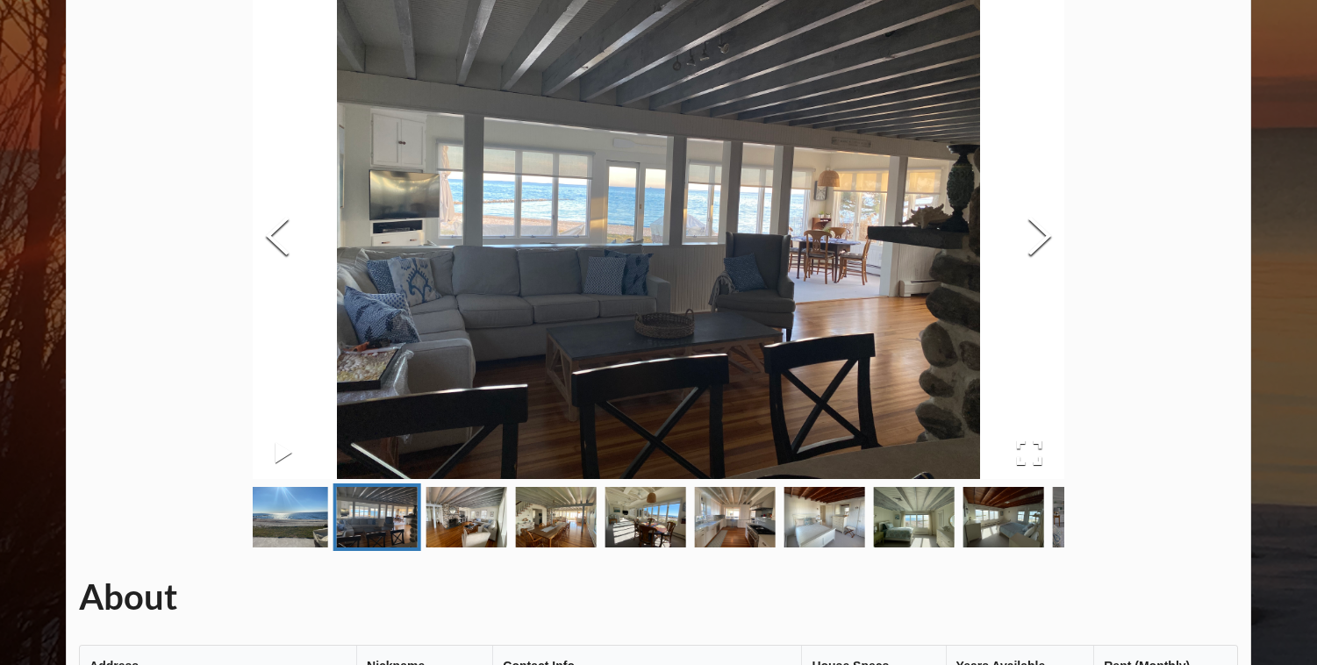
click at [313, 524] on img "Go to Slide 1" at bounding box center [287, 517] width 81 height 61
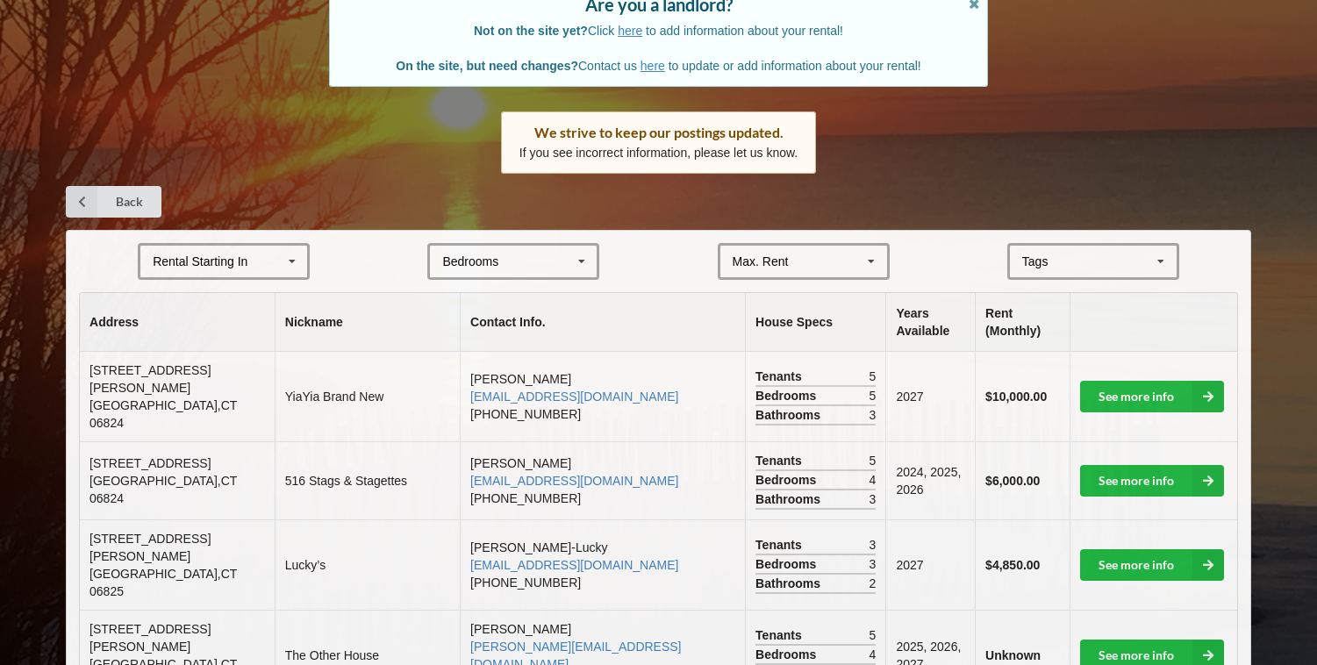
scroll to position [241, 0]
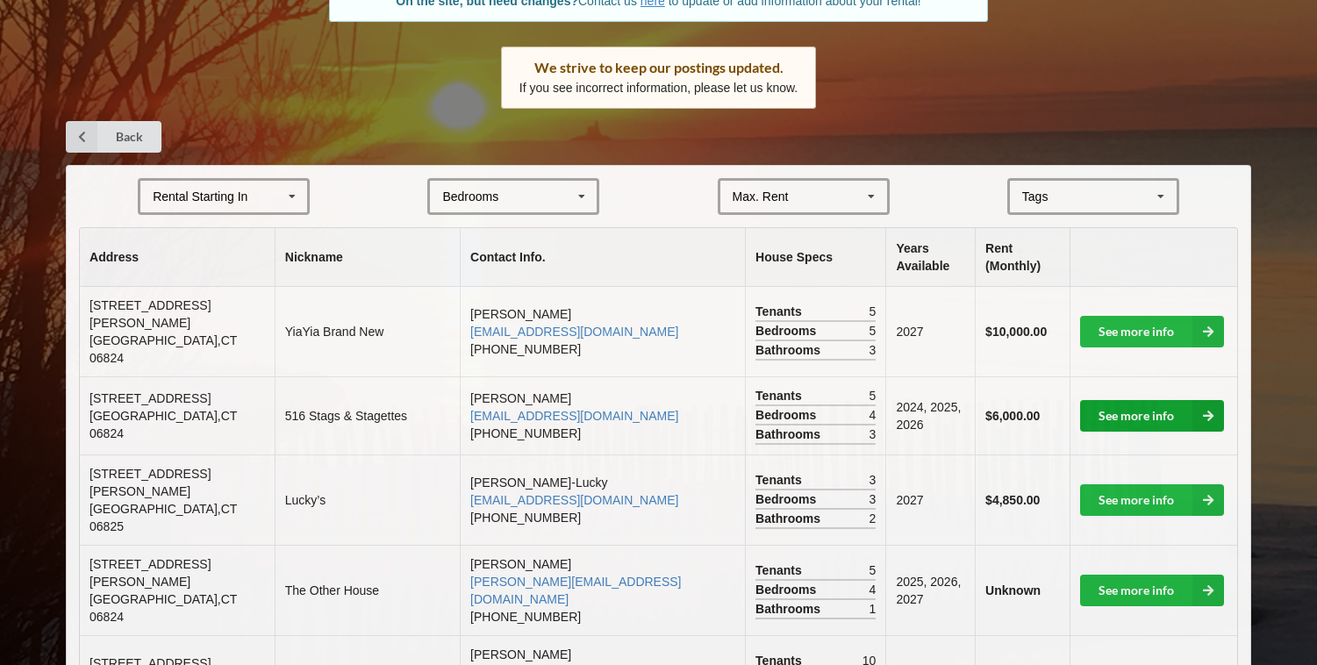
click at [1128, 402] on link "See more info" at bounding box center [1152, 416] width 144 height 32
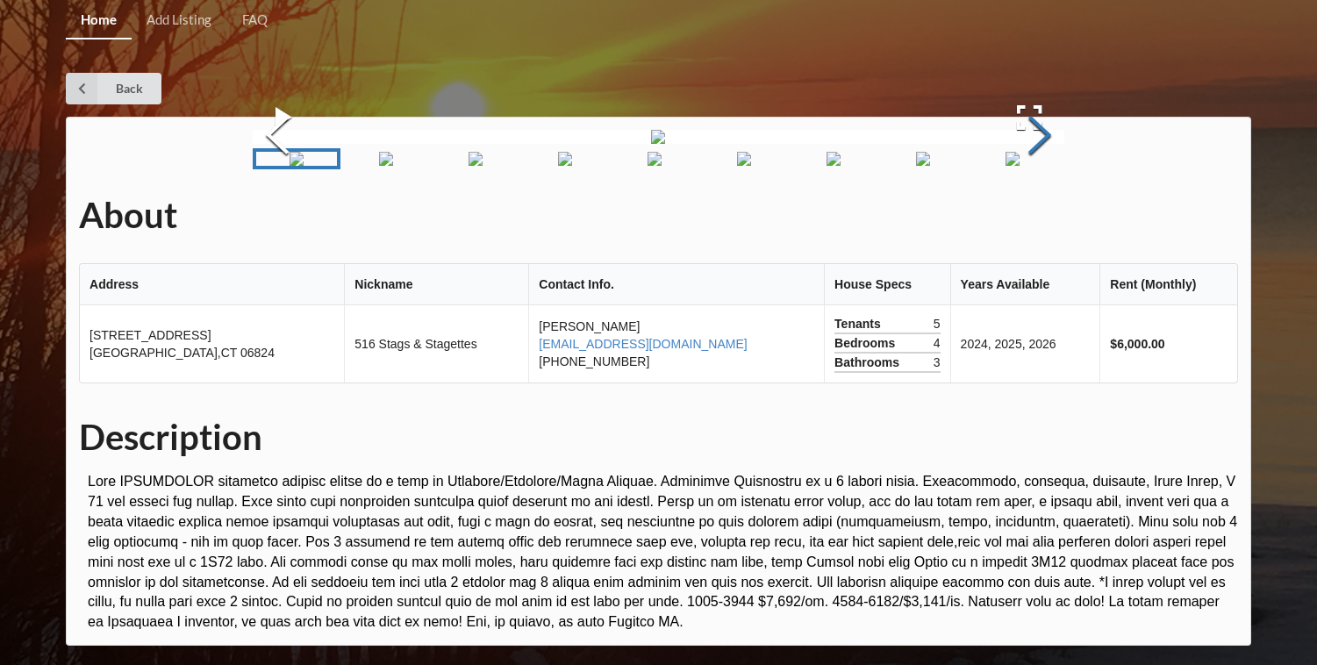
click at [1055, 217] on button "Next Slide" at bounding box center [1039, 137] width 49 height 159
click at [1045, 217] on button "Next Slide" at bounding box center [1039, 137] width 49 height 159
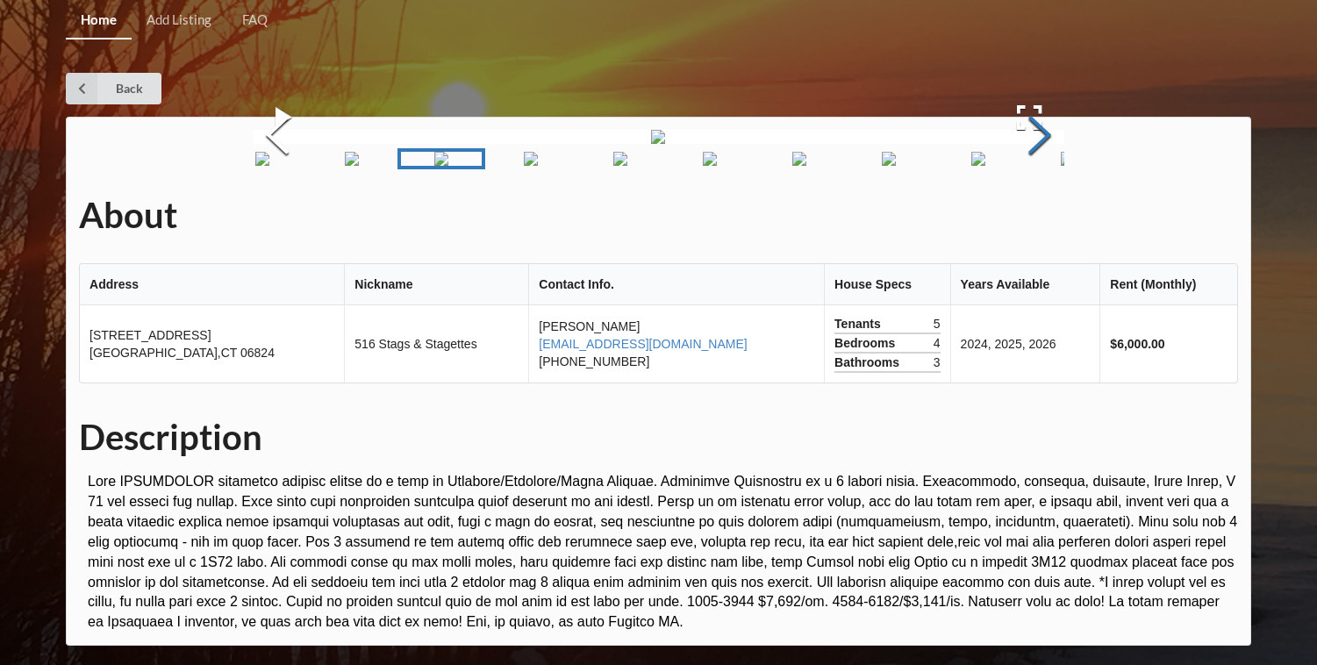
click at [1045, 217] on button "Next Slide" at bounding box center [1039, 137] width 49 height 159
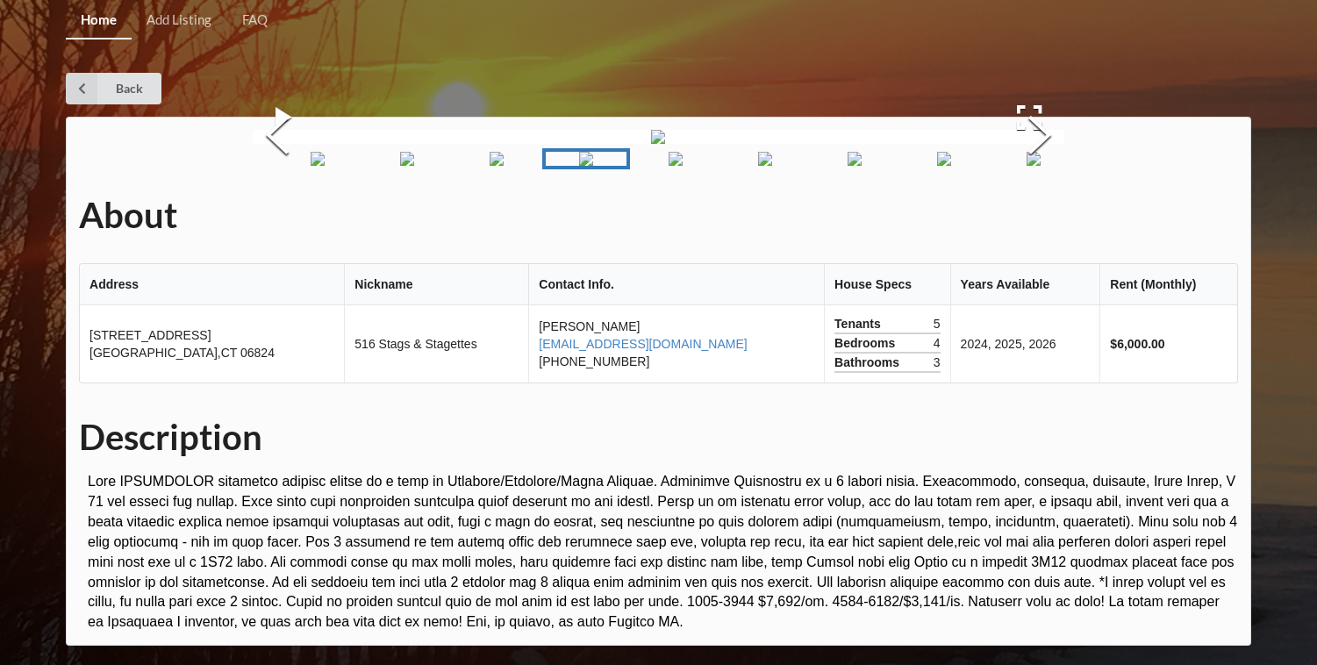
click at [1234, 404] on div "About Address Nickname Contact Info. House Specs Years Available Rent (Monthly)…" at bounding box center [658, 381] width 1185 height 529
click at [1281, 395] on div "Home Add Listing FAQ Back About Address Nickname Contact Info. House Specs Year…" at bounding box center [658, 340] width 1317 height 681
click at [1185, 129] on div "About Address Nickname Contact Info. House Specs Years Available Rent (Monthly)…" at bounding box center [658, 381] width 1185 height 529
click at [105, 69] on div "Home Add Listing FAQ Back About Address Nickname Contact Info. House Specs Year…" at bounding box center [658, 340] width 1317 height 681
click at [111, 100] on link "Back" at bounding box center [114, 89] width 96 height 32
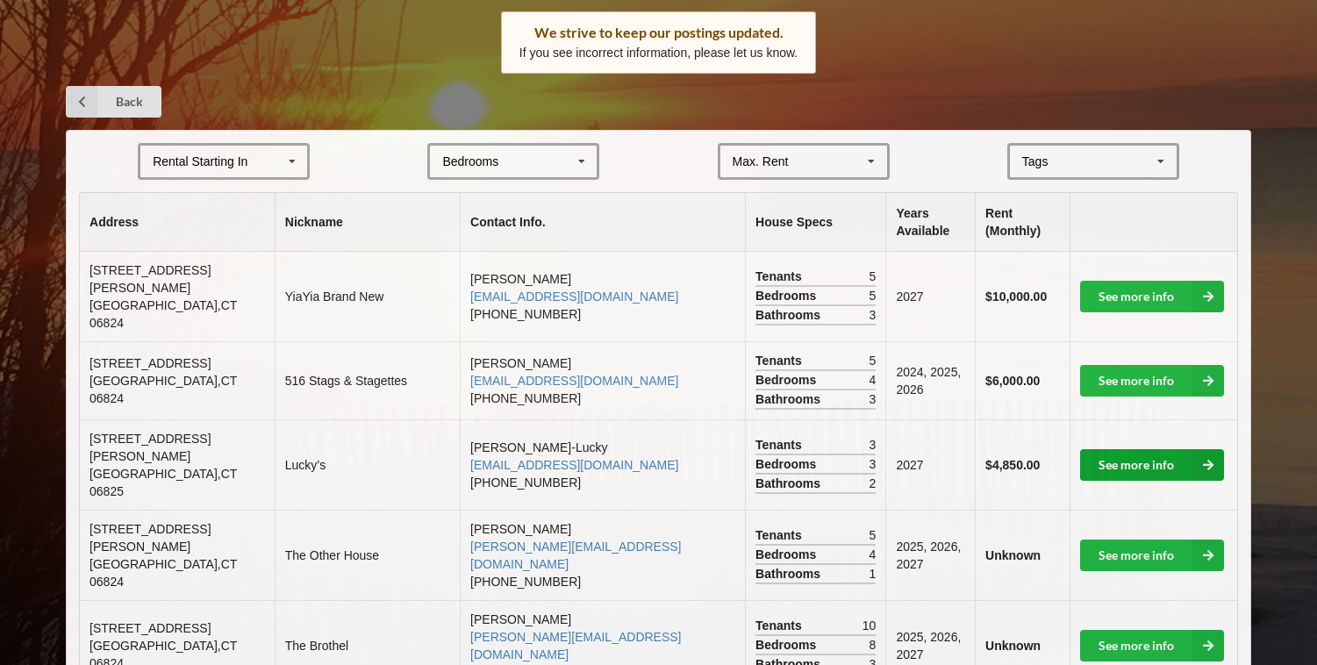
click at [1176, 449] on link "See more info" at bounding box center [1152, 465] width 144 height 32
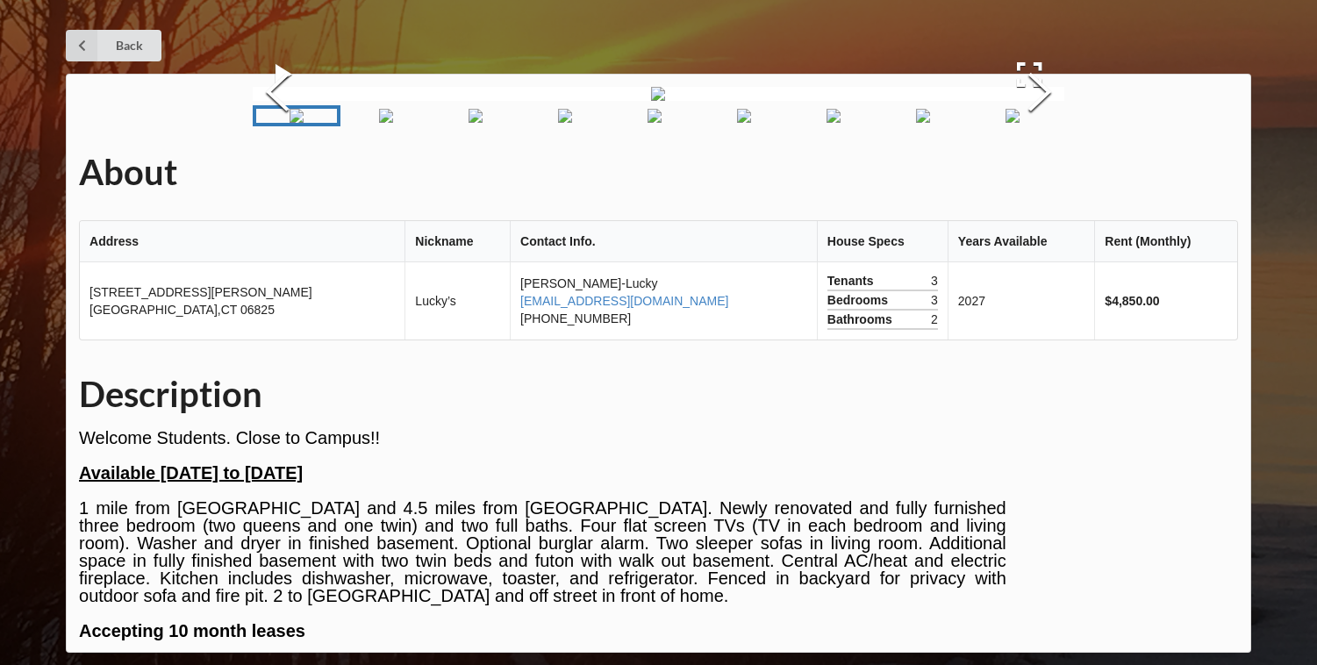
scroll to position [276, 0]
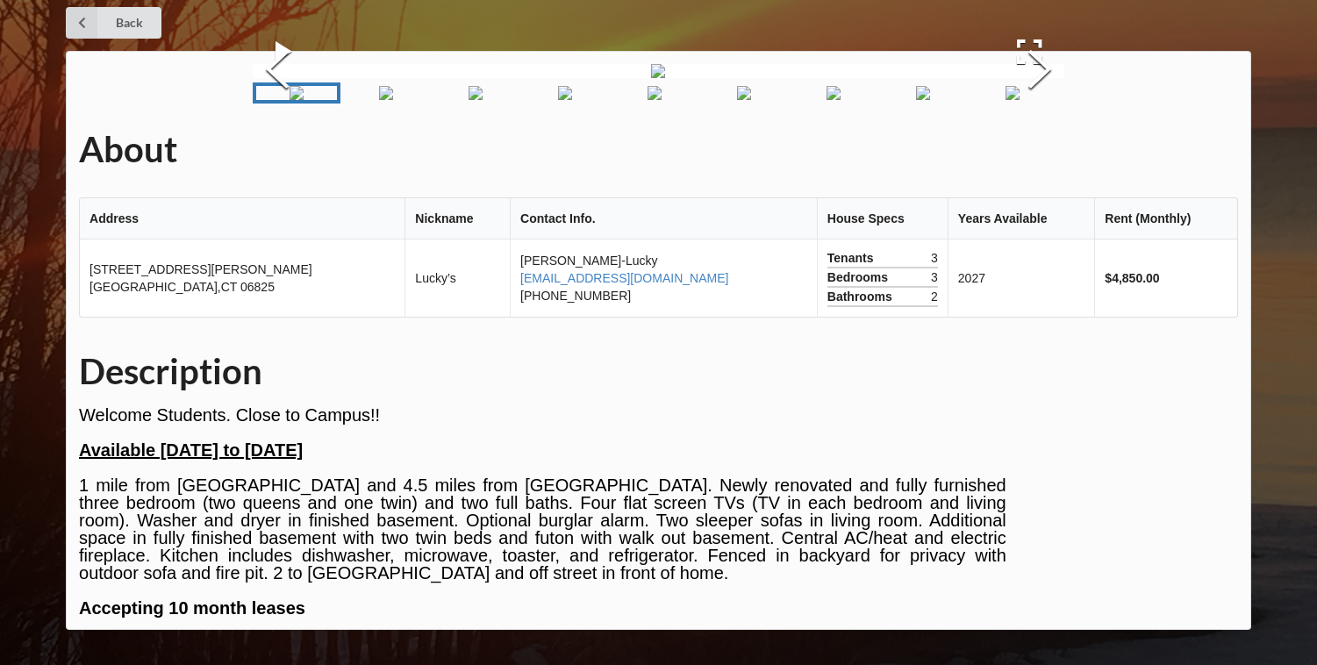
click at [1010, 100] on img "Go to Slide 9" at bounding box center [1012, 93] width 14 height 14
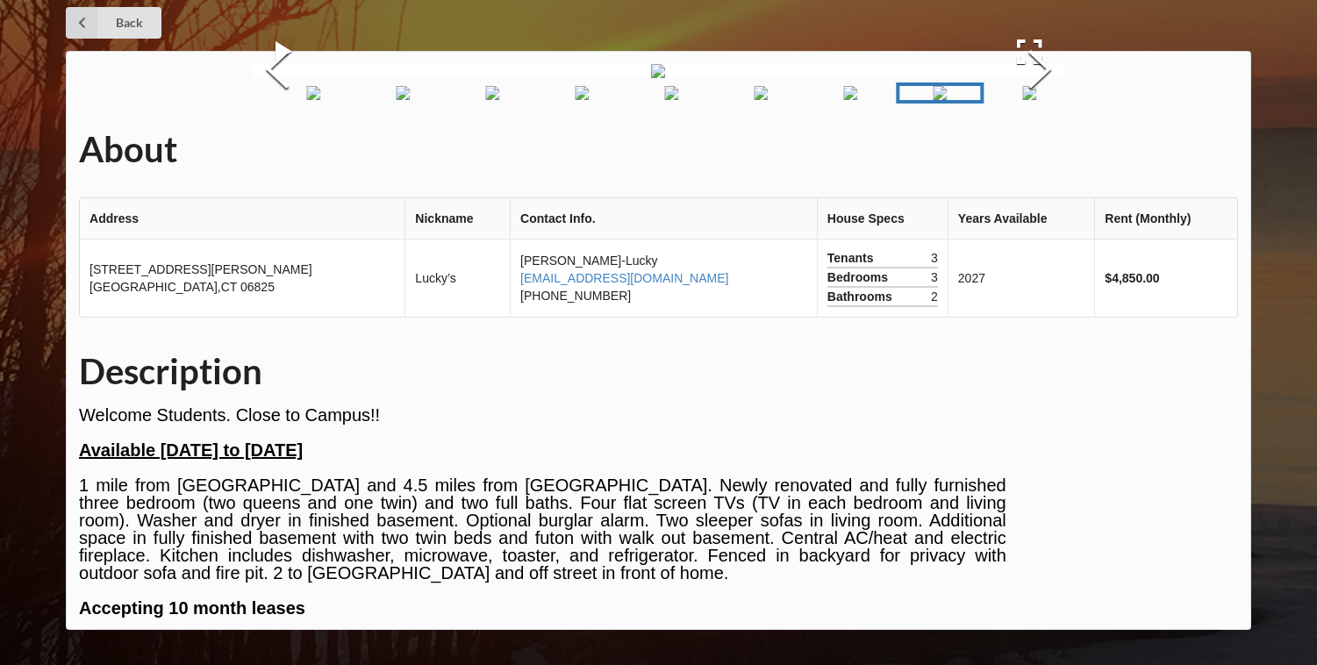
click at [768, 100] on img "Go to Slide 7" at bounding box center [761, 93] width 14 height 14
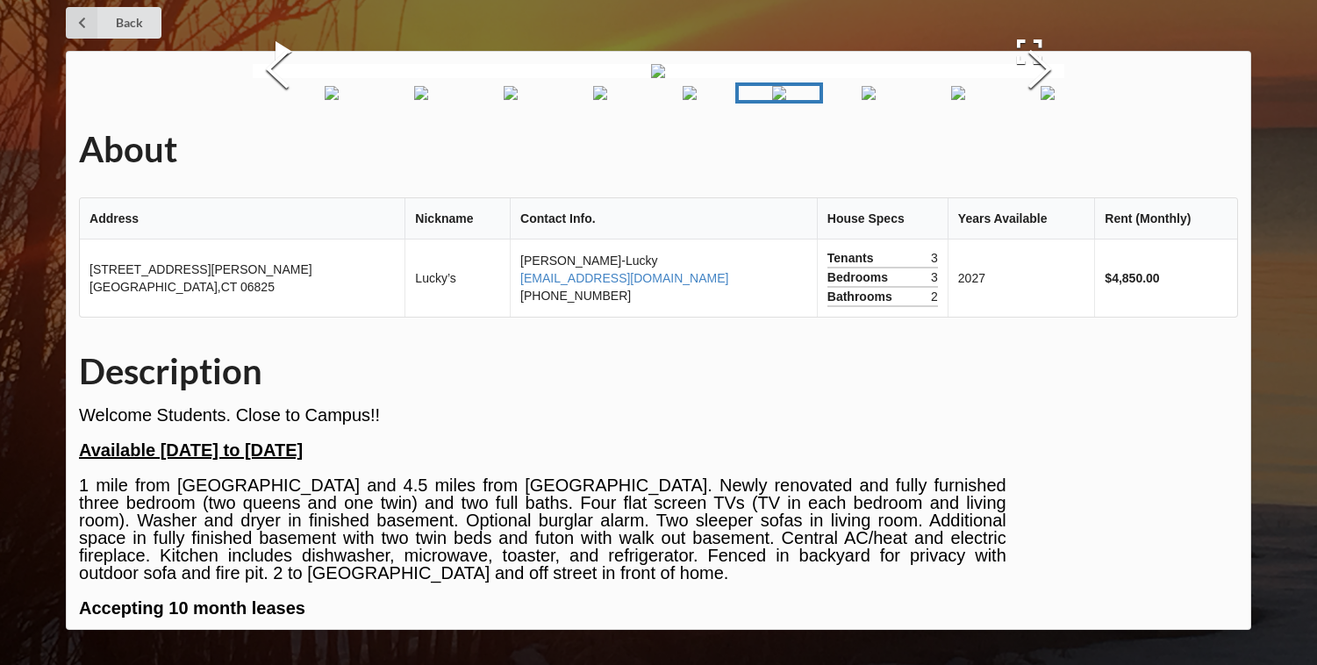
scroll to position [288, 0]
click at [551, 104] on link "Go to Slide 4" at bounding box center [511, 92] width 88 height 21
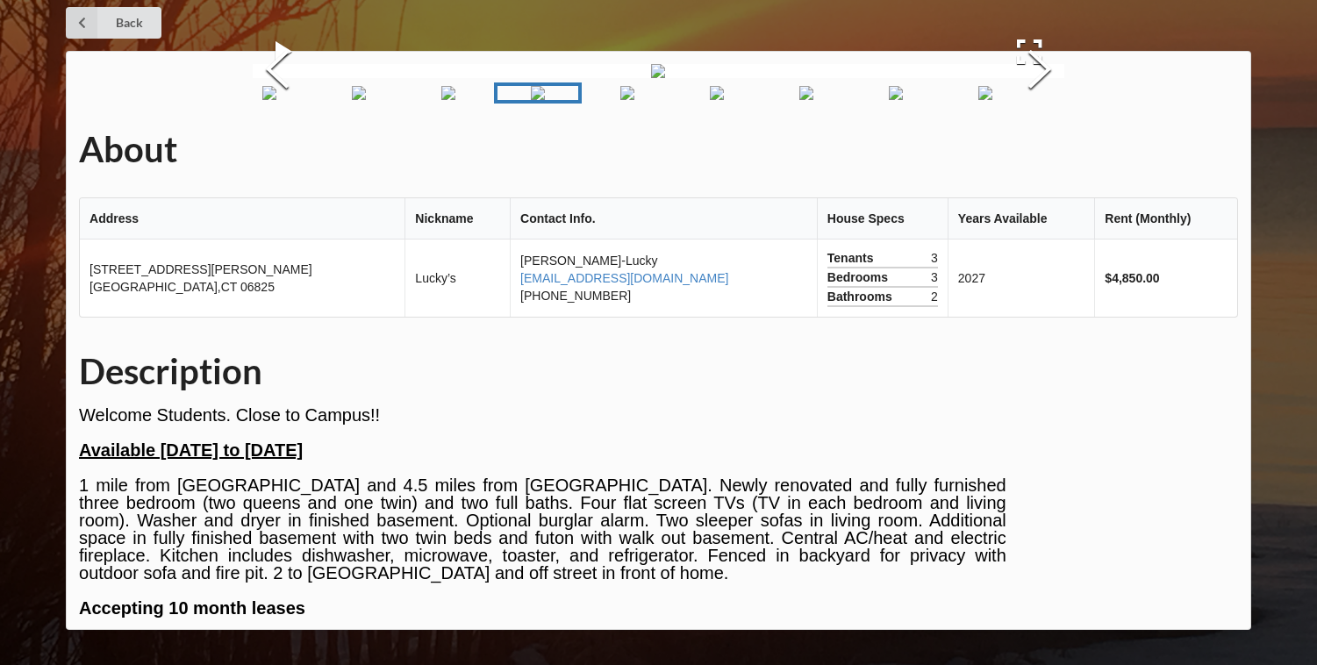
scroll to position [211, 0]
click at [903, 100] on img "Go to Slide 8" at bounding box center [896, 93] width 14 height 14
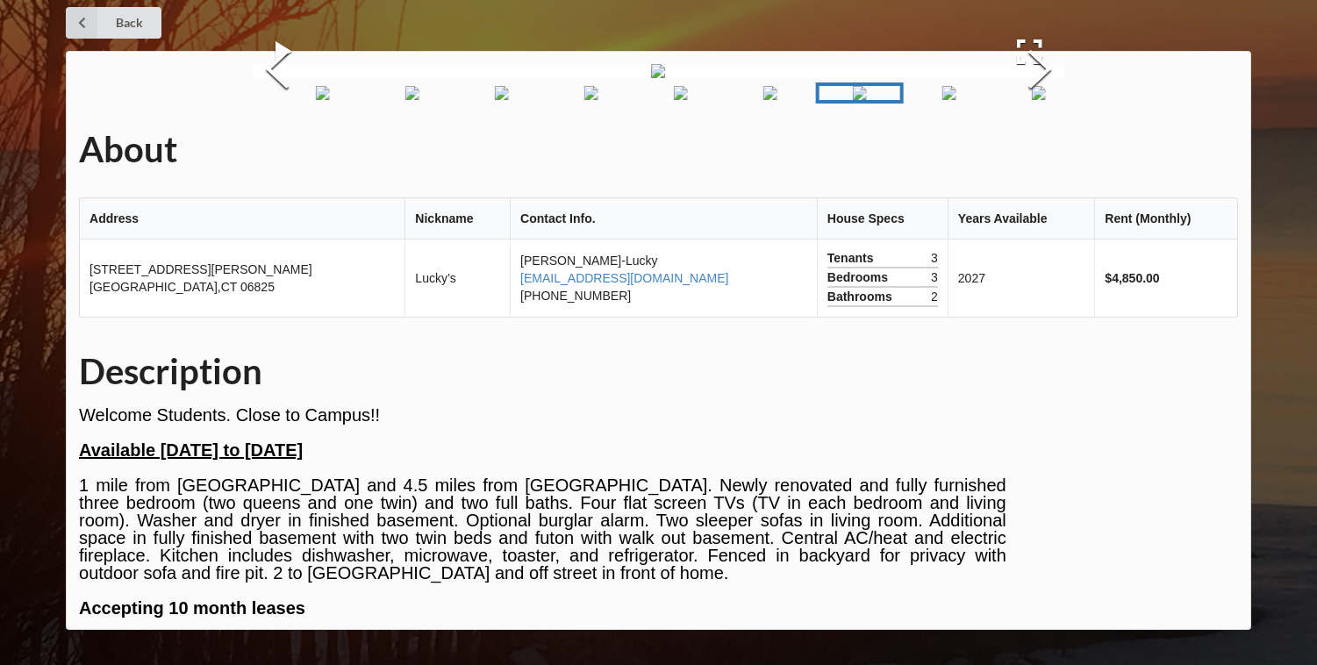
click at [1280, 368] on div "Home Add Listing FAQ Back About Address Nickname Contact Info. House Specs Year…" at bounding box center [658, 299] width 1317 height 731
click at [1245, 360] on div "About Address Nickname Contact Info. House Specs Years Available Rent (Monthly)…" at bounding box center [658, 340] width 1185 height 579
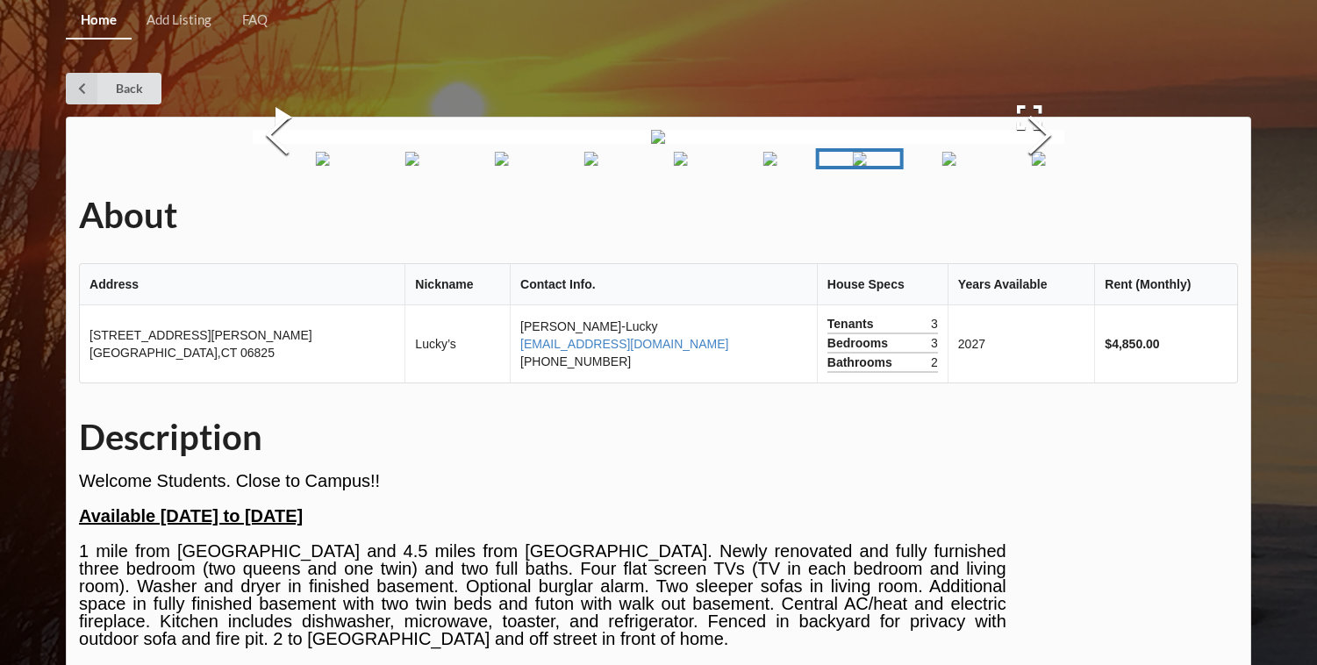
click at [1279, 53] on div "Home Add Listing FAQ Back About Address Nickname Contact Info. House Specs Year…" at bounding box center [658, 365] width 1317 height 731
click at [151, 91] on link "Back" at bounding box center [114, 89] width 96 height 32
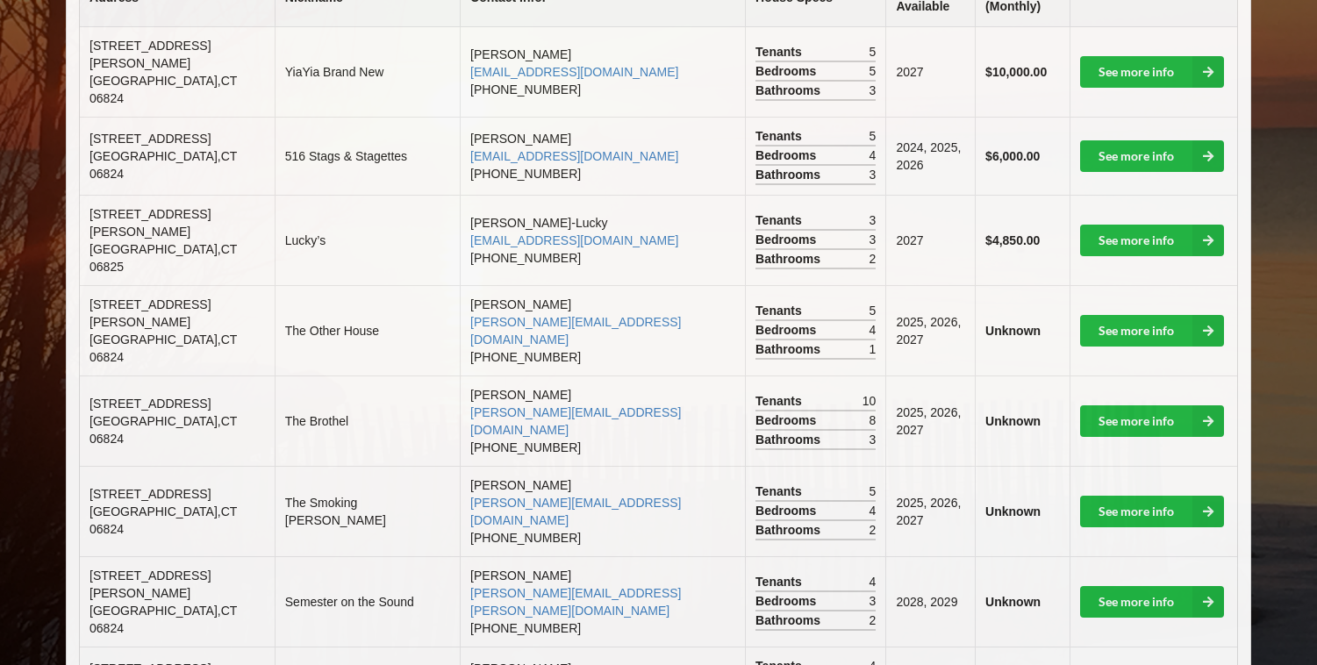
scroll to position [522, 0]
